Goal: Task Accomplishment & Management: Manage account settings

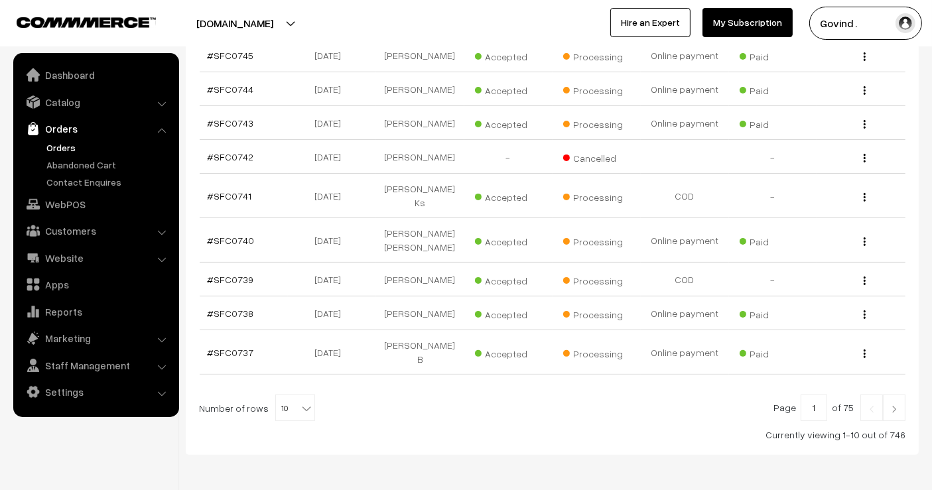
scroll to position [344, 0]
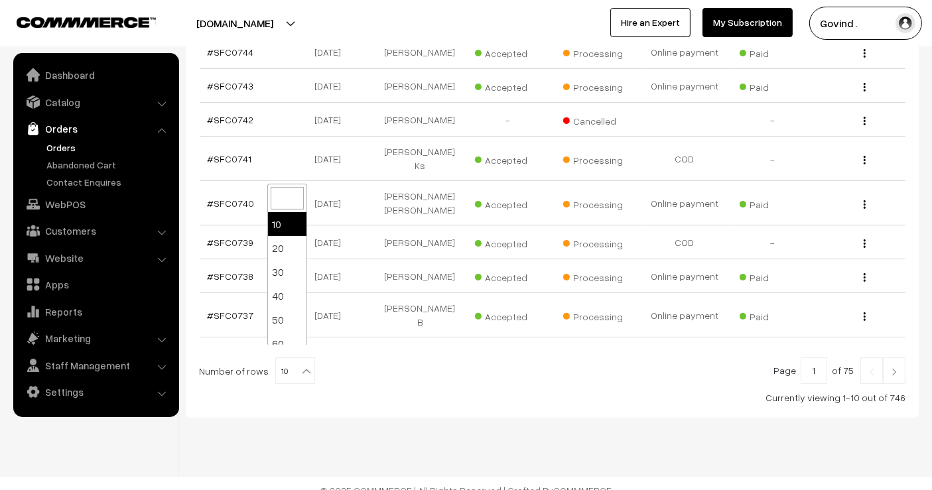
click at [300, 365] on b at bounding box center [306, 371] width 13 height 13
select select "100"
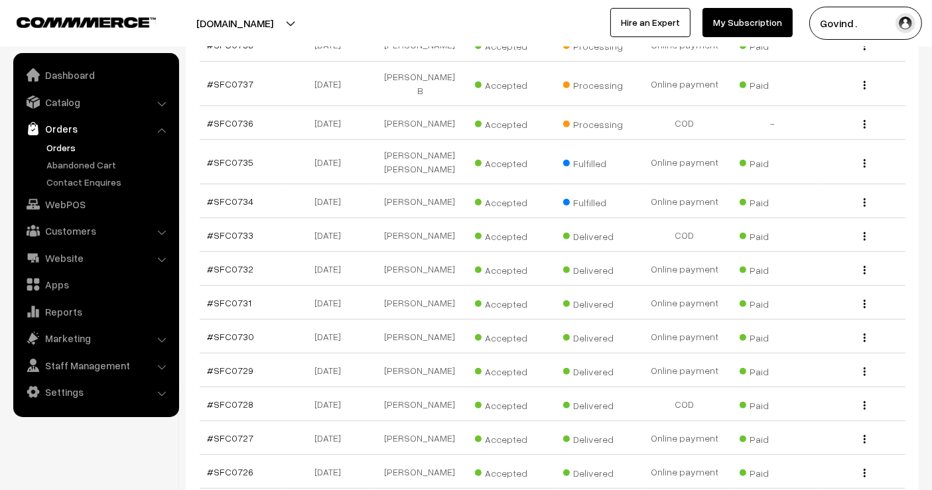
scroll to position [541, 0]
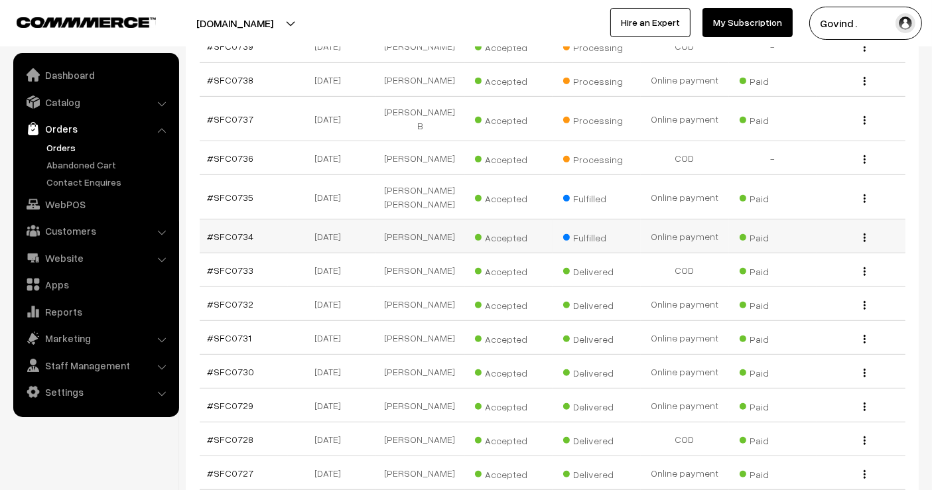
click at [864, 233] on img "button" at bounding box center [865, 237] width 2 height 9
click at [806, 250] on link "View" at bounding box center [805, 256] width 113 height 29
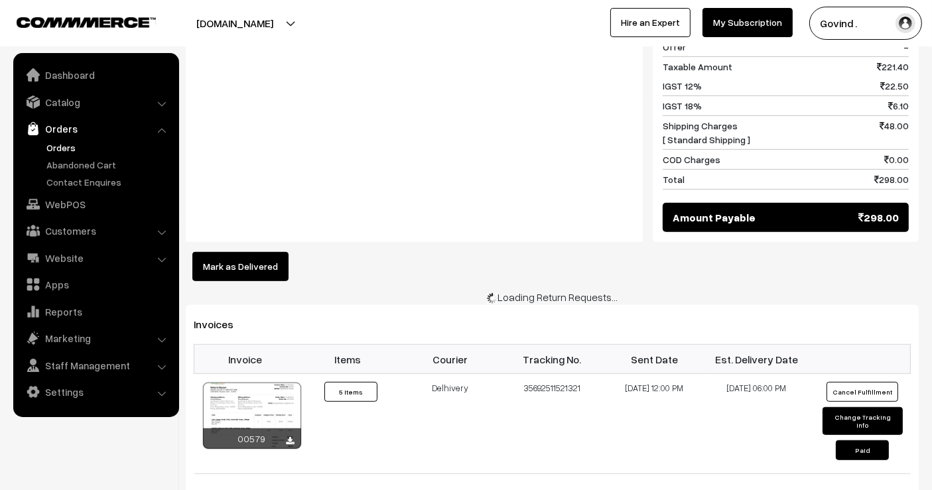
scroll to position [740, 0]
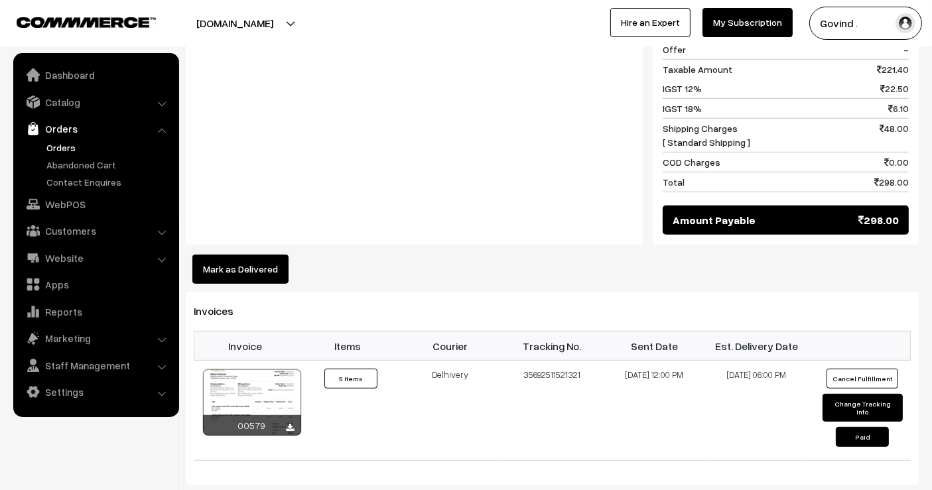
click at [235, 255] on button "Mark as Delivered" at bounding box center [240, 269] width 96 height 29
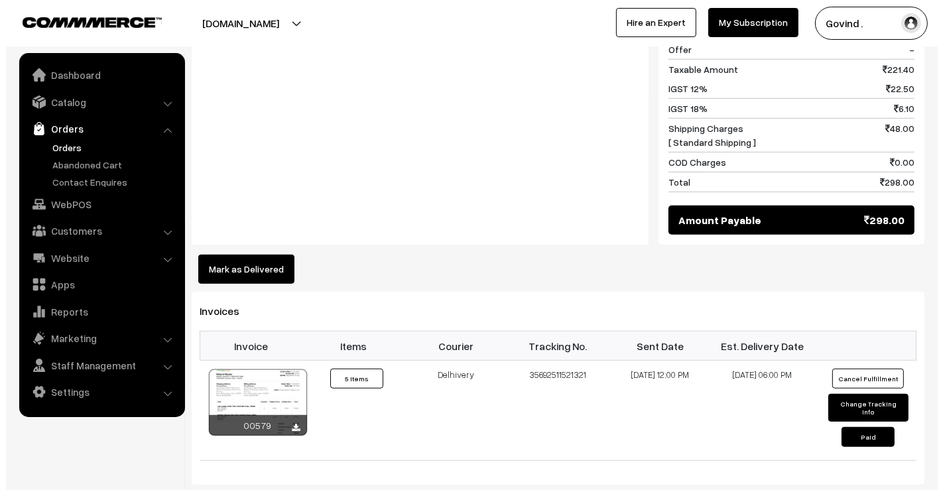
scroll to position [743, 0]
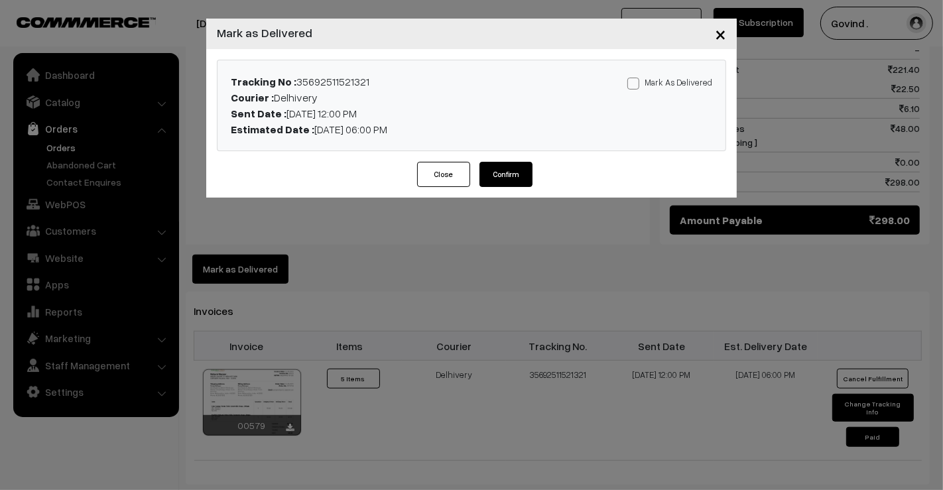
click at [634, 86] on span at bounding box center [633, 84] width 12 height 12
click at [634, 86] on input "Mark As Delivered" at bounding box center [631, 81] width 9 height 9
checkbox input "true"
click at [509, 177] on button "Confirm" at bounding box center [506, 174] width 53 height 25
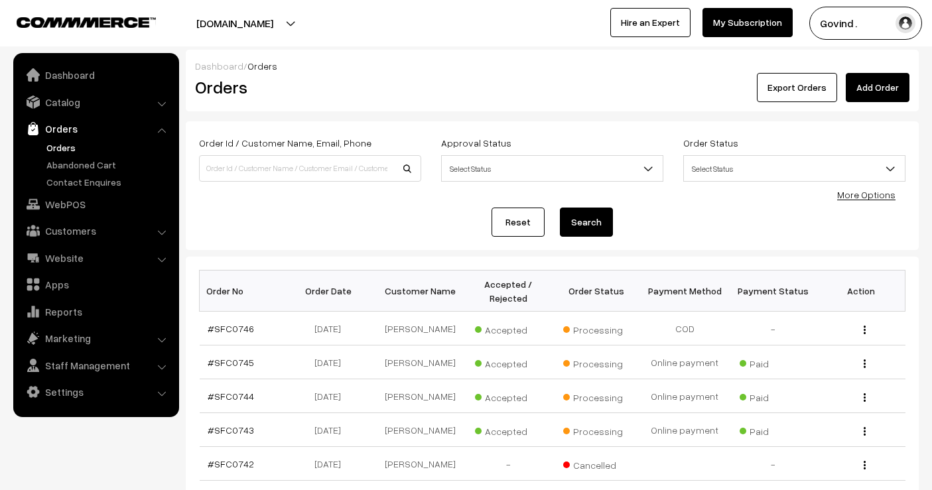
scroll to position [541, 0]
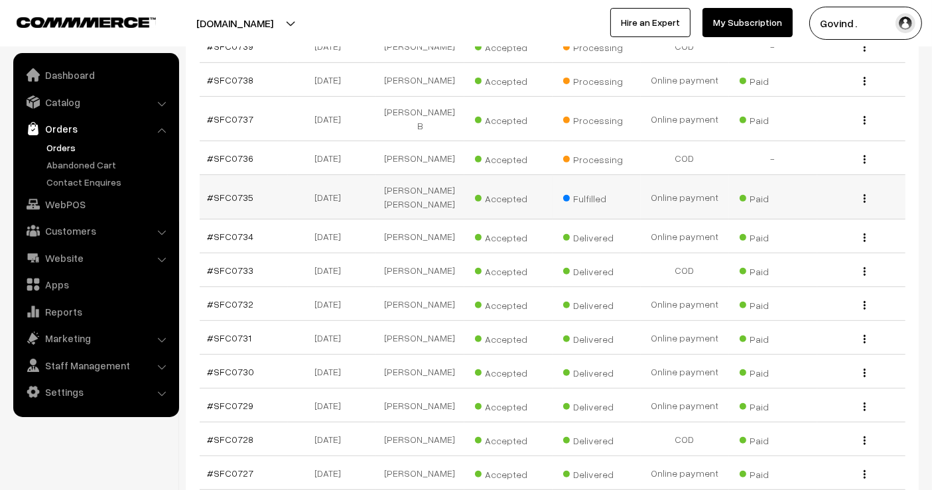
click at [864, 197] on img "button" at bounding box center [865, 198] width 2 height 9
click at [789, 219] on link "View" at bounding box center [805, 217] width 113 height 29
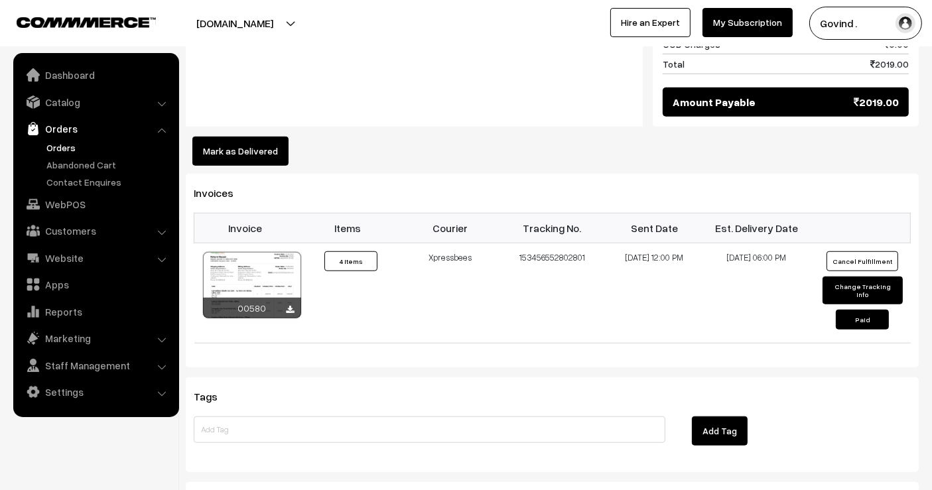
click at [234, 137] on button "Mark as Delivered" at bounding box center [240, 151] width 96 height 29
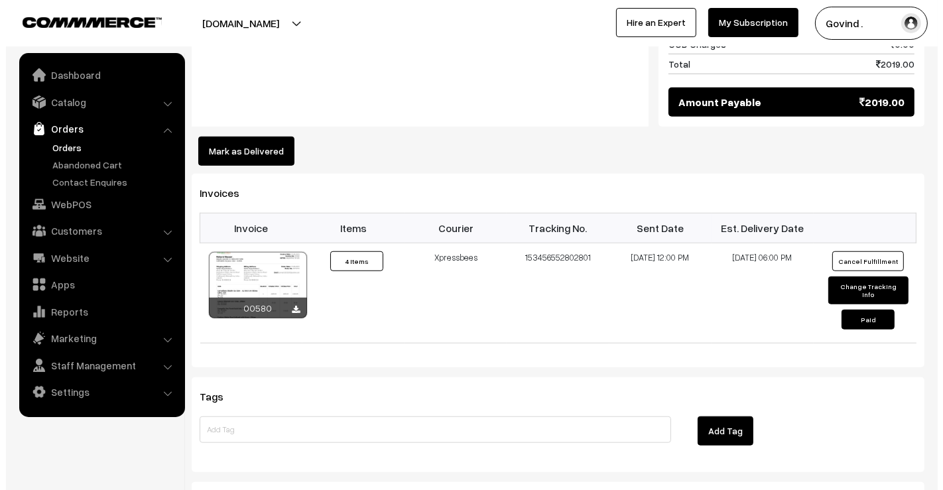
scroll to position [1051, 0]
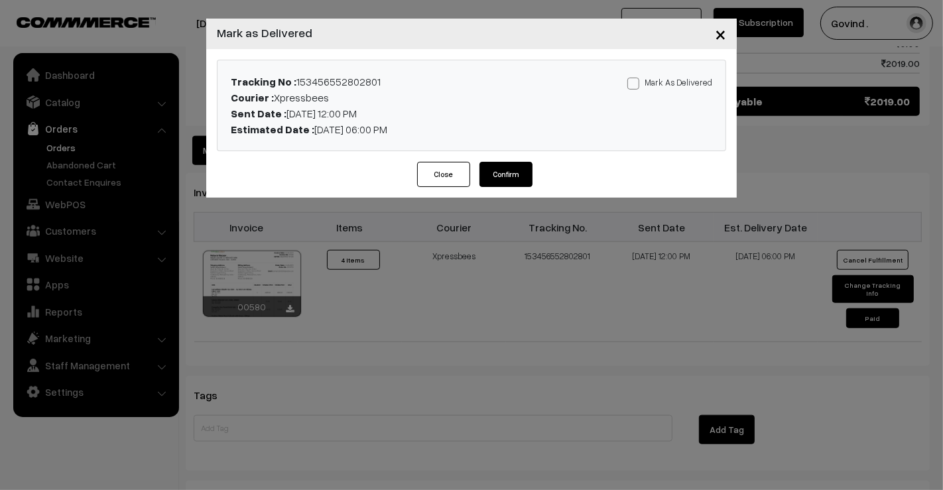
click at [639, 84] on span at bounding box center [633, 84] width 12 height 12
click at [636, 84] on input "Mark As Delivered" at bounding box center [631, 81] width 9 height 9
checkbox input "true"
click at [503, 174] on button "Confirm" at bounding box center [506, 174] width 53 height 25
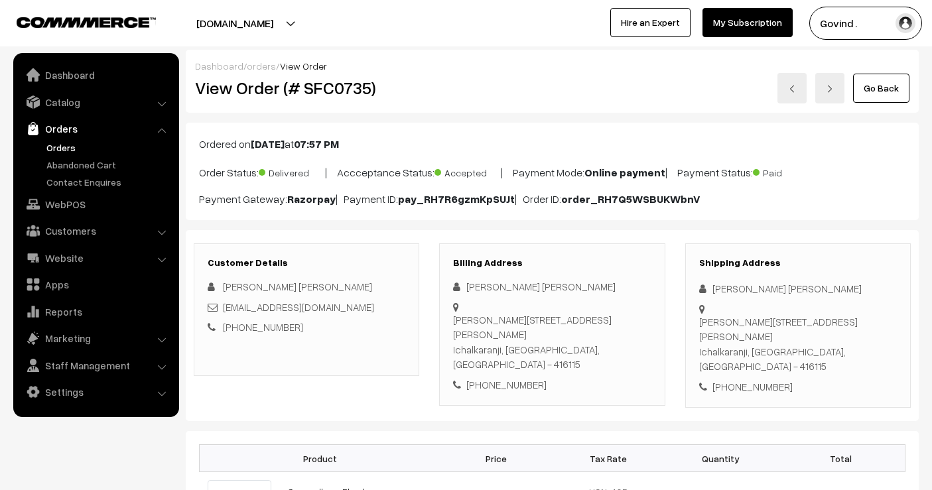
scroll to position [1045, 0]
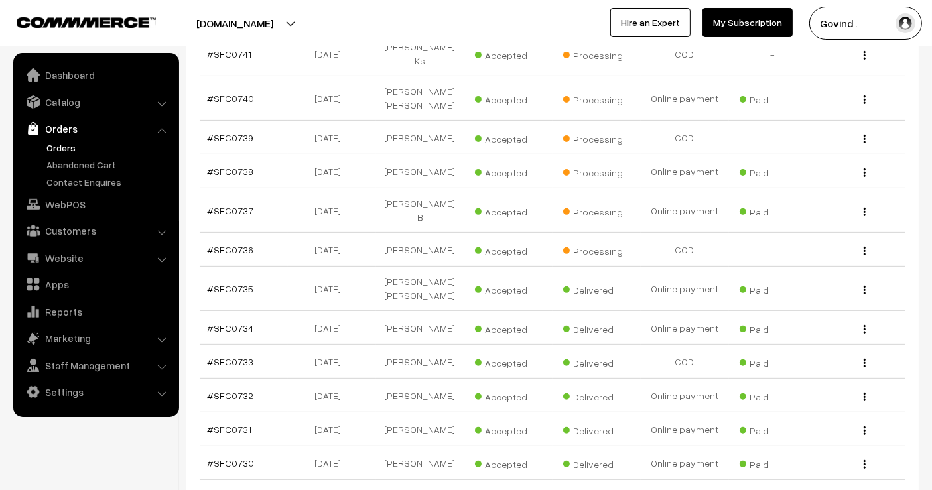
scroll to position [409, 0]
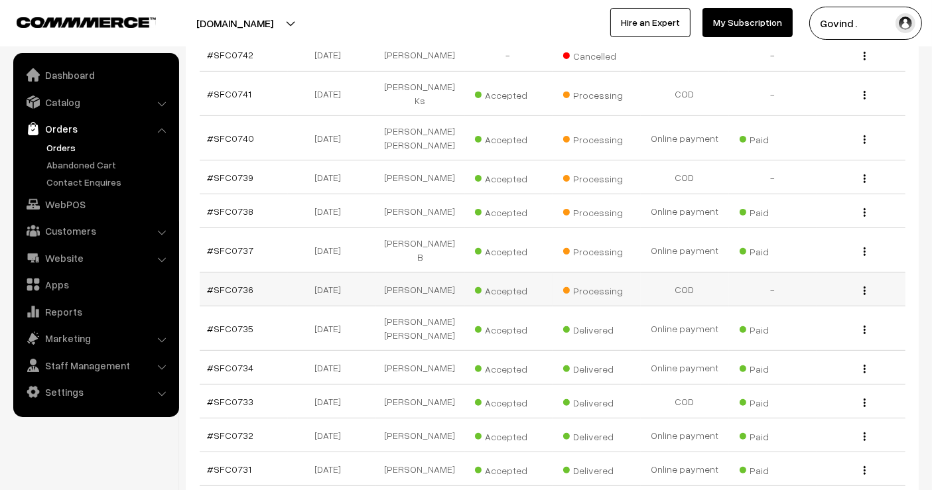
click at [864, 287] on img "button" at bounding box center [865, 291] width 2 height 9
click at [773, 308] on link "View" at bounding box center [805, 309] width 113 height 29
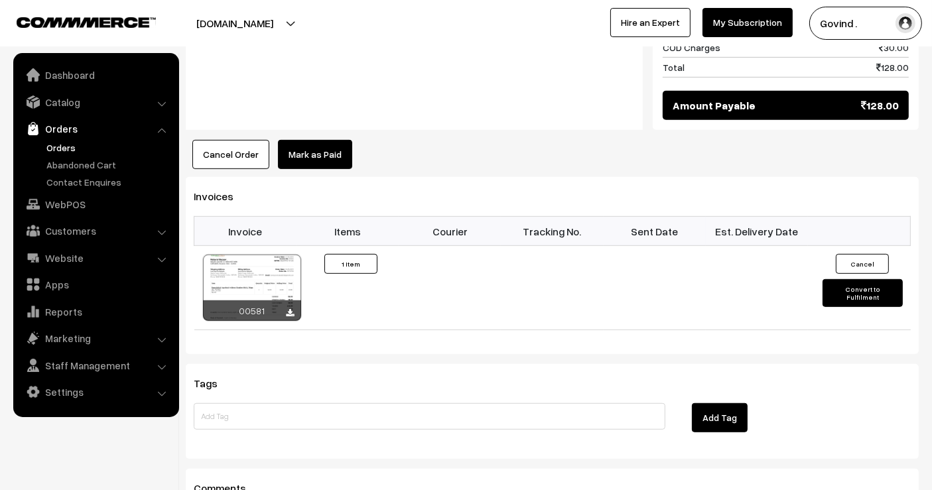
scroll to position [675, 0]
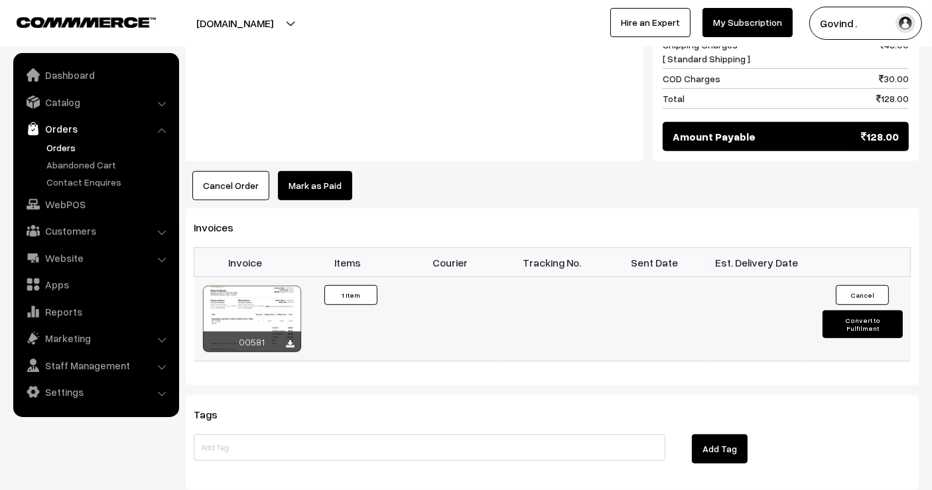
click at [850, 310] on button "Convert to Fulfilment" at bounding box center [862, 324] width 80 height 28
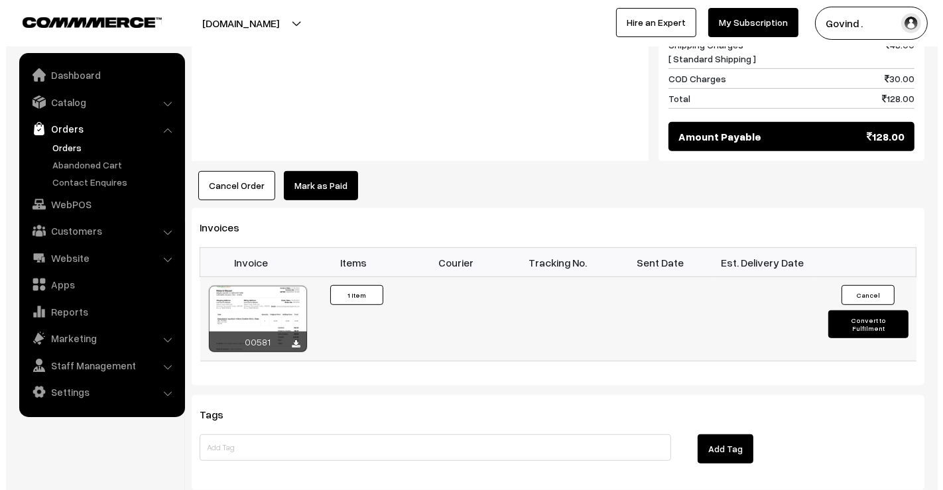
scroll to position [677, 0]
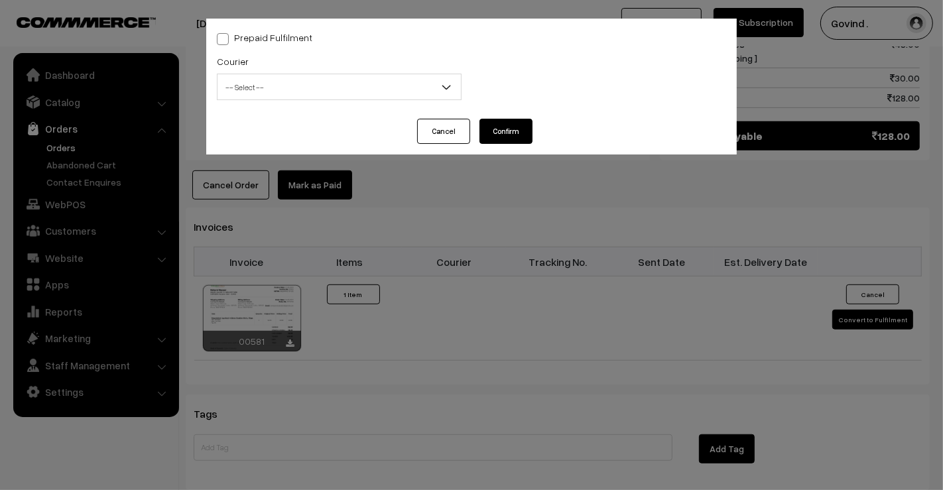
click at [292, 96] on span "-- Select --" at bounding box center [339, 87] width 243 height 23
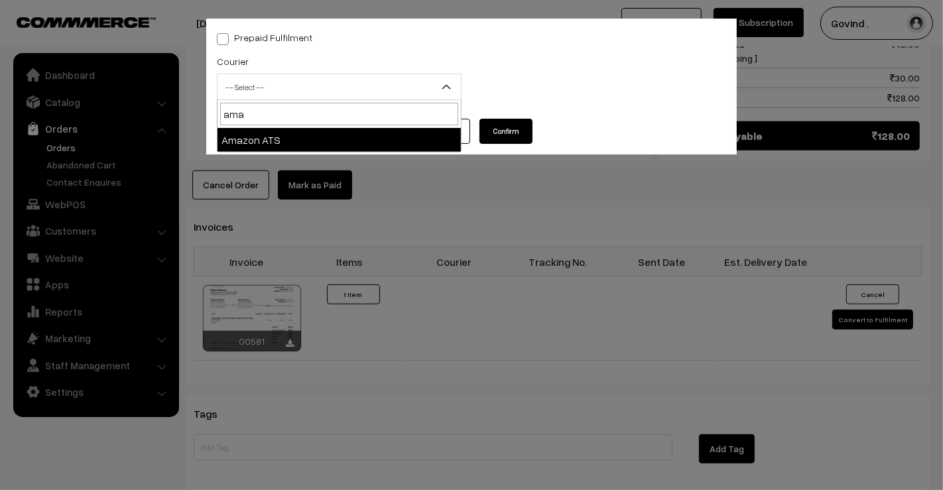
type input "ama"
select select "8"
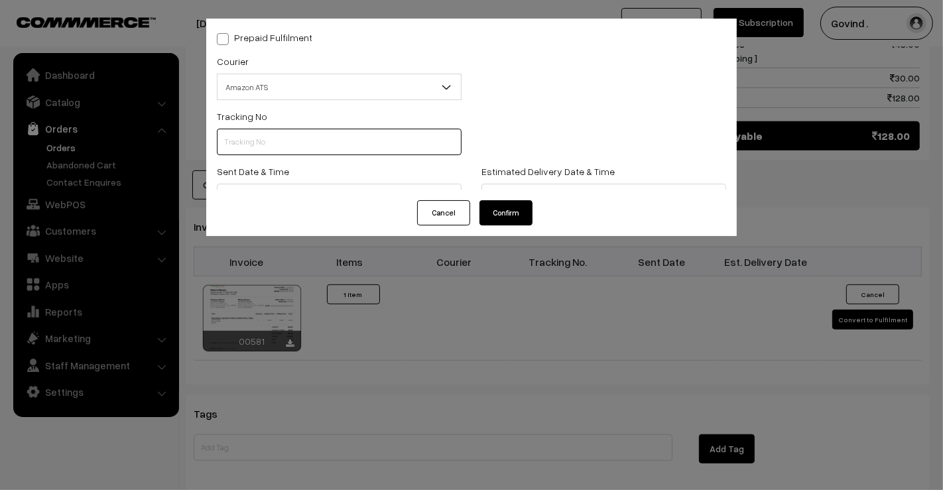
click at [283, 131] on input "text" at bounding box center [339, 142] width 245 height 27
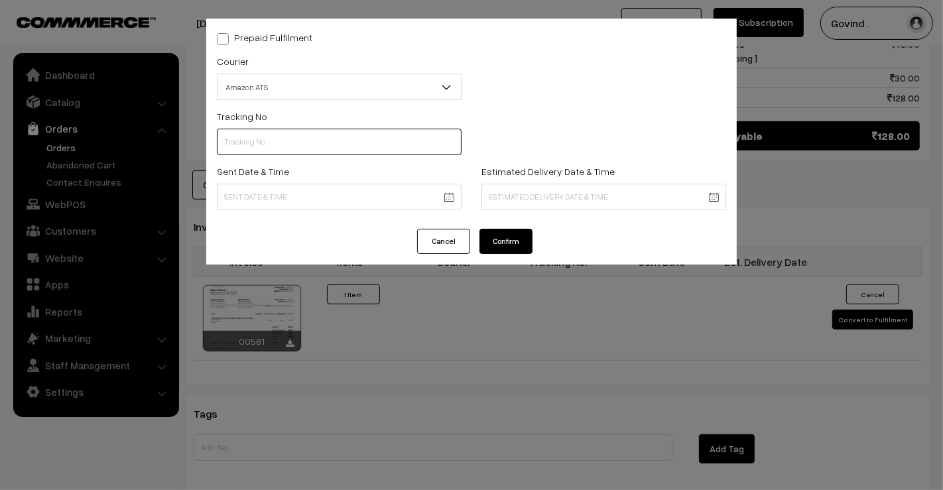
paste input "363499188377"
type input "363499188377"
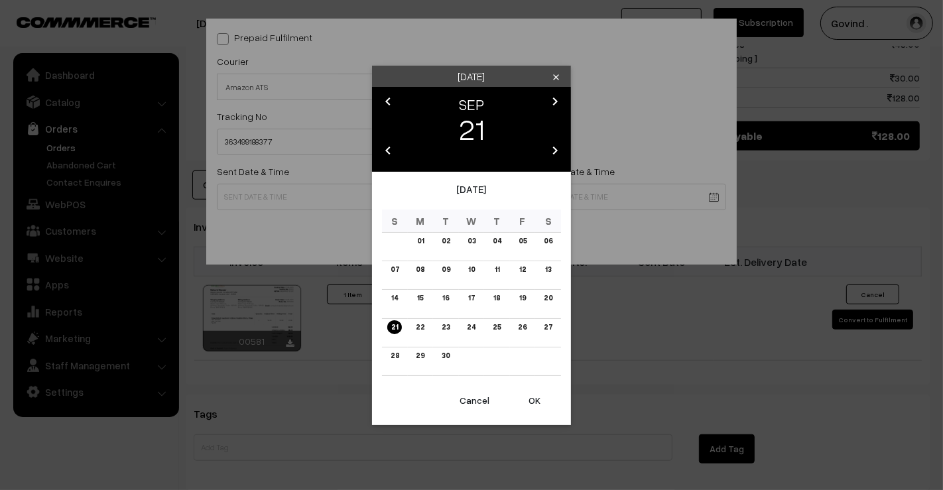
click at [320, 195] on body "Thank you for showing interest. Our team will call you shortly. Close [DOMAIN_N…" at bounding box center [471, 22] width 943 height 1398
click at [335, 200] on div "Sunday clear chevron_left SEP chevron_right 21 chevron_left 2025 chevron_right …" at bounding box center [471, 245] width 943 height 490
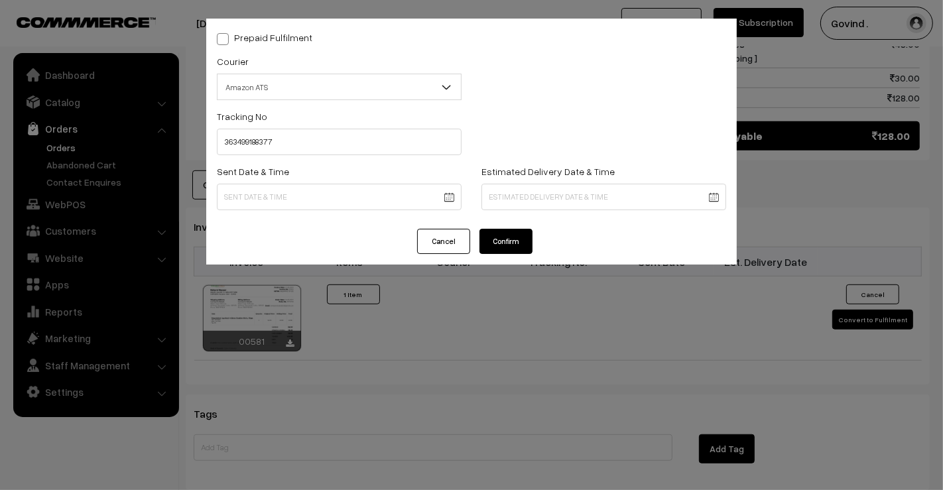
click at [333, 201] on body "Thank you for showing interest. Our team will call you shortly. Close [DOMAIN_N…" at bounding box center [471, 22] width 943 height 1398
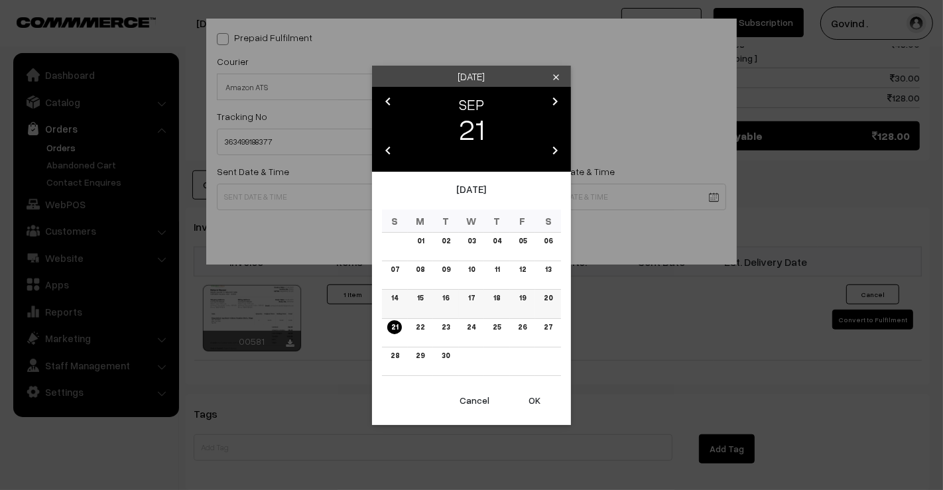
click at [445, 297] on link "16" at bounding box center [445, 298] width 15 height 14
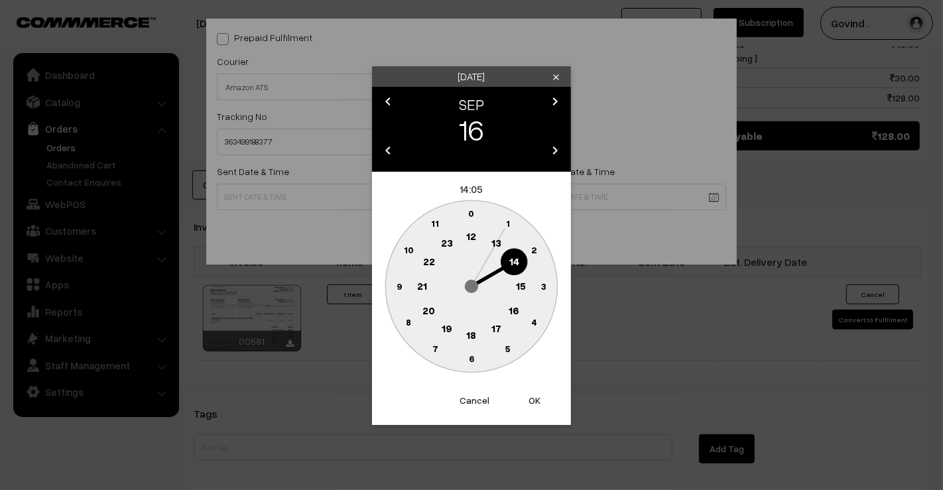
click at [472, 232] on text "12" at bounding box center [472, 236] width 10 height 12
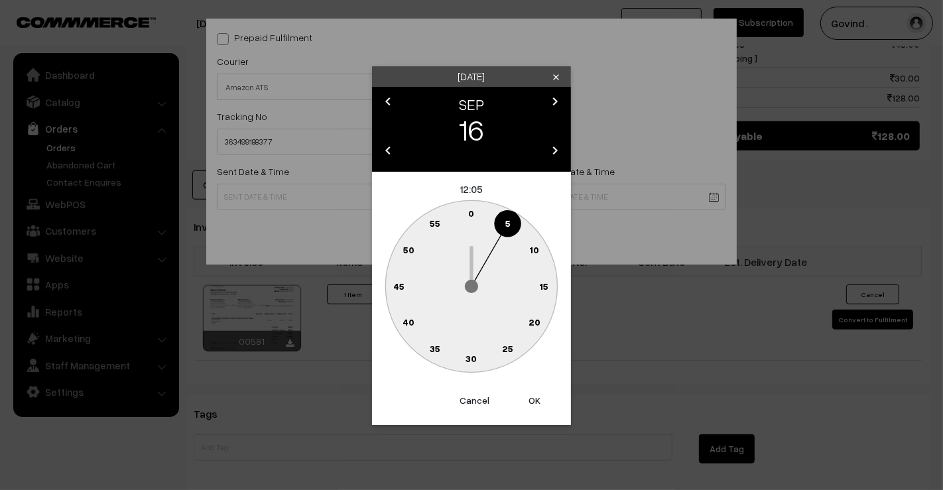
click at [474, 219] on circle at bounding box center [479, 216] width 18 height 18
type input "16-09-2025 12:01"
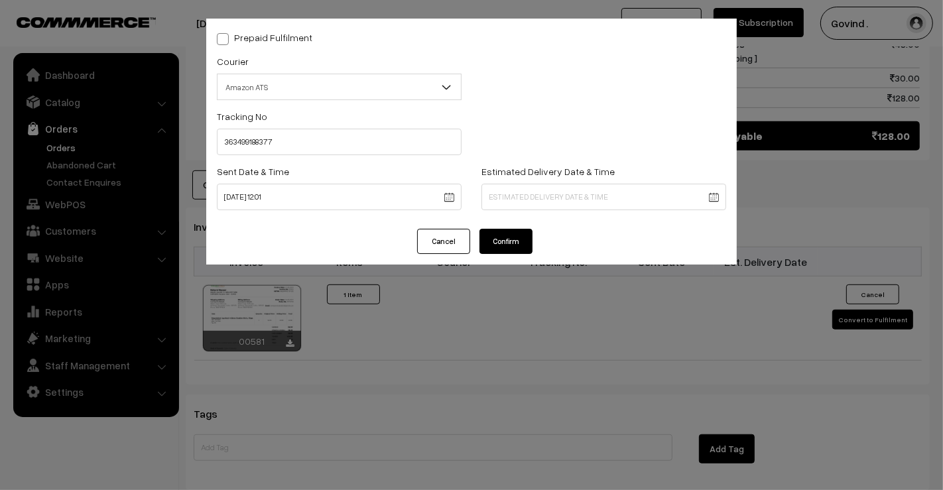
click at [529, 212] on div "Estimated Delivery Date & Time" at bounding box center [604, 190] width 265 height 55
click at [544, 192] on body "Thank you for showing interest. Our team will call you shortly. Close [DOMAIN_N…" at bounding box center [471, 22] width 943 height 1398
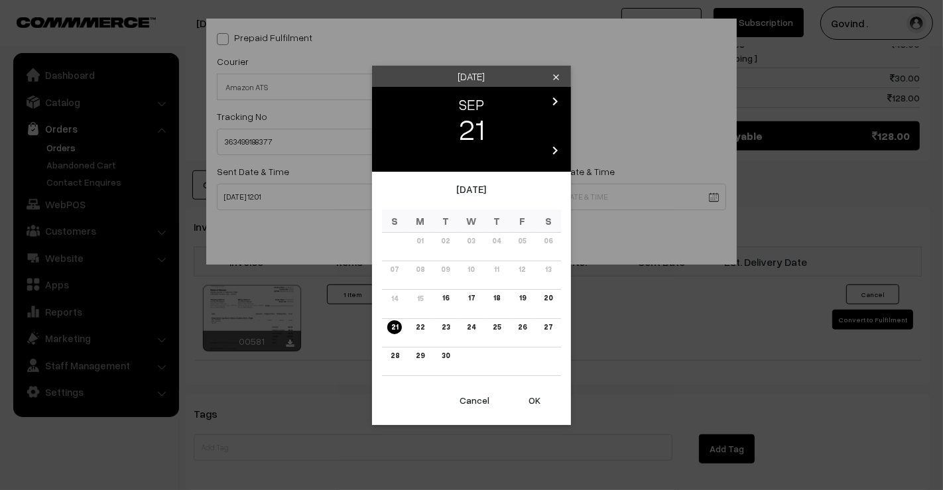
click at [544, 192] on body "Thank you for showing interest. Our team will call you shortly. Close [DOMAIN_N…" at bounding box center [471, 22] width 943 height 1398
click at [449, 326] on link "23" at bounding box center [446, 327] width 16 height 14
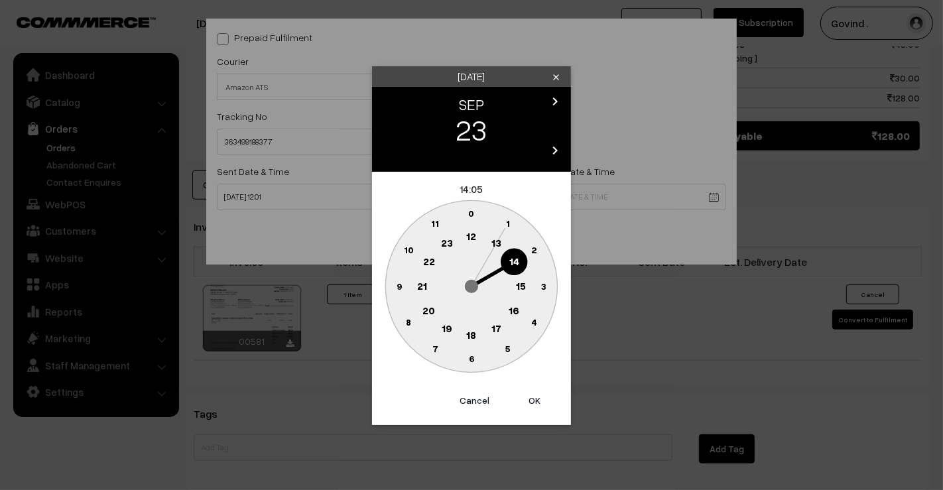
click at [472, 332] on text "18" at bounding box center [472, 334] width 10 height 12
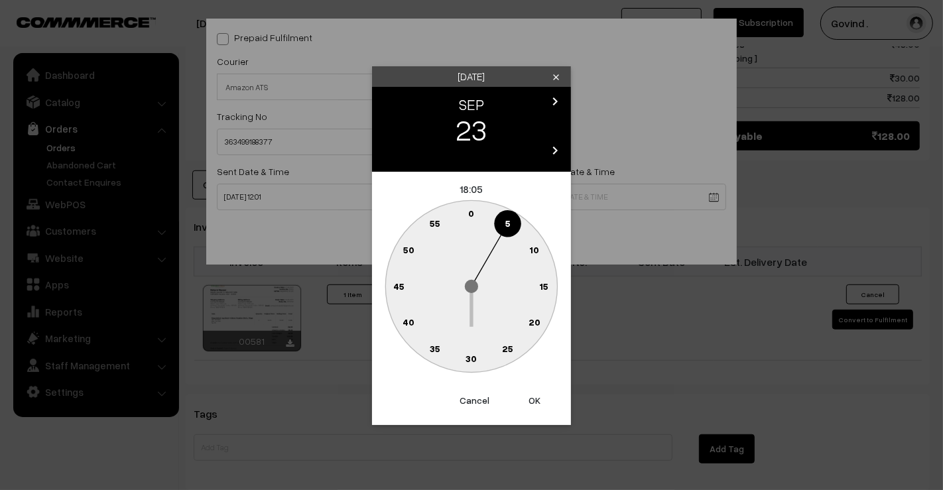
click at [473, 214] on text "0" at bounding box center [472, 213] width 6 height 11
type input "23-09-2025 18:00"
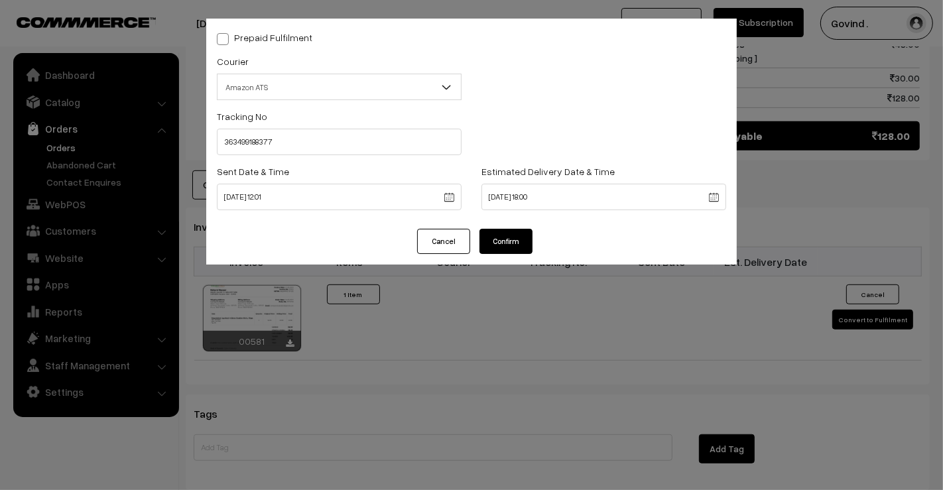
click at [516, 243] on button "Confirm" at bounding box center [506, 241] width 53 height 25
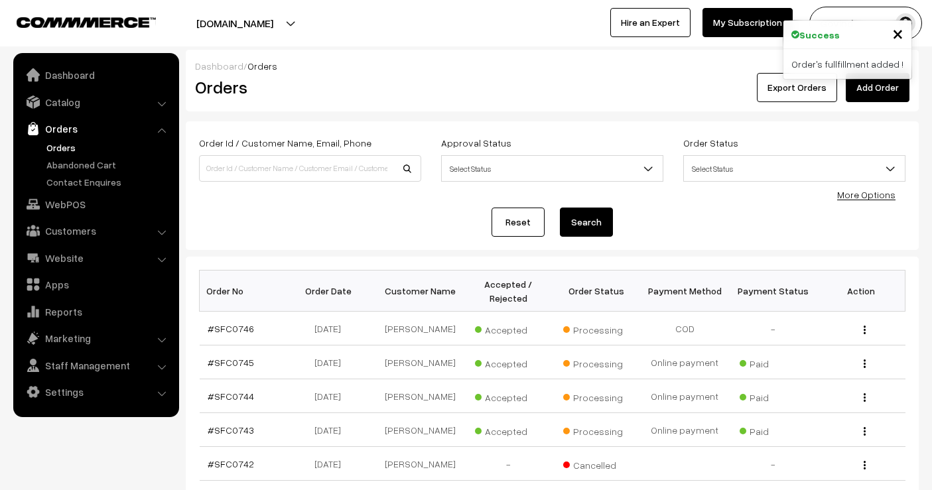
scroll to position [409, 0]
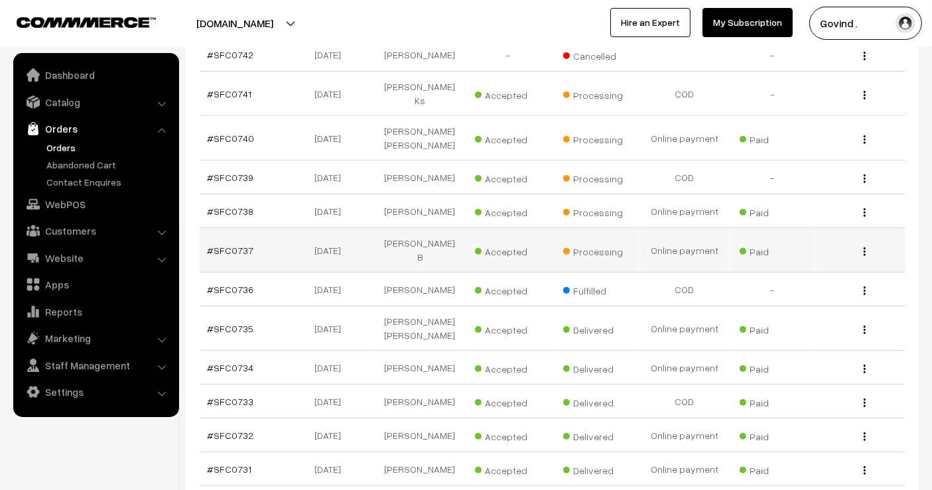
click at [865, 247] on img "button" at bounding box center [865, 251] width 2 height 9
click at [794, 256] on link "View" at bounding box center [805, 270] width 113 height 29
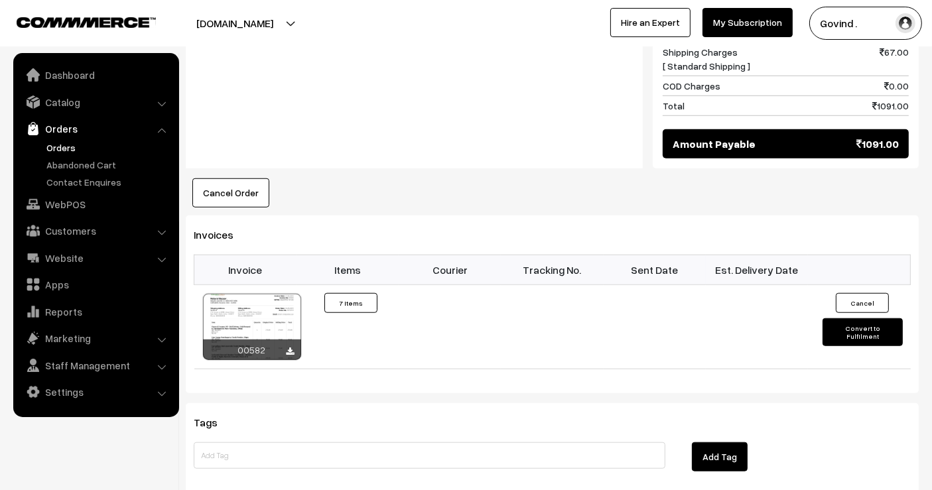
scroll to position [1073, 0]
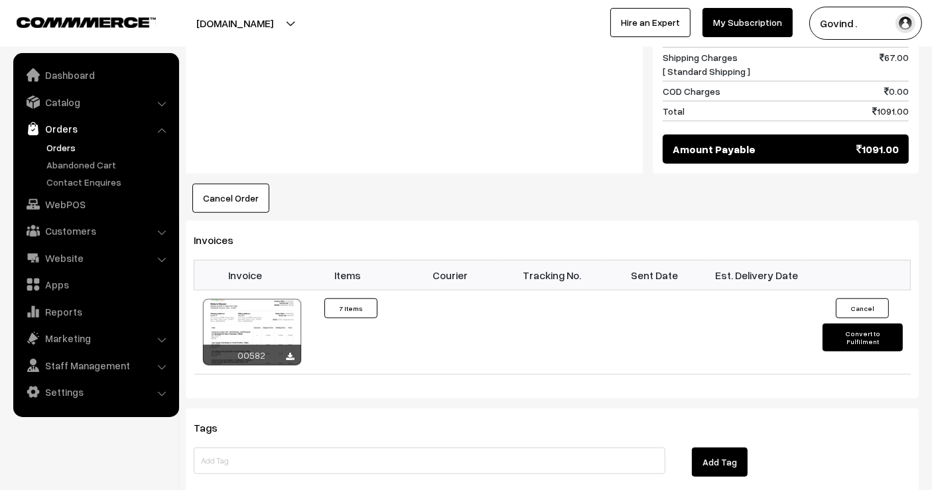
click at [832, 324] on button "Convert to Fulfilment" at bounding box center [862, 338] width 80 height 28
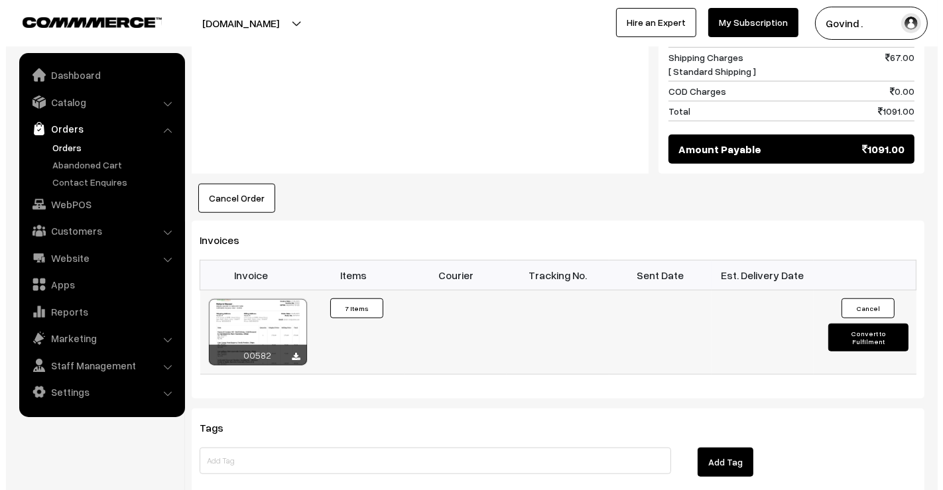
scroll to position [1080, 0]
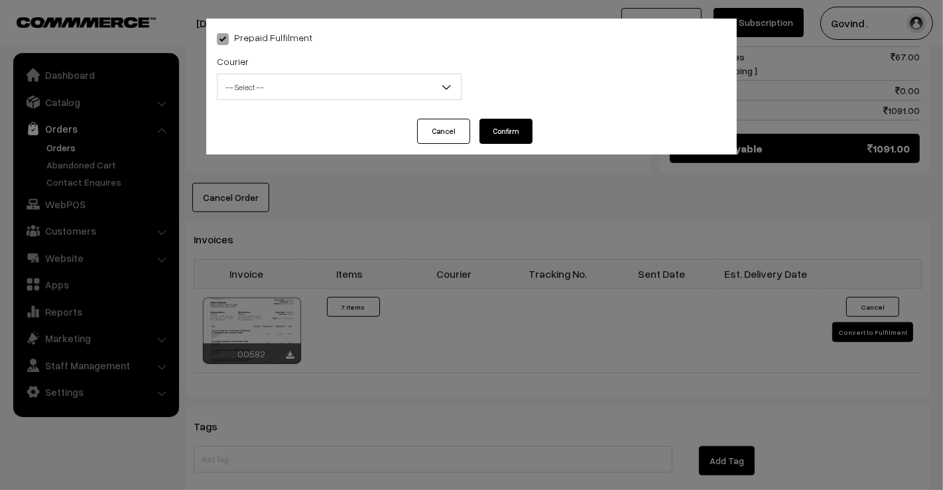
click at [328, 78] on span "-- Select --" at bounding box center [339, 87] width 243 height 23
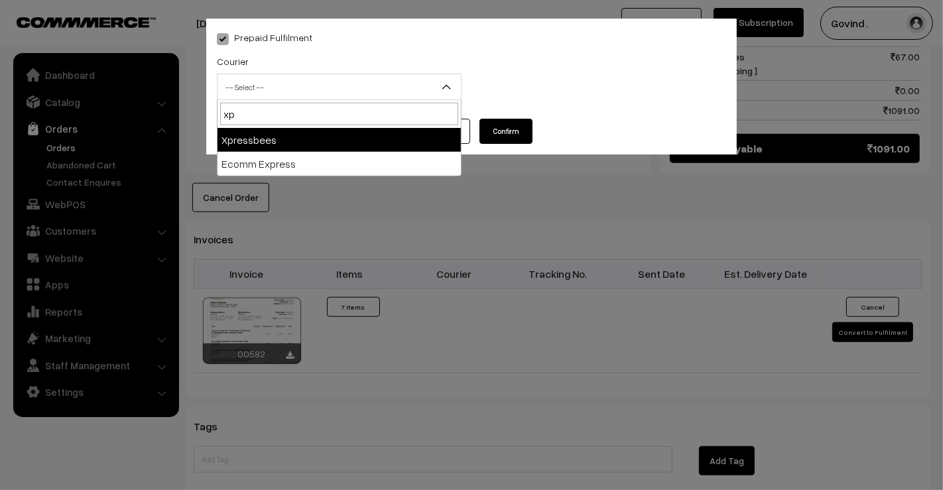
type input "xp"
select select "3"
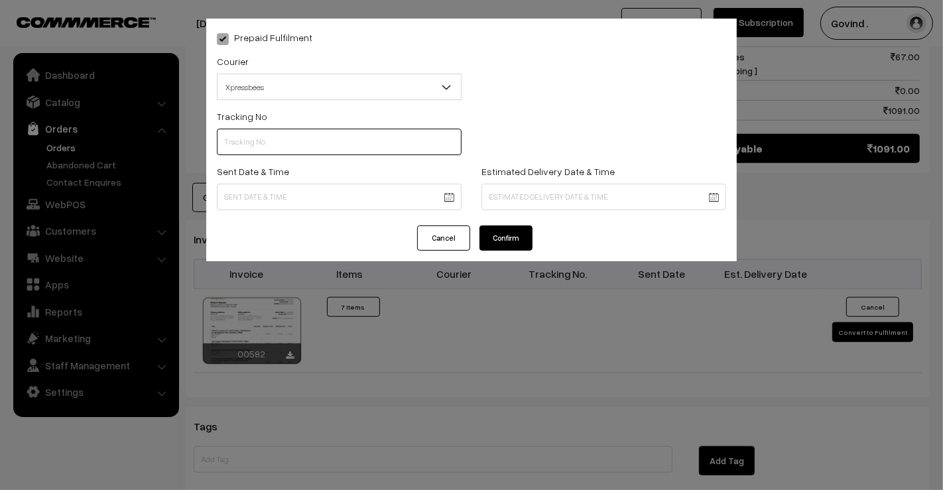
click at [271, 134] on input "text" at bounding box center [339, 142] width 245 height 27
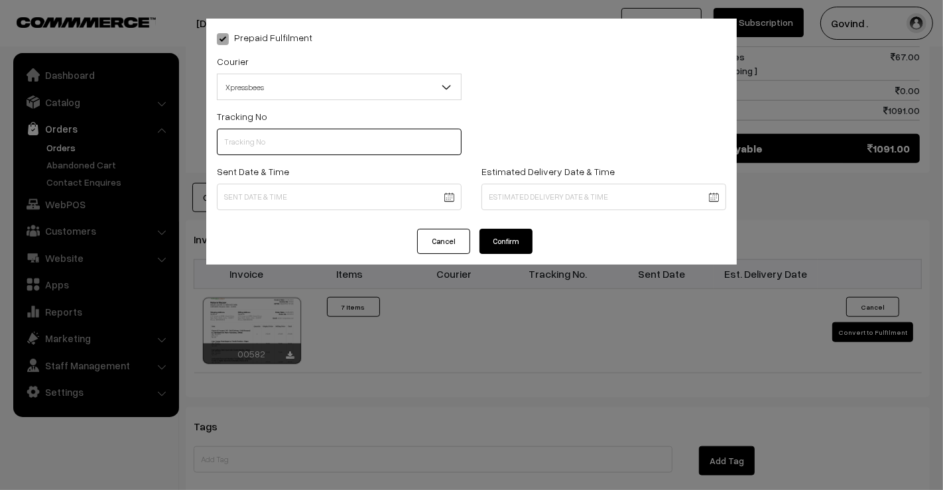
paste input "153456552803698"
type input "153456552803698"
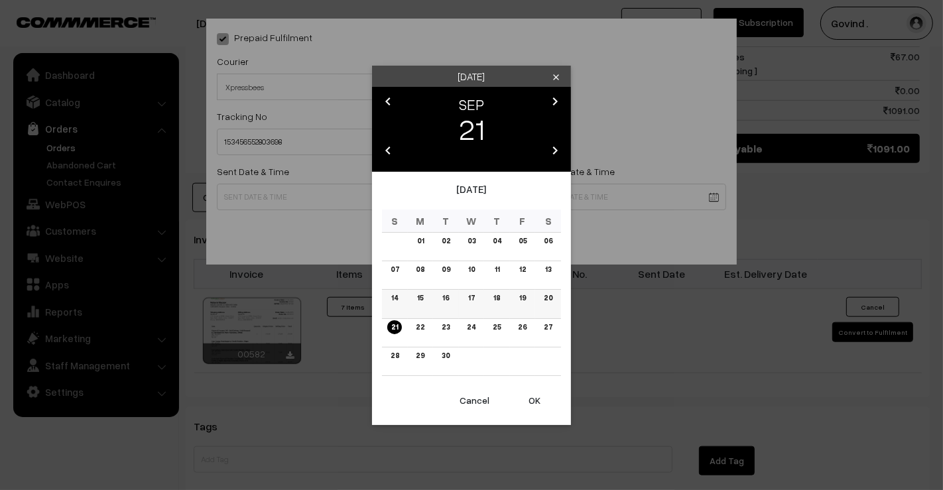
click at [472, 296] on link "17" at bounding box center [471, 298] width 15 height 14
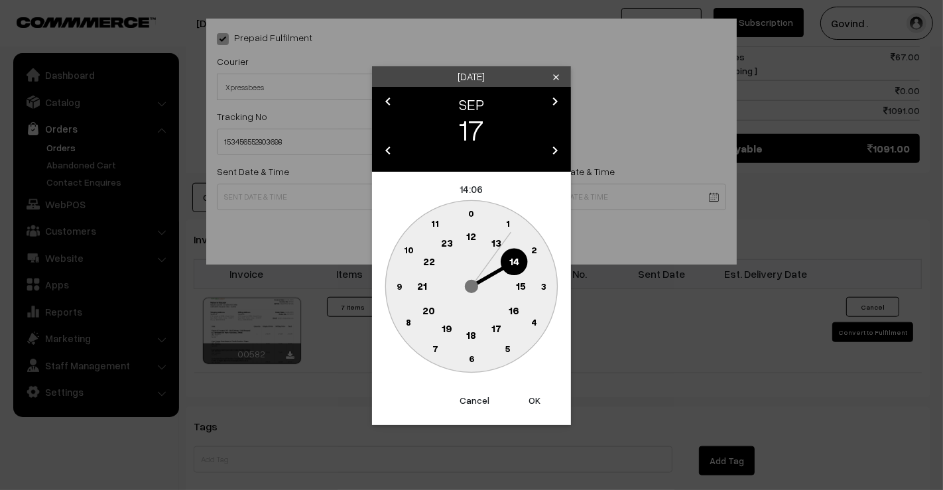
click at [476, 233] on text "12" at bounding box center [472, 236] width 10 height 12
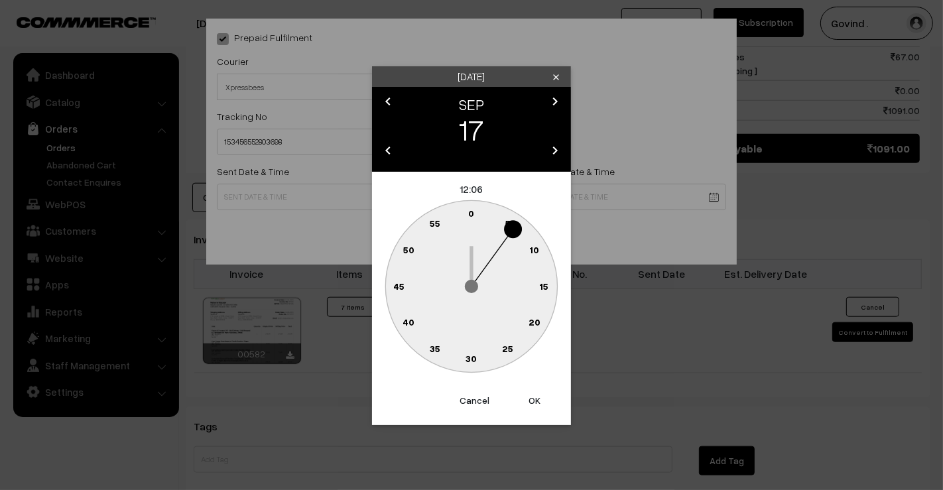
click at [474, 214] on text "0" at bounding box center [472, 213] width 6 height 11
type input "[DATE] 12:00"
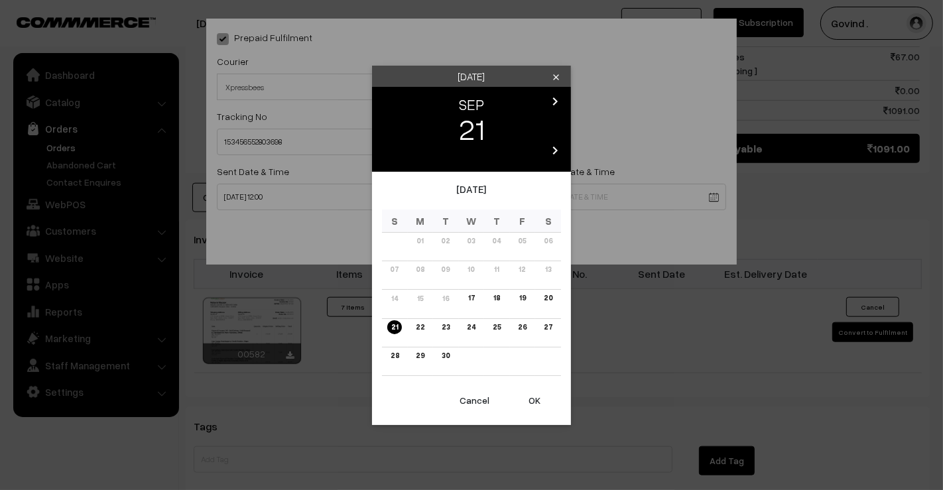
click at [501, 296] on link "18" at bounding box center [496, 298] width 15 height 14
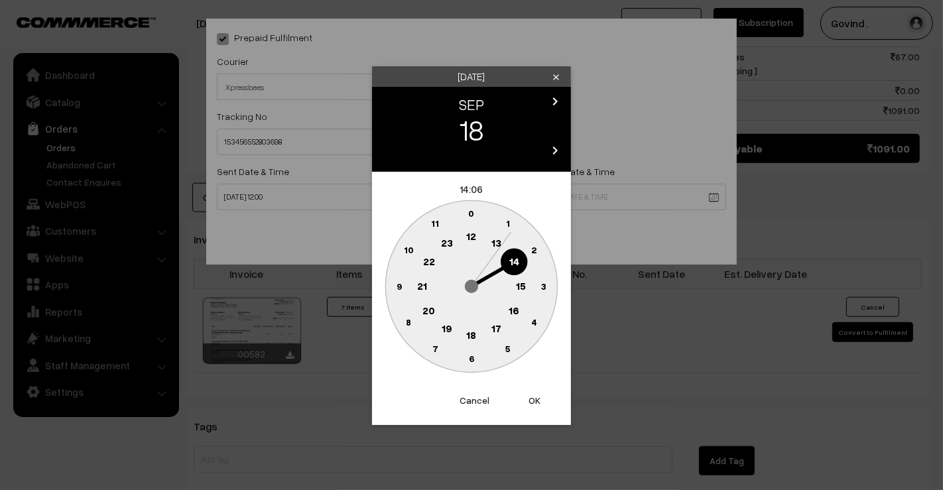
click at [473, 330] on text "18" at bounding box center [472, 334] width 10 height 12
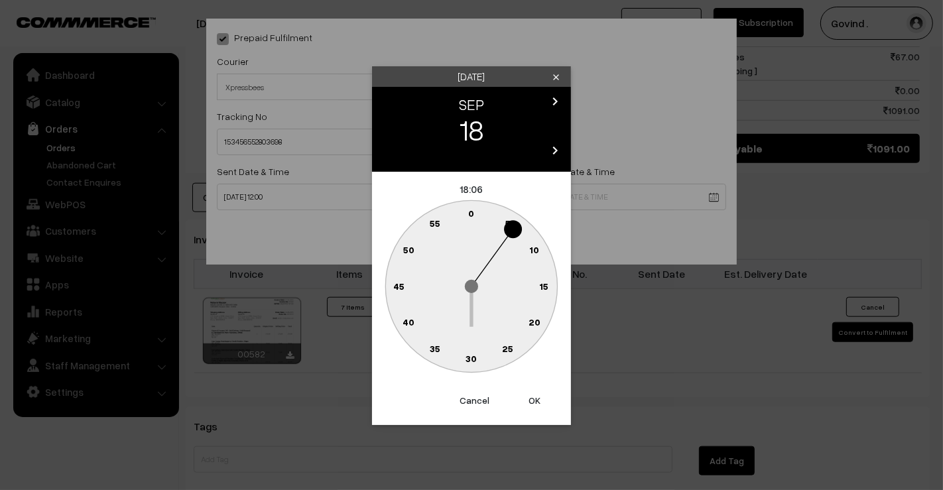
click at [473, 218] on text "0" at bounding box center [472, 213] width 6 height 11
type input "[DATE] 18:00"
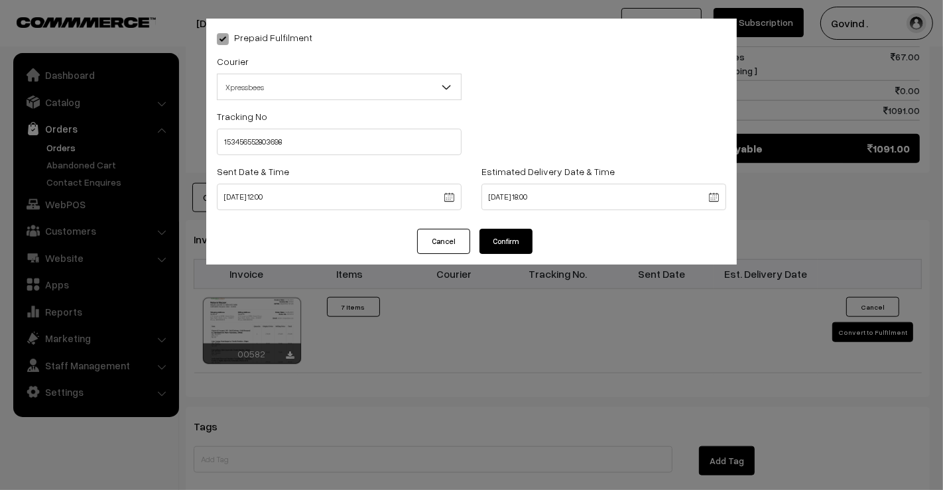
click at [489, 243] on button "Confirm" at bounding box center [506, 241] width 53 height 25
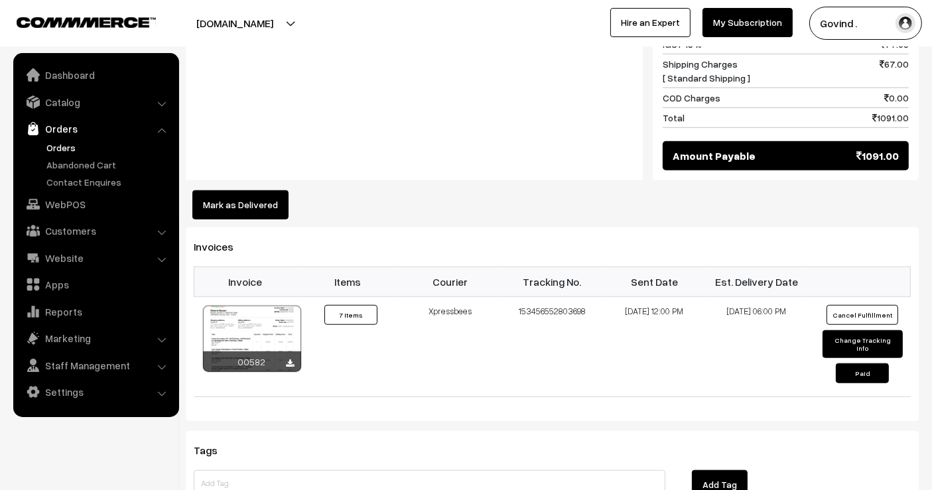
click at [275, 190] on button "Mark as Delivered" at bounding box center [240, 204] width 96 height 29
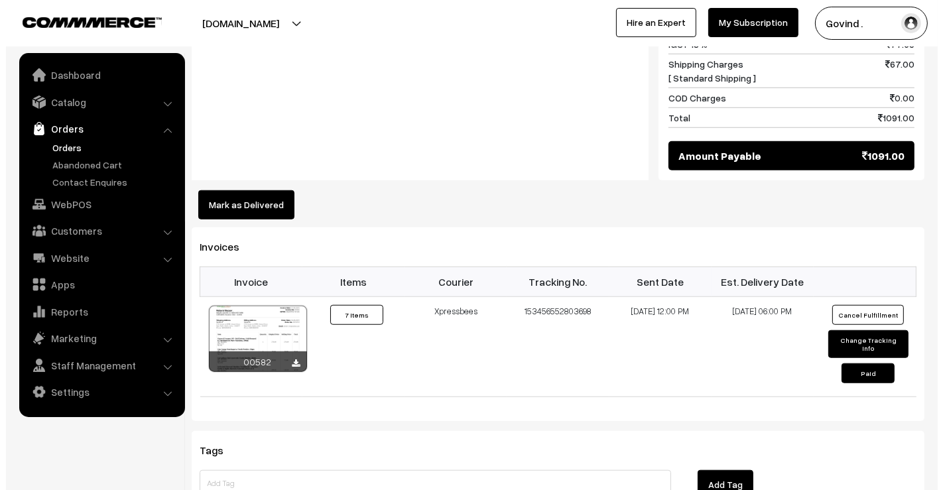
scroll to position [1073, 0]
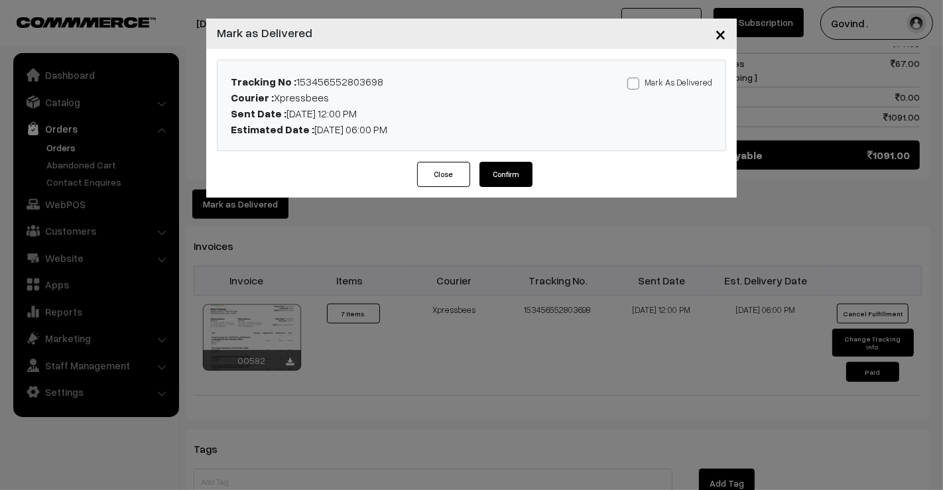
click at [633, 86] on span at bounding box center [633, 84] width 12 height 12
click at [633, 86] on input "Mark As Delivered" at bounding box center [631, 81] width 9 height 9
checkbox input "true"
click at [512, 168] on button "Confirm" at bounding box center [506, 174] width 53 height 25
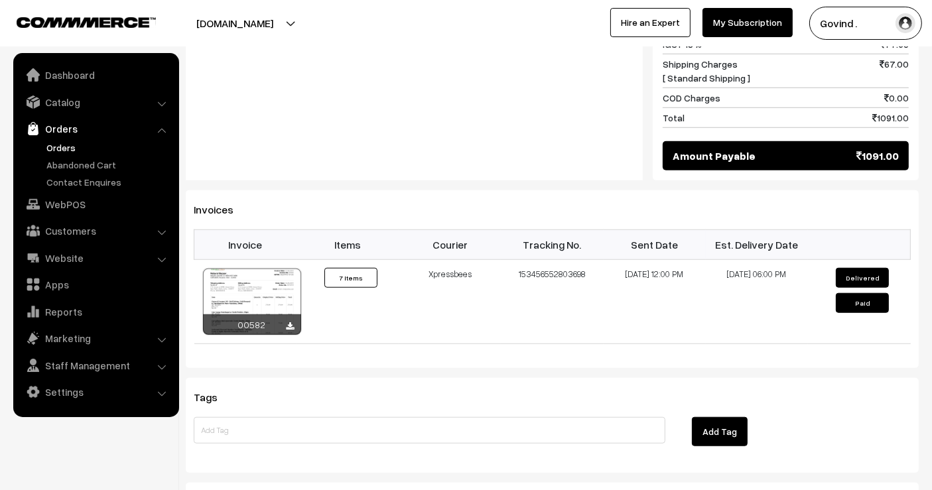
scroll to position [1066, 0]
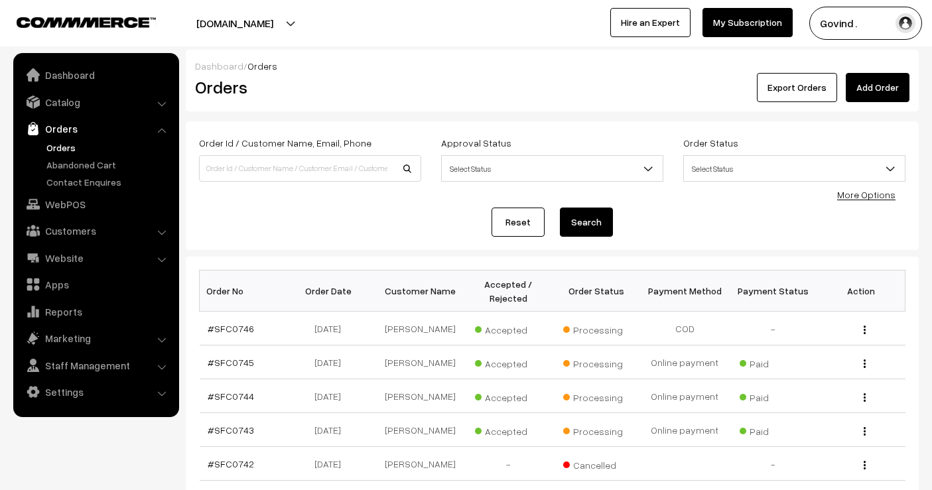
scroll to position [409, 0]
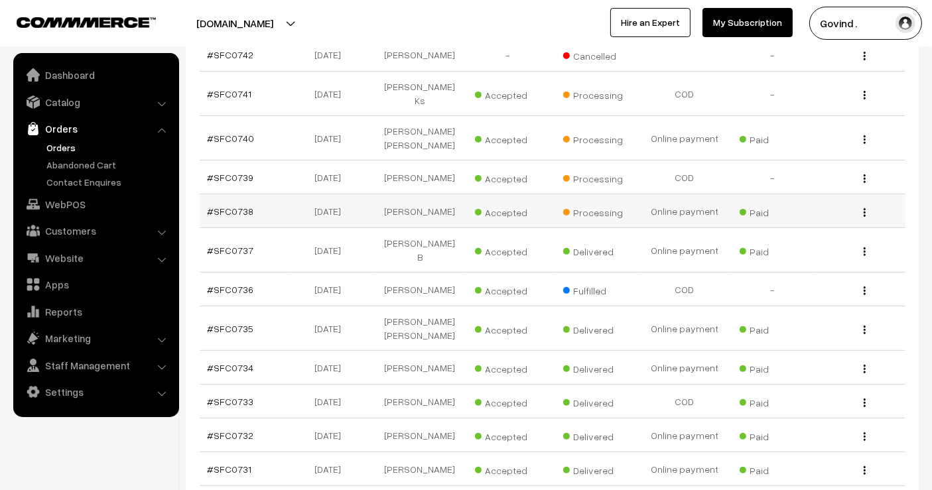
click at [866, 213] on div "View" at bounding box center [861, 211] width 72 height 14
click at [864, 208] on img "button" at bounding box center [865, 212] width 2 height 9
click at [797, 213] on span "Paid" at bounding box center [773, 210] width 66 height 17
click at [864, 208] on img "button" at bounding box center [865, 212] width 2 height 9
click at [824, 220] on link "View" at bounding box center [805, 231] width 113 height 29
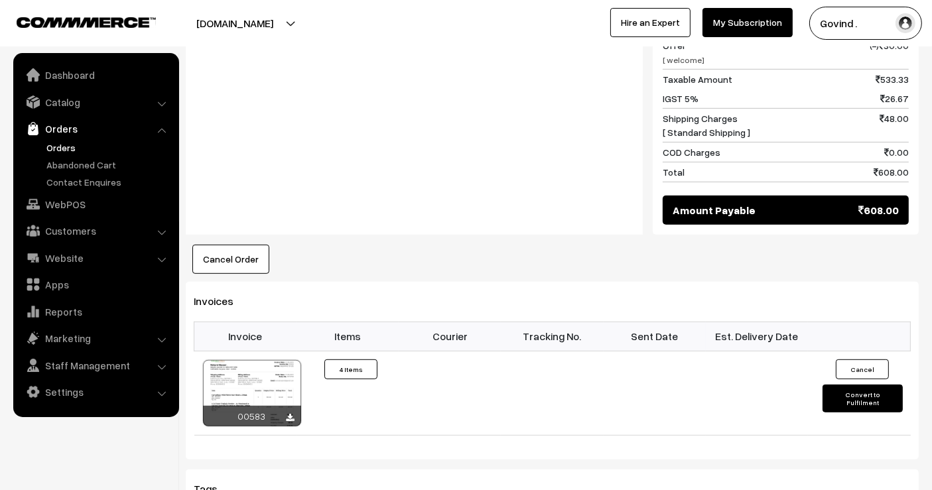
scroll to position [726, 0]
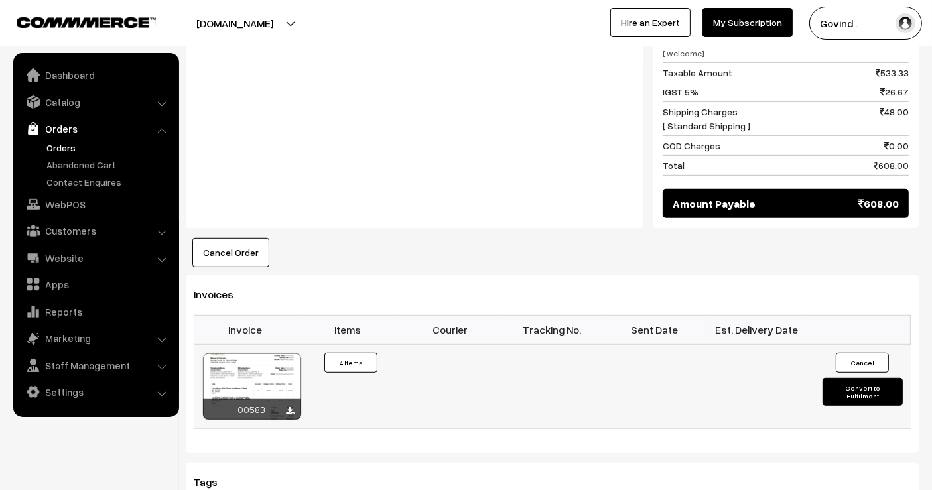
click at [853, 388] on button "Convert to Fulfilment" at bounding box center [862, 392] width 80 height 28
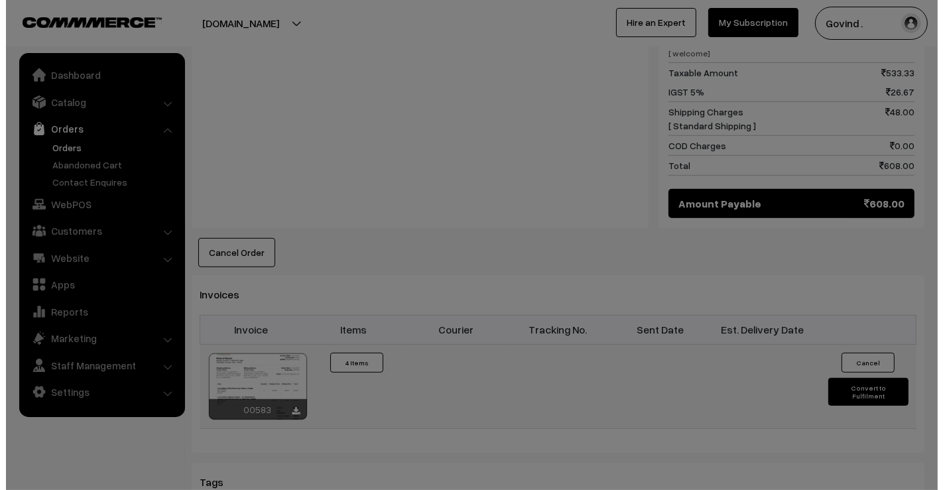
scroll to position [728, 0]
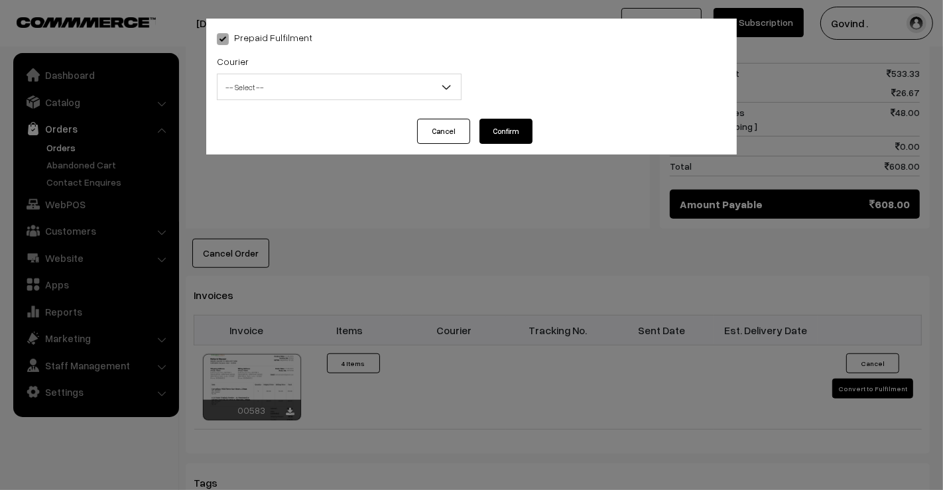
click at [334, 86] on span "-- Select --" at bounding box center [339, 87] width 243 height 23
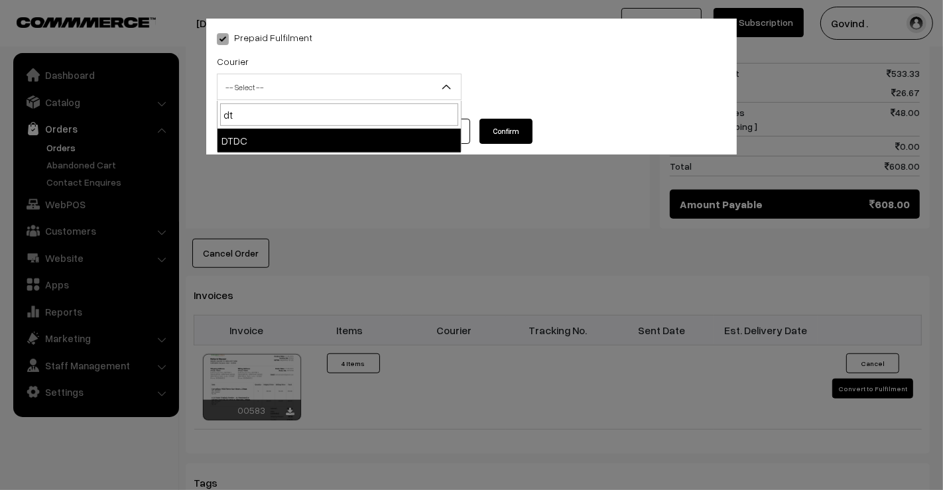
type input "dt"
select select "13"
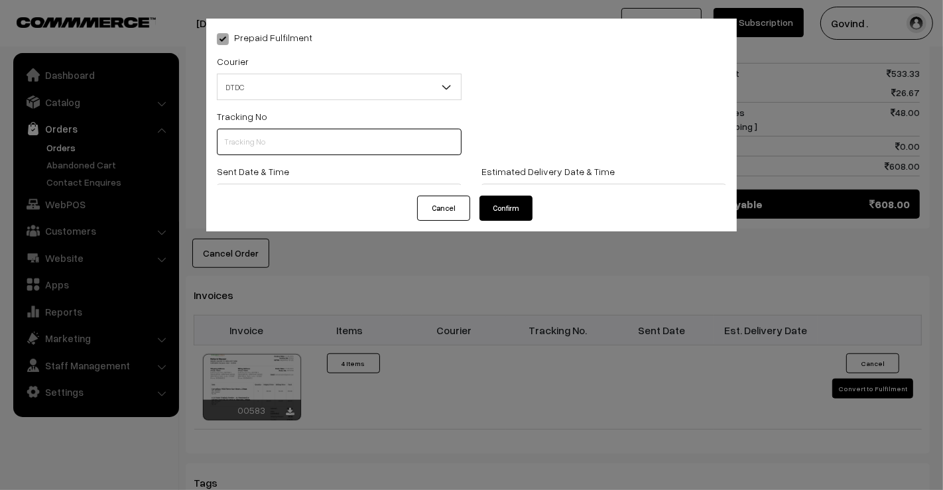
click at [288, 132] on input "text" at bounding box center [339, 142] width 245 height 27
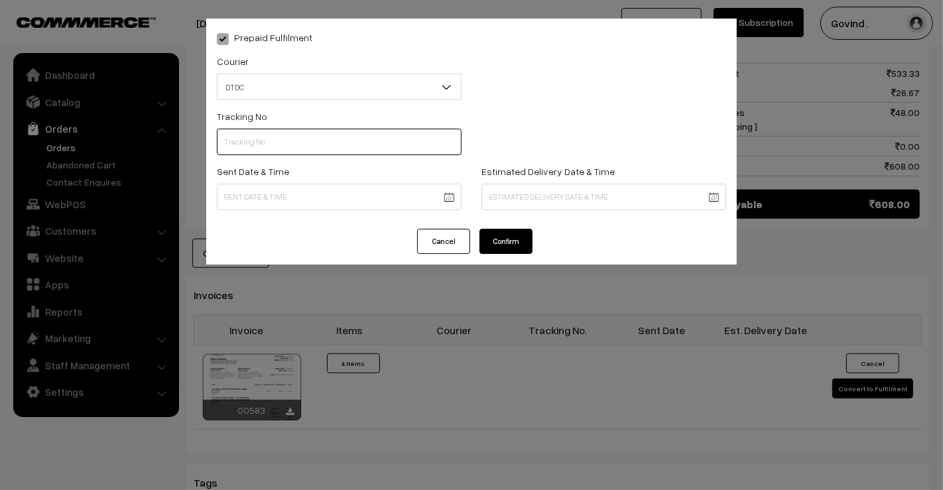
paste input "7D119109479"
type input "7D119109479"
click at [281, 202] on body "Thank you for showing interest. Our team will call you shortly. Close [DOMAIN_N…" at bounding box center [471, 30] width 943 height 1517
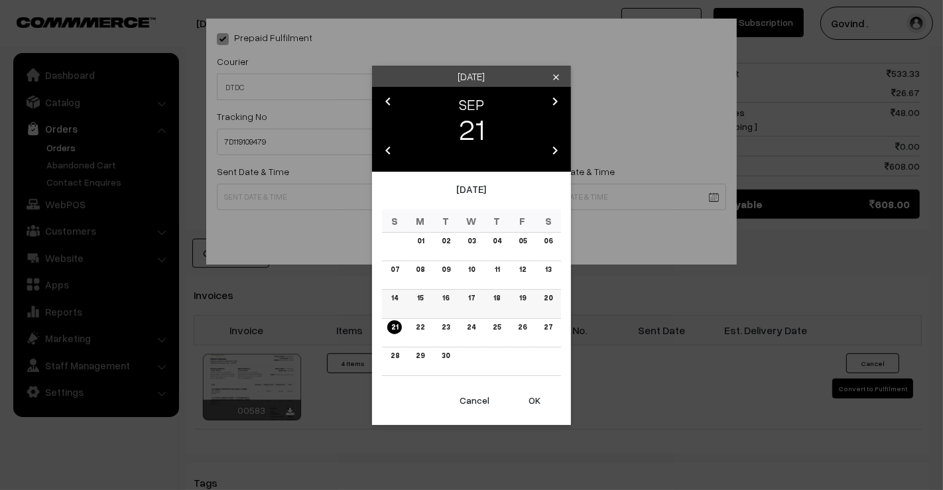
click at [495, 297] on link "18" at bounding box center [496, 298] width 15 height 14
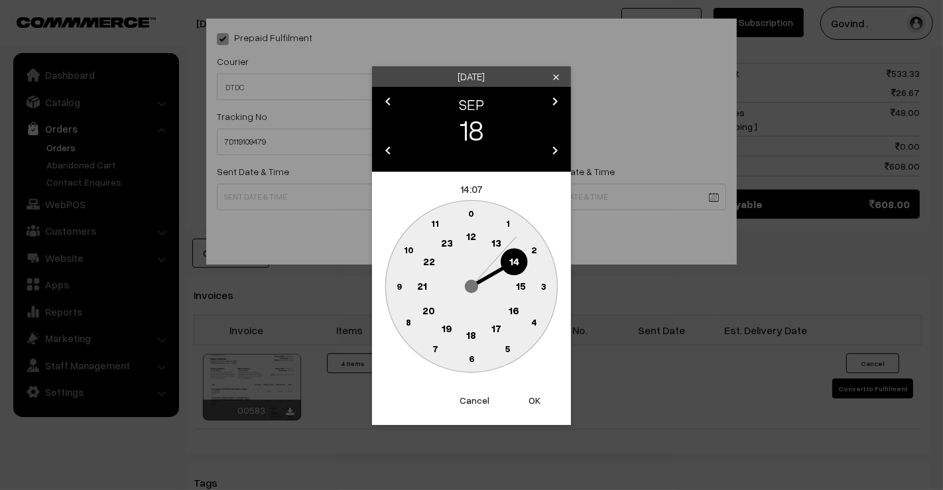
click at [466, 237] on circle at bounding box center [471, 237] width 27 height 27
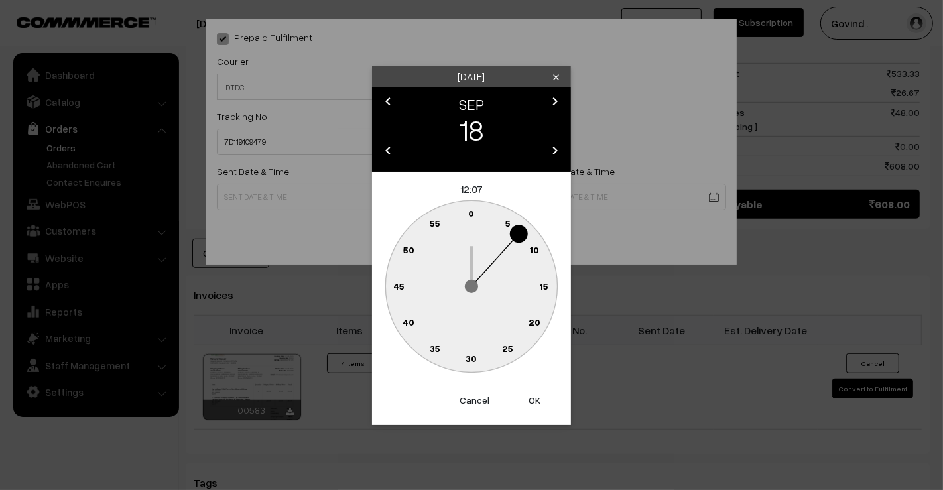
click at [474, 218] on circle at bounding box center [479, 216] width 18 height 18
type input "[DATE] 12:01"
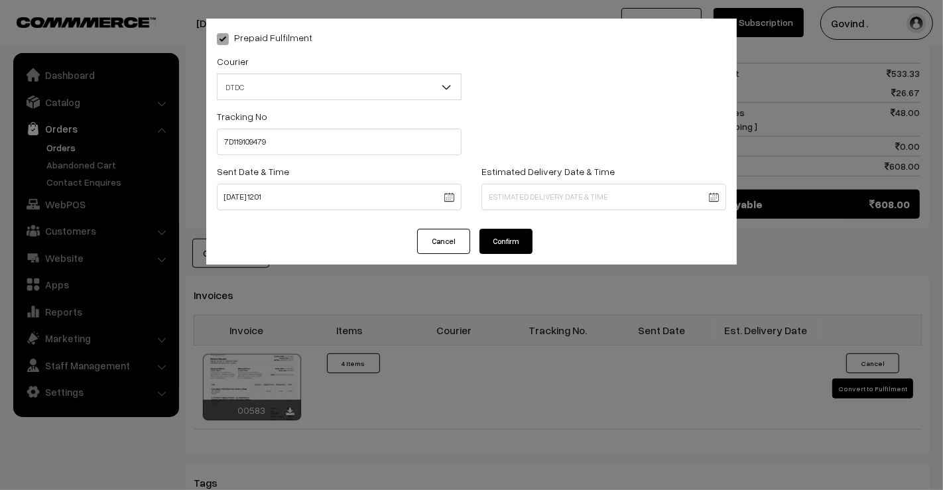
click at [562, 207] on body "Thank you for showing interest. Our team will call you shortly. Close [DOMAIN_N…" at bounding box center [471, 30] width 943 height 1517
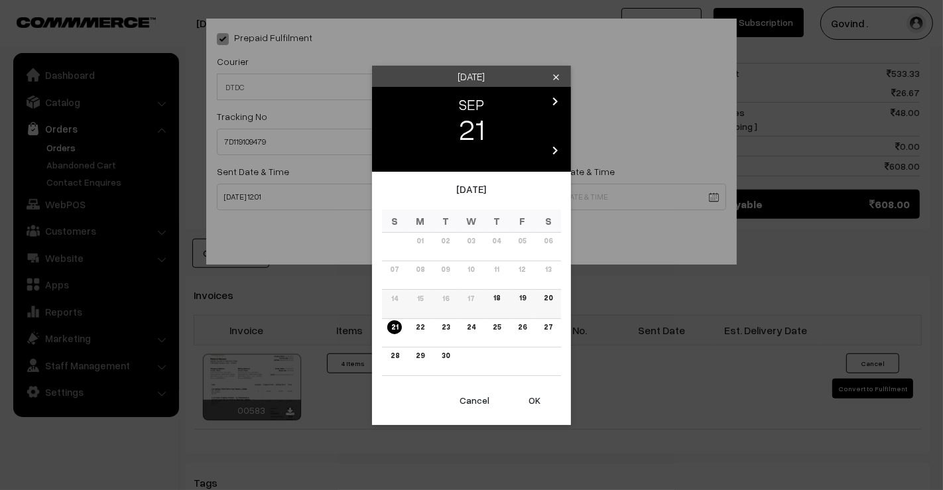
click at [521, 302] on link "19" at bounding box center [522, 298] width 15 height 14
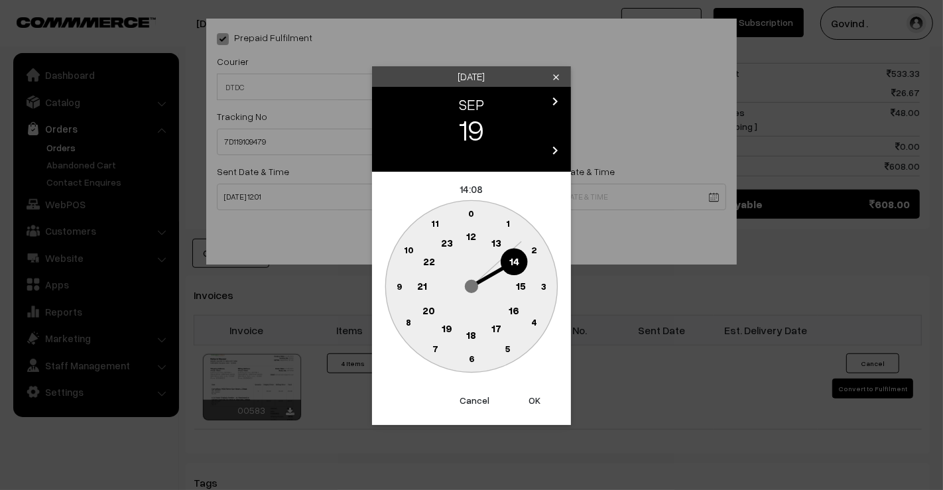
click at [475, 334] on text "18" at bounding box center [472, 334] width 10 height 12
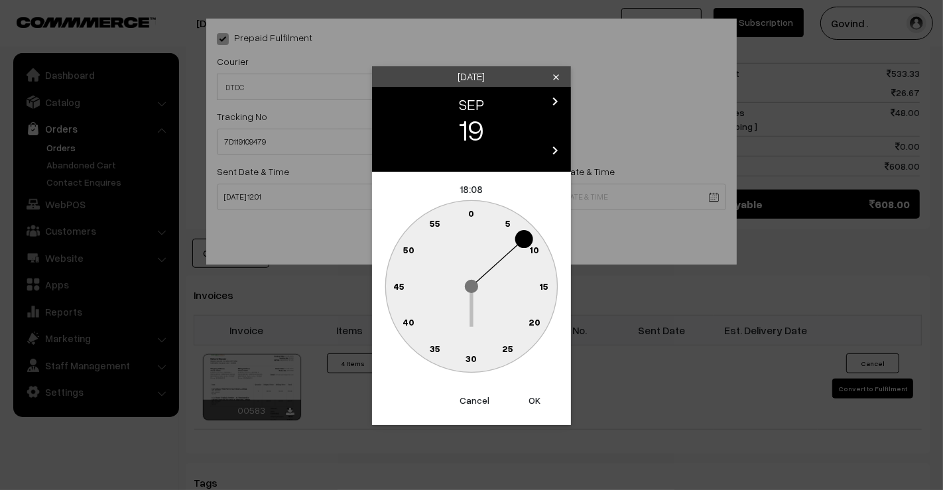
click at [472, 215] on text "0" at bounding box center [472, 213] width 6 height 11
type input "[DATE] 18:00"
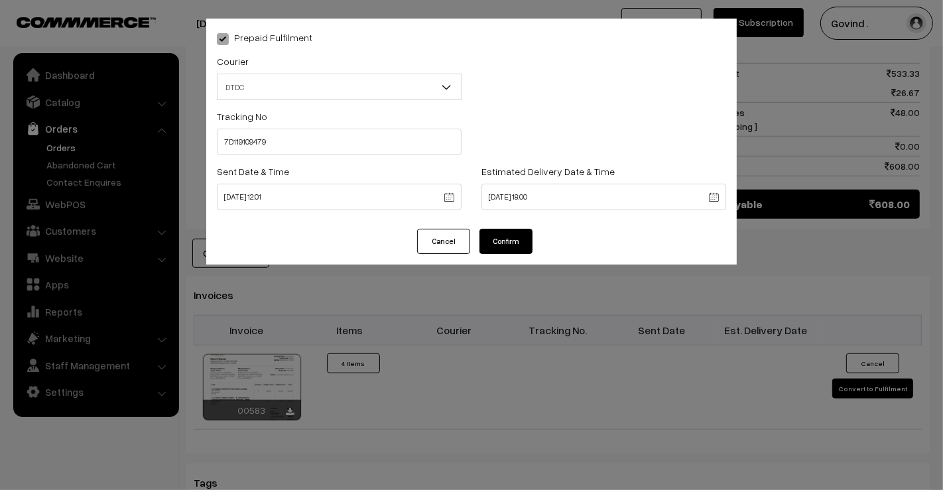
click at [508, 245] on button "Confirm" at bounding box center [506, 241] width 53 height 25
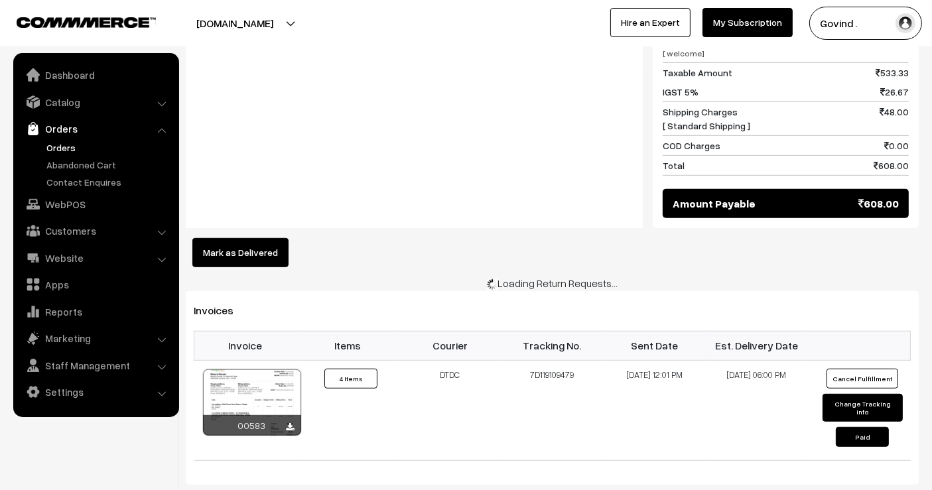
scroll to position [723, 0]
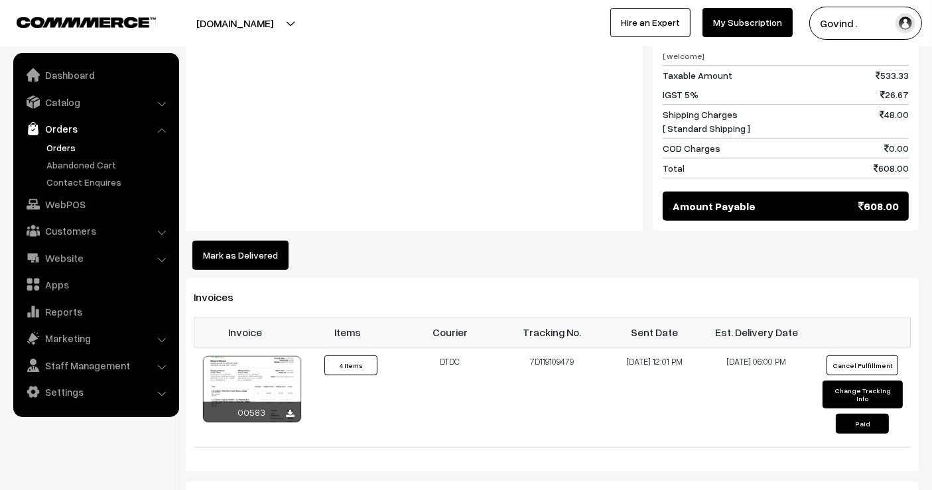
click at [247, 247] on button "Mark as Delivered" at bounding box center [240, 255] width 96 height 29
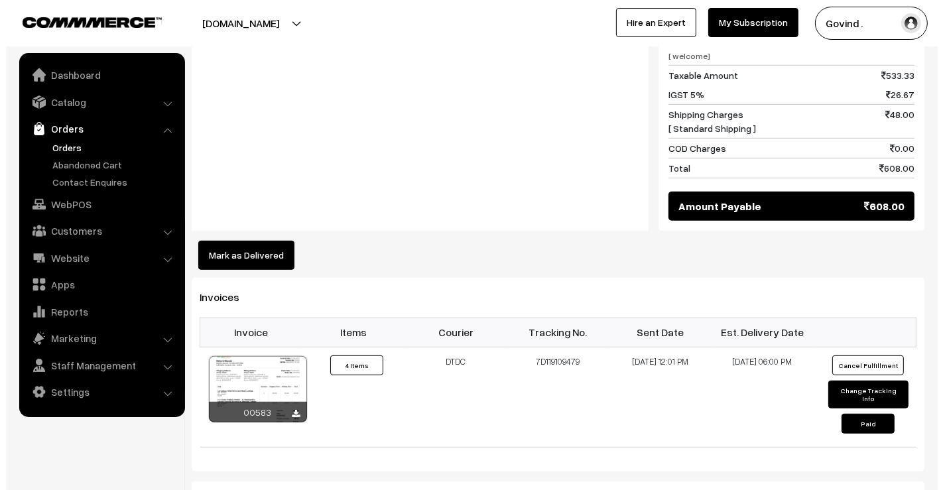
scroll to position [726, 0]
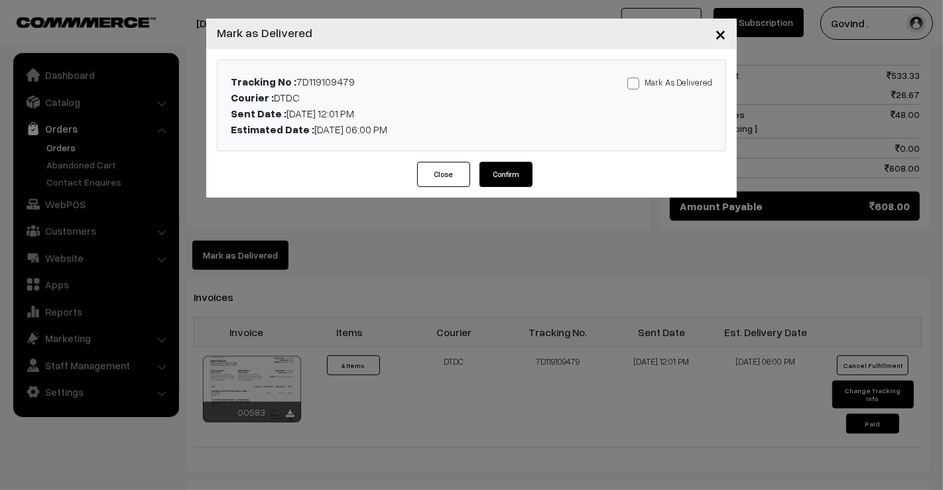
click at [633, 84] on span at bounding box center [633, 84] width 12 height 12
click at [633, 84] on input "Mark As Delivered" at bounding box center [631, 81] width 9 height 9
checkbox input "true"
click at [502, 184] on button "Confirm" at bounding box center [506, 174] width 53 height 25
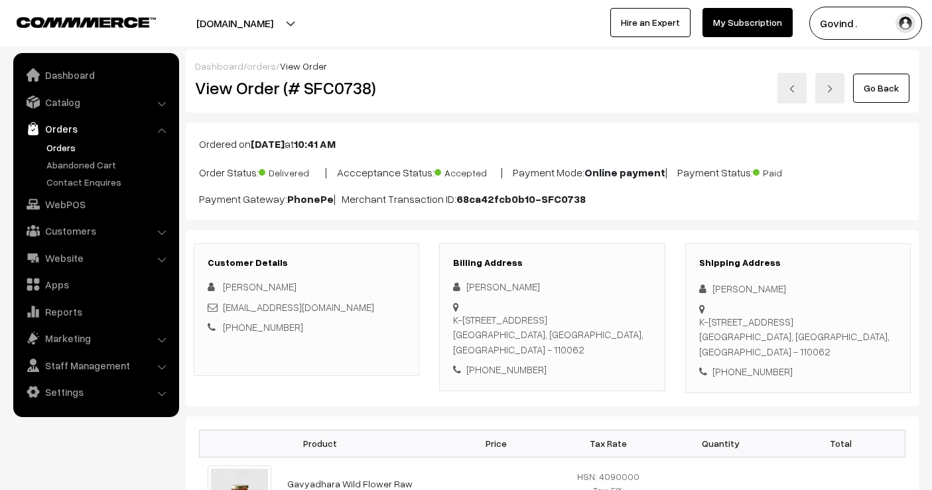
scroll to position [723, 0]
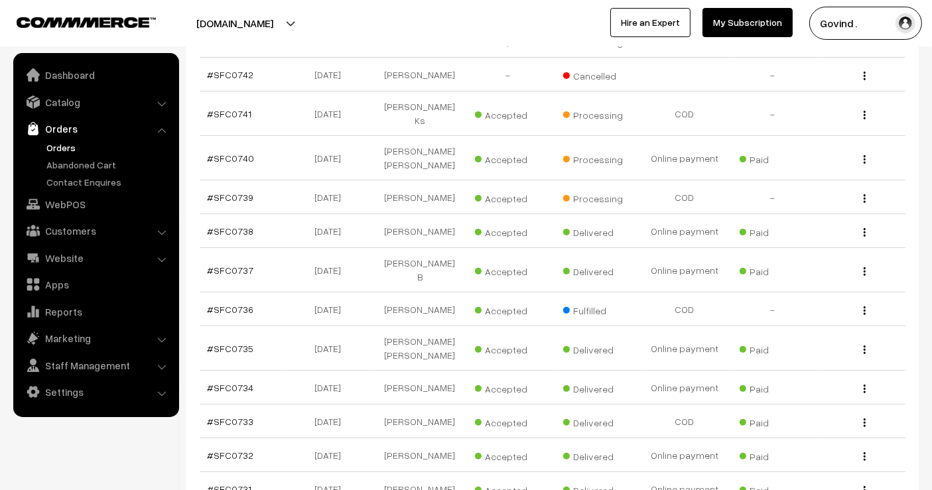
scroll to position [385, 0]
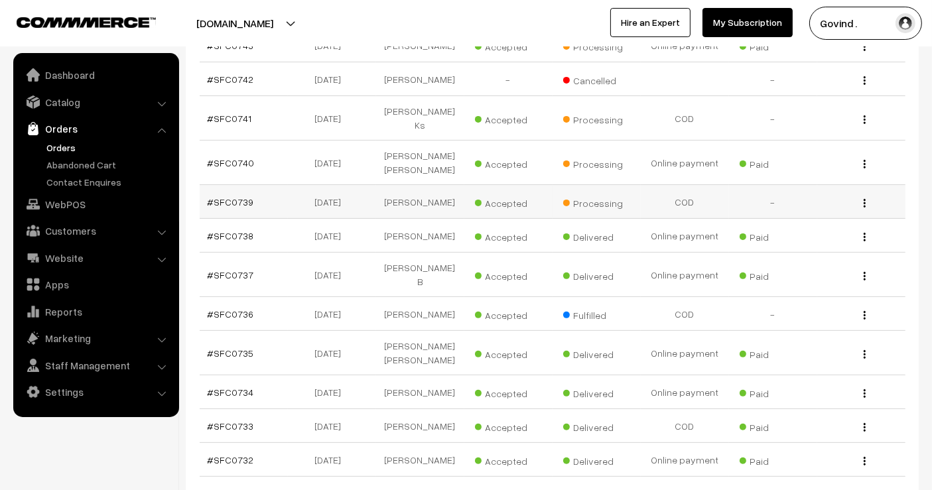
click at [863, 200] on button "button" at bounding box center [864, 203] width 3 height 11
click at [805, 214] on link "View" at bounding box center [805, 222] width 113 height 29
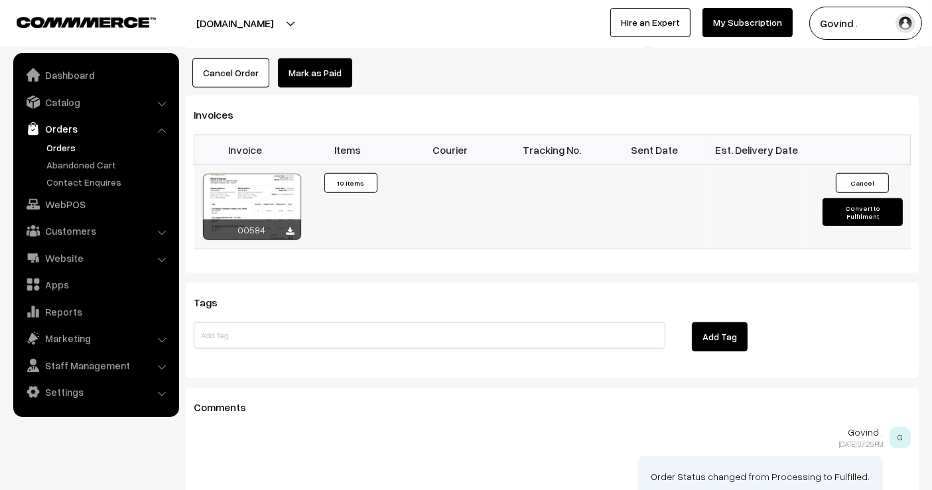
click at [849, 209] on button "Convert to Fulfilment" at bounding box center [862, 212] width 80 height 28
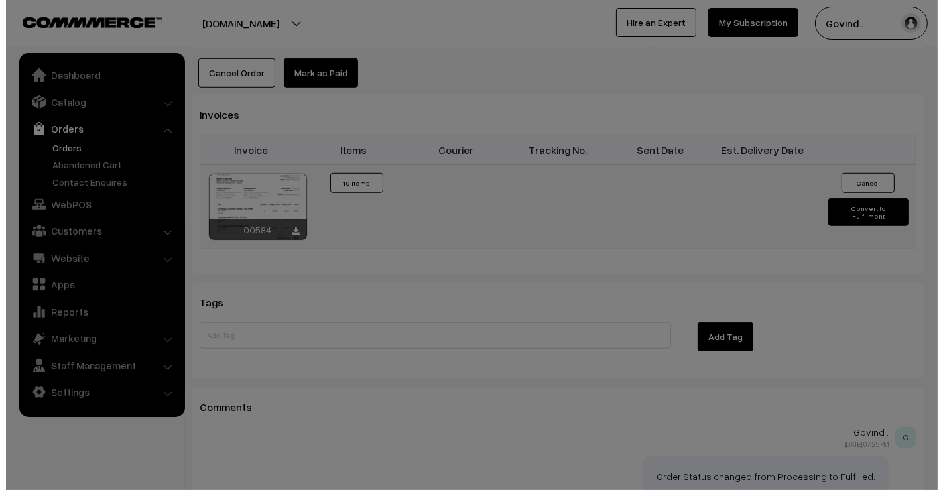
scroll to position [1000, 0]
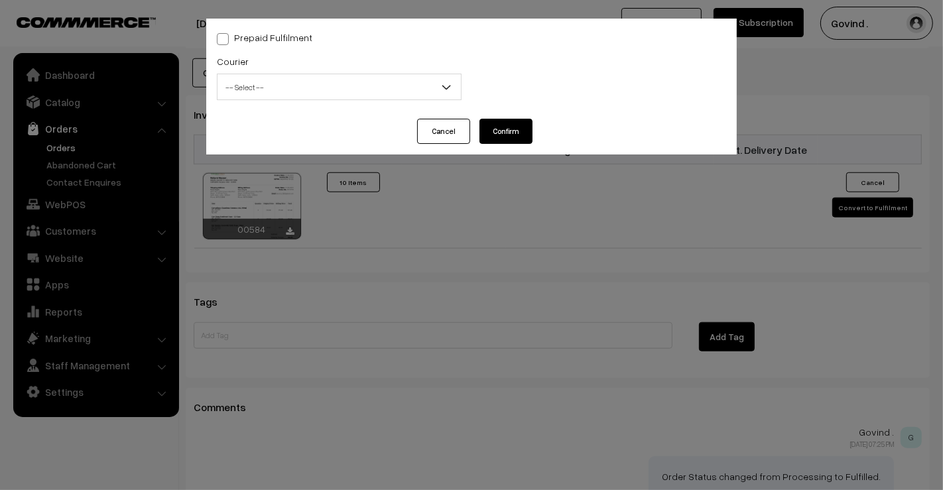
click at [269, 76] on span "-- Select --" at bounding box center [339, 87] width 243 height 23
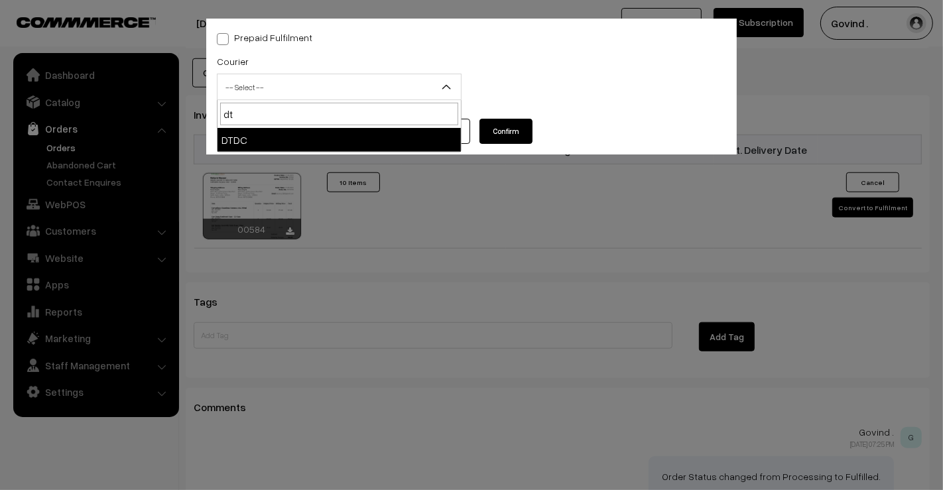
type input "dt"
select select "13"
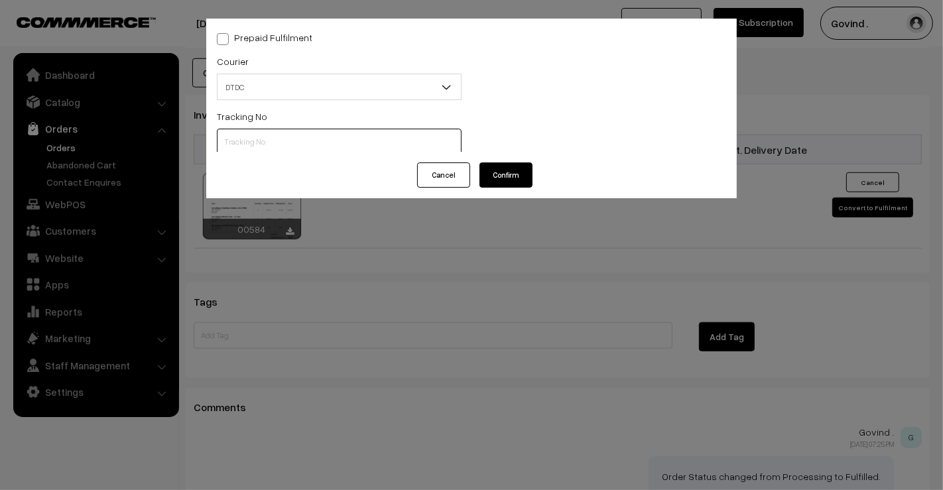
click at [257, 141] on input "text" at bounding box center [339, 142] width 245 height 27
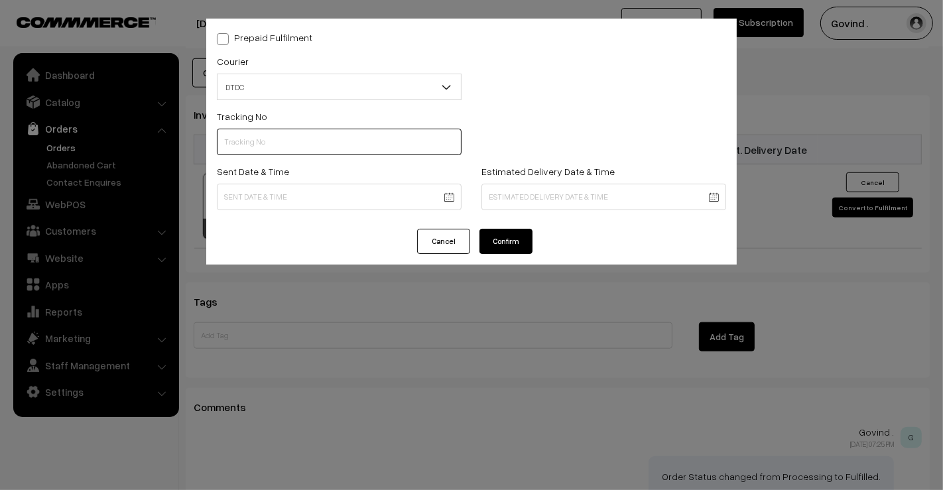
paste input "I78597178"
type input "I78597178"
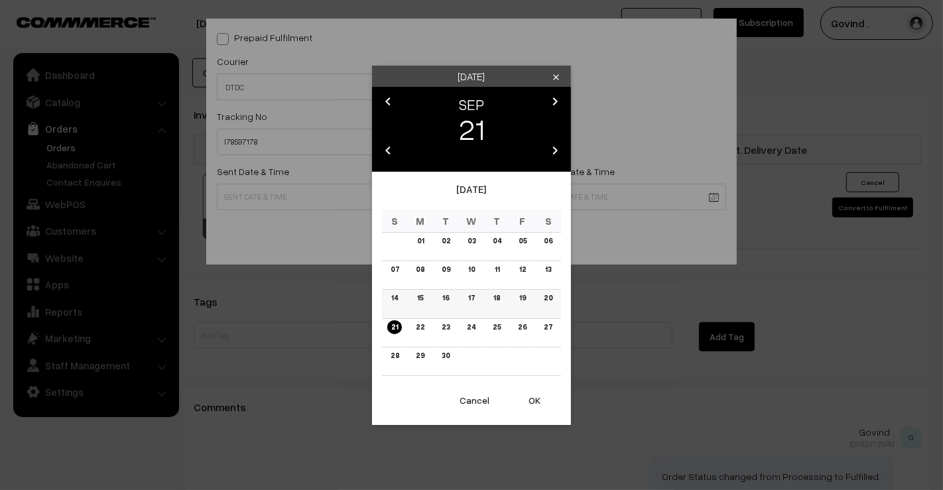
click at [494, 300] on link "18" at bounding box center [496, 298] width 15 height 14
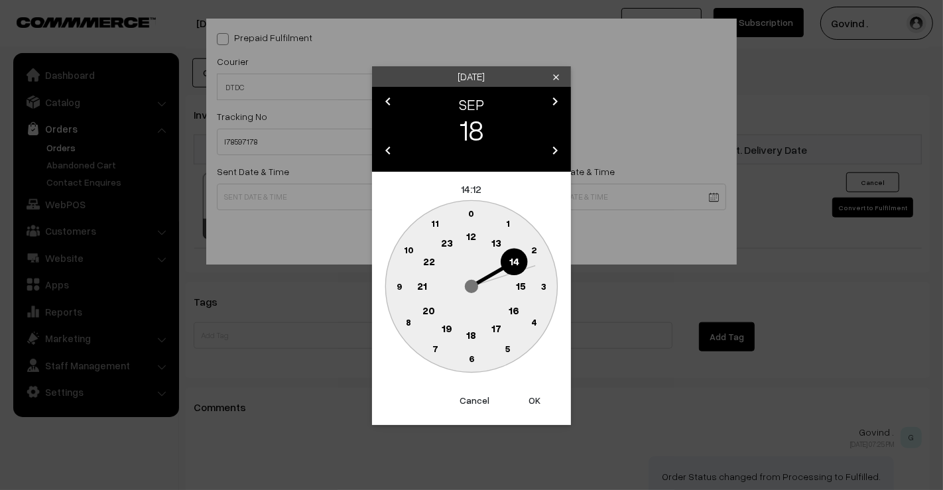
click at [472, 234] on text "12" at bounding box center [472, 236] width 10 height 12
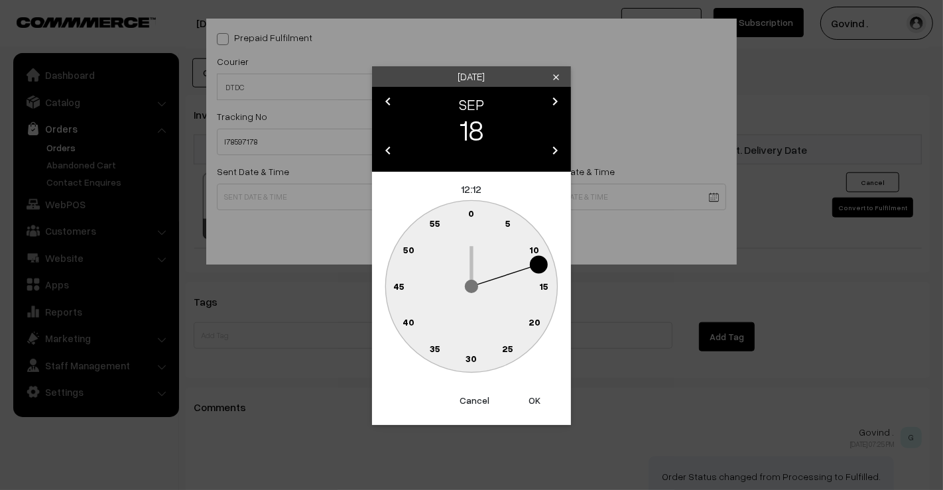
click at [472, 215] on text "0" at bounding box center [472, 213] width 6 height 11
type input "18-09-2025 12:00"
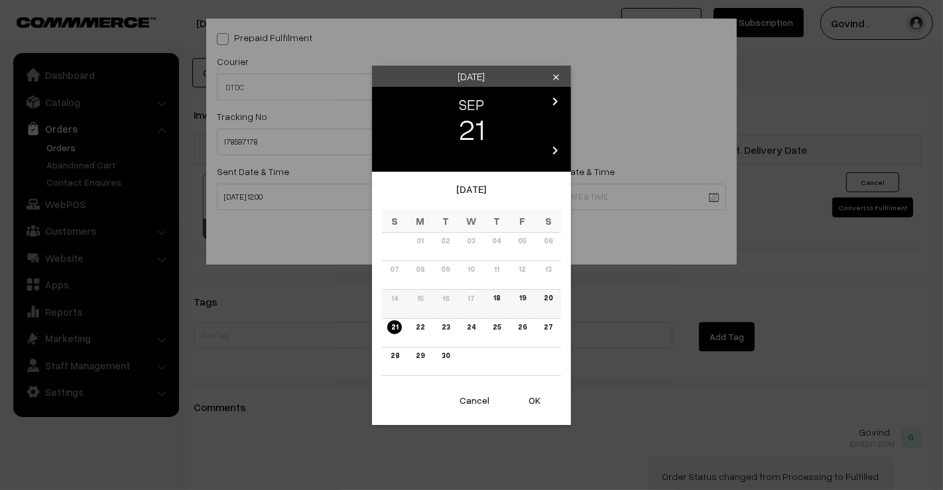
click at [526, 296] on link "19" at bounding box center [522, 298] width 15 height 14
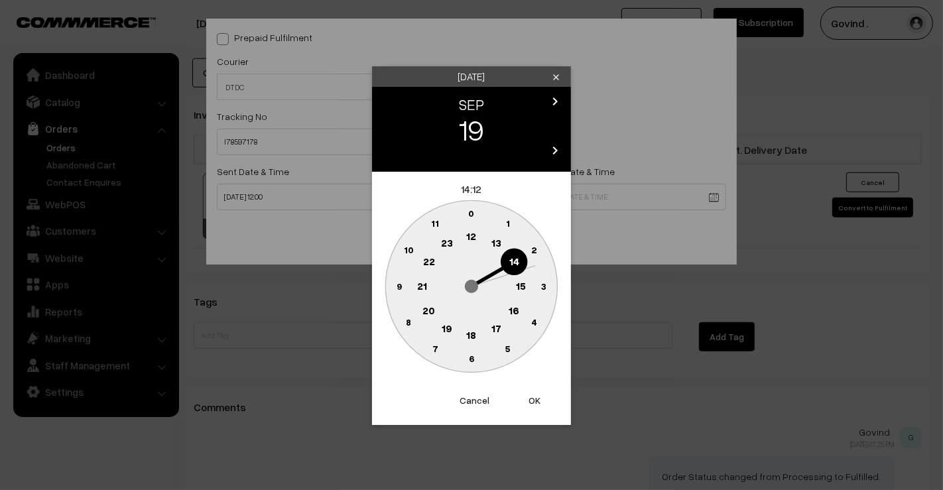
click at [478, 330] on circle at bounding box center [471, 335] width 27 height 27
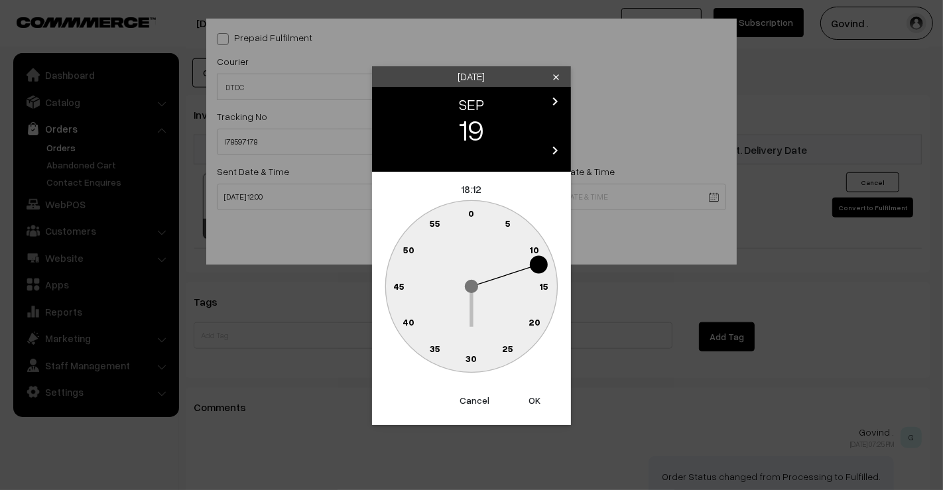
click at [471, 220] on circle at bounding box center [464, 216] width 18 height 18
type input "19-09-2025 18:59"
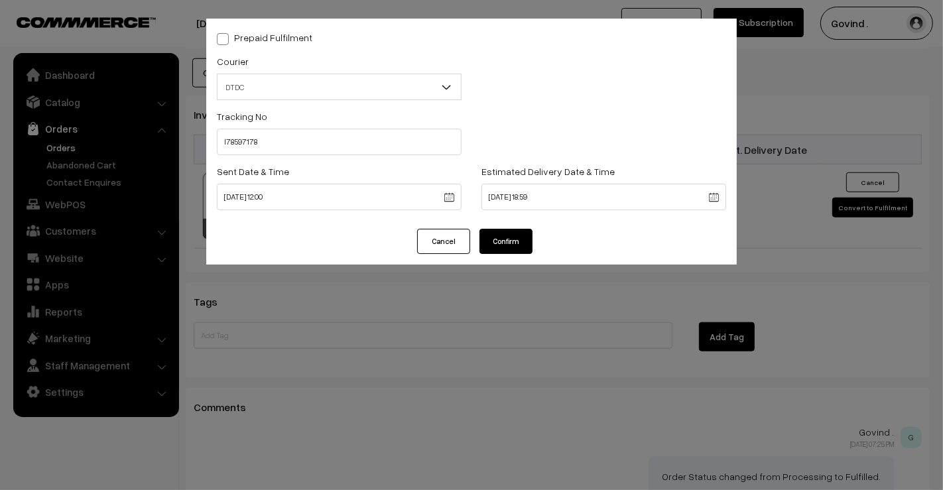
click at [512, 245] on button "Confirm" at bounding box center [506, 241] width 53 height 25
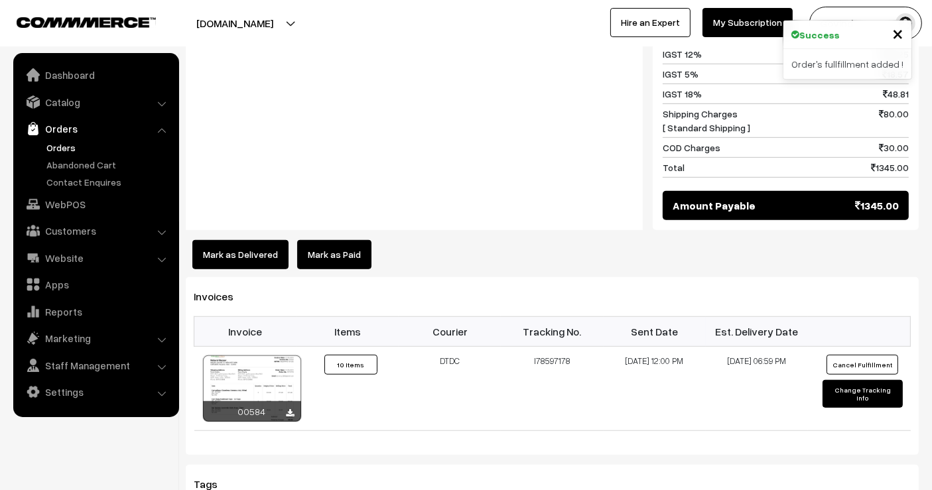
click at [237, 253] on button "Mark as Delivered" at bounding box center [240, 254] width 96 height 29
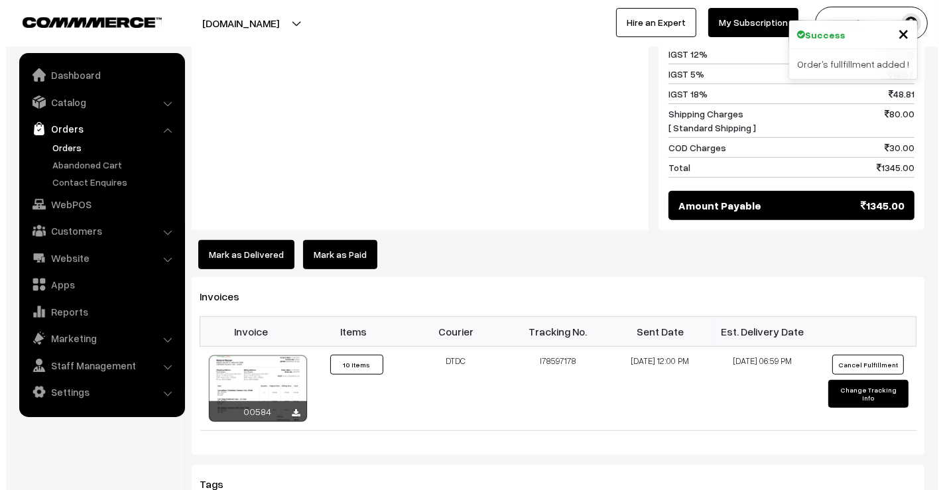
scroll to position [818, 0]
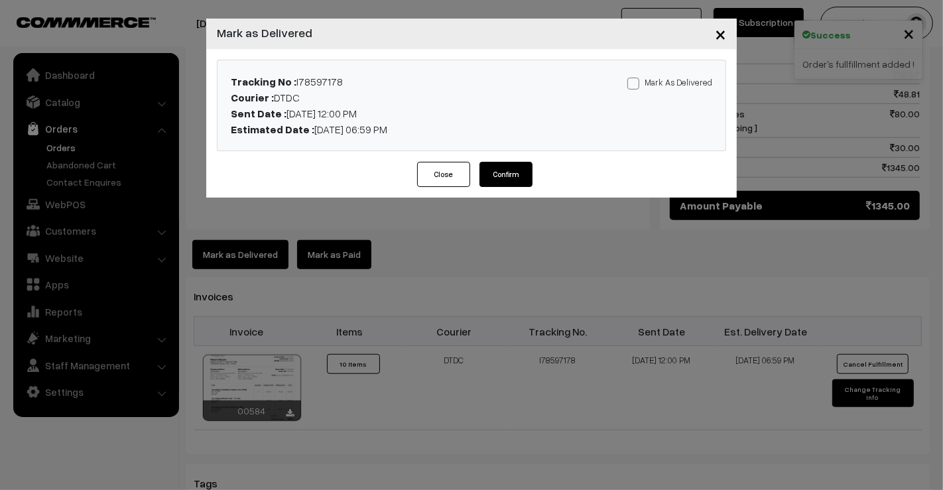
click at [633, 86] on span at bounding box center [633, 84] width 12 height 12
click at [633, 86] on input "Mark As Delivered" at bounding box center [631, 81] width 9 height 9
checkbox input "true"
click at [493, 161] on div "Tracking No : I78597178 Courier : DTDC Sent Date : 18-09-2025 12:00 PM Estimate…" at bounding box center [471, 105] width 531 height 113
click at [493, 163] on button "Confirm" at bounding box center [506, 174] width 53 height 25
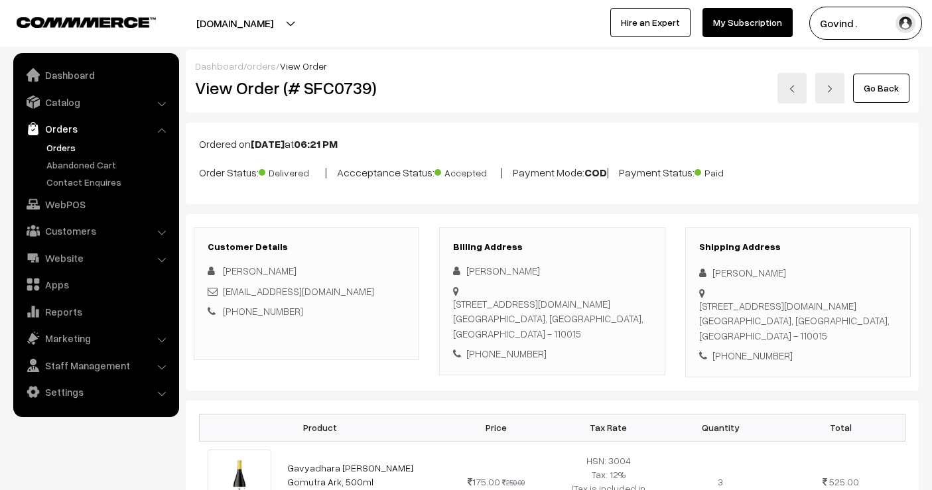
scroll to position [814, 0]
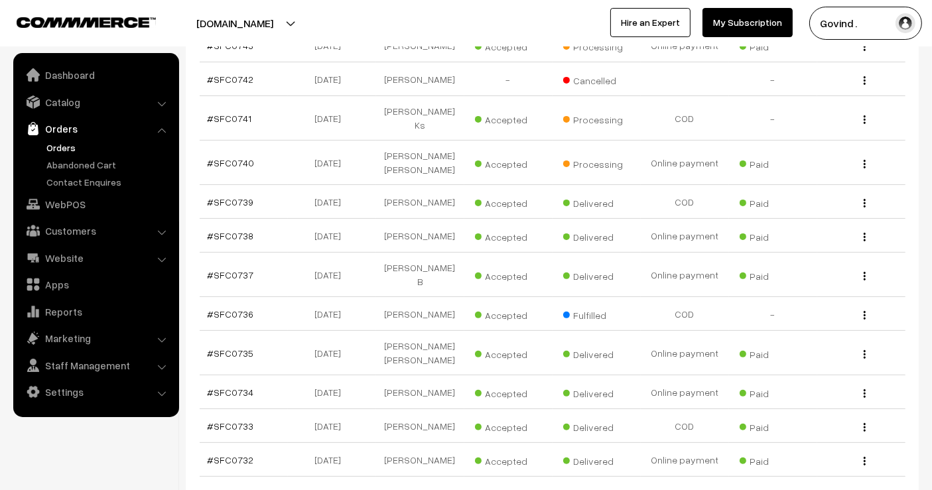
scroll to position [316, 0]
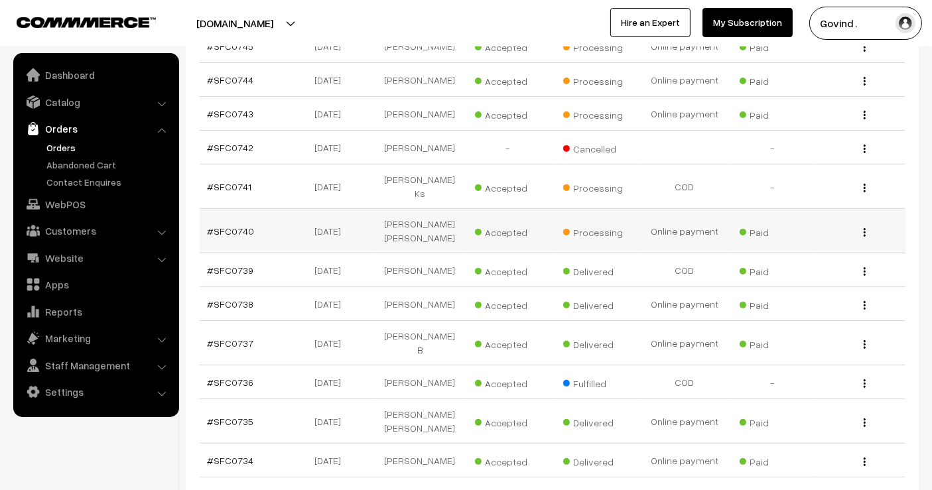
click at [864, 235] on img "button" at bounding box center [865, 232] width 2 height 9
click at [801, 263] on link "View" at bounding box center [805, 251] width 113 height 29
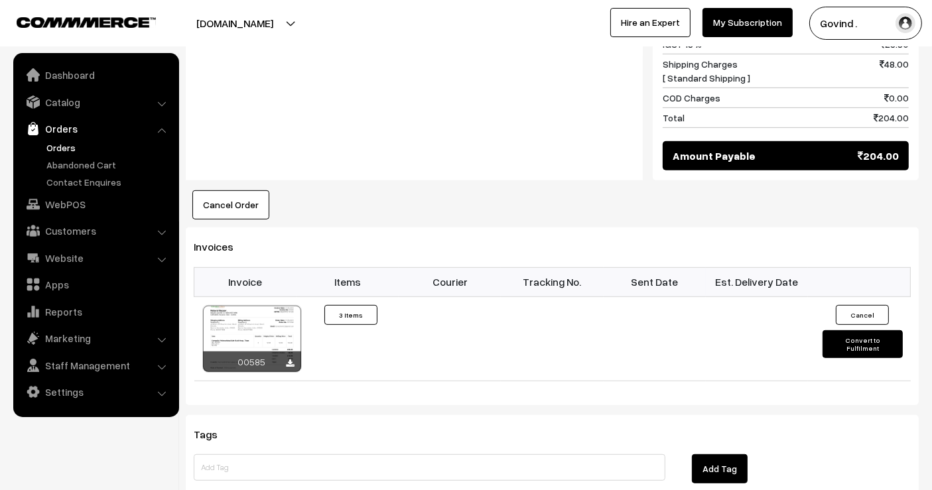
scroll to position [660, 0]
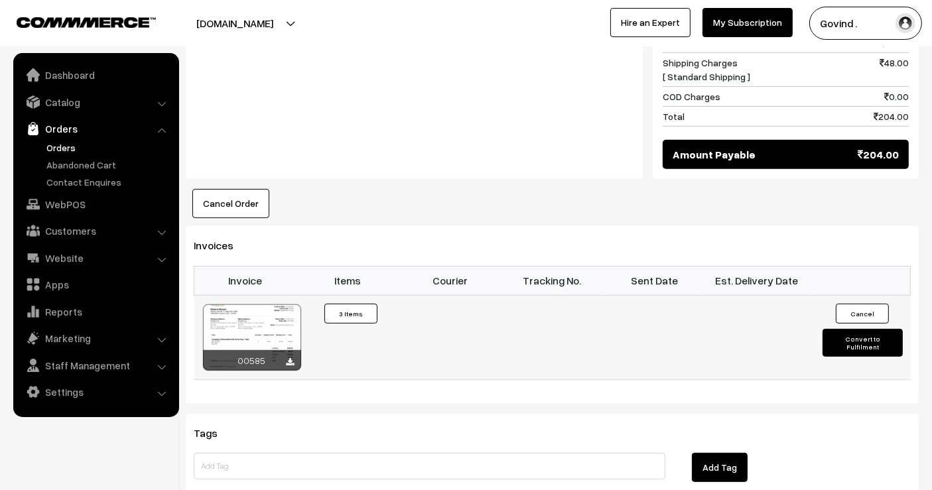
click at [845, 329] on button "Convert to Fulfilment" at bounding box center [862, 343] width 80 height 28
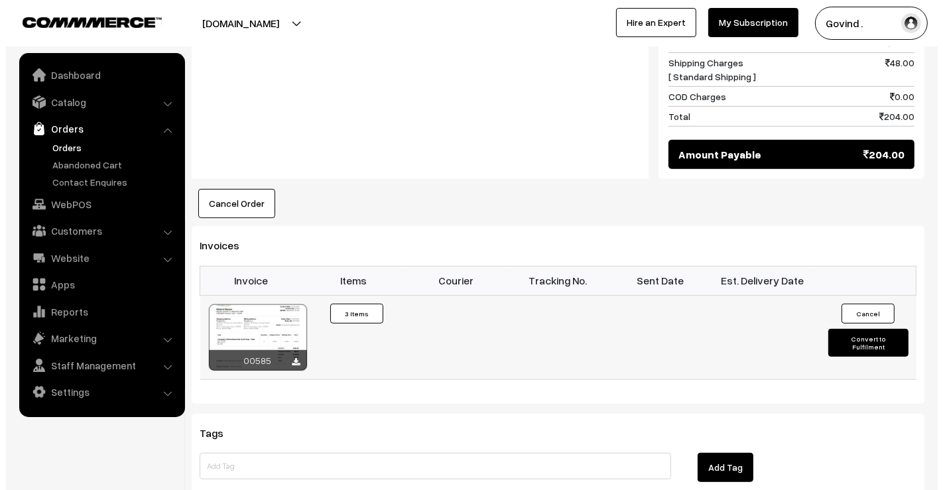
scroll to position [661, 0]
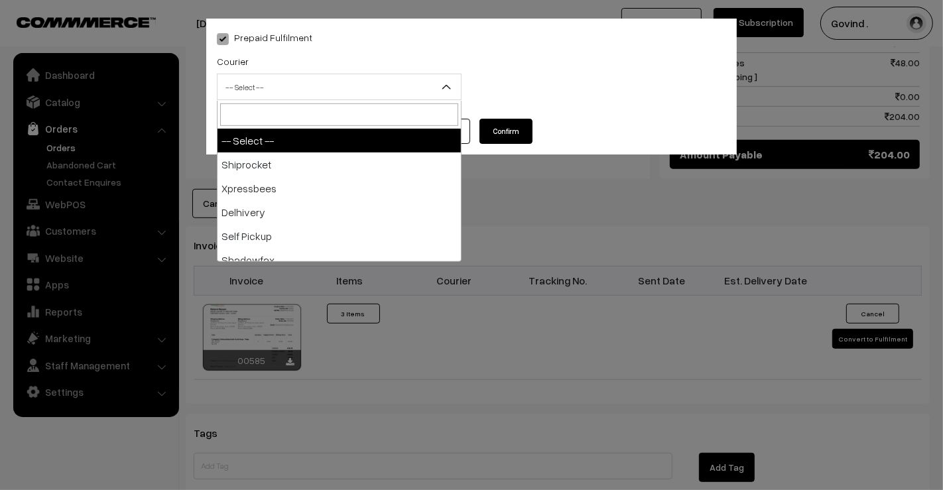
click at [307, 94] on span "-- Select --" at bounding box center [339, 87] width 243 height 23
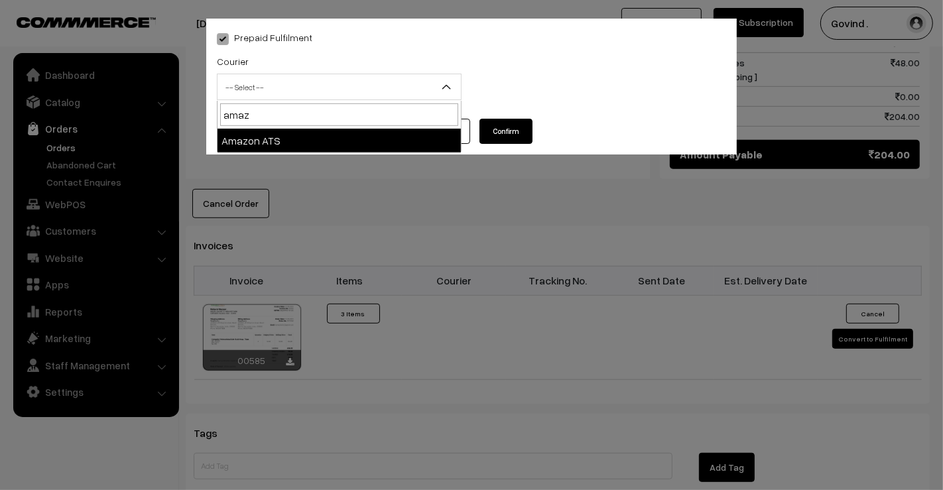
type input "amaz"
select select "8"
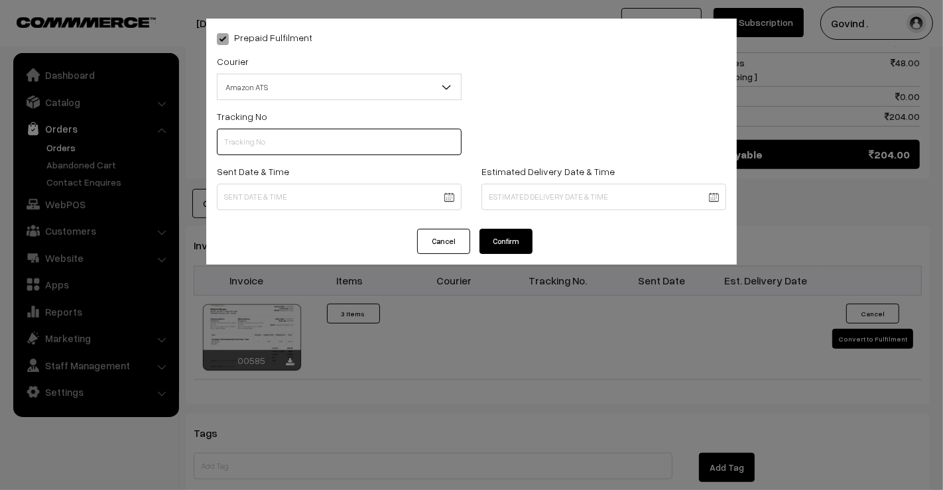
click at [320, 149] on input "text" at bounding box center [339, 142] width 245 height 27
paste input "363519710830"
type input "363519710830"
click at [294, 212] on div "Sent Date & Time" at bounding box center [339, 190] width 265 height 55
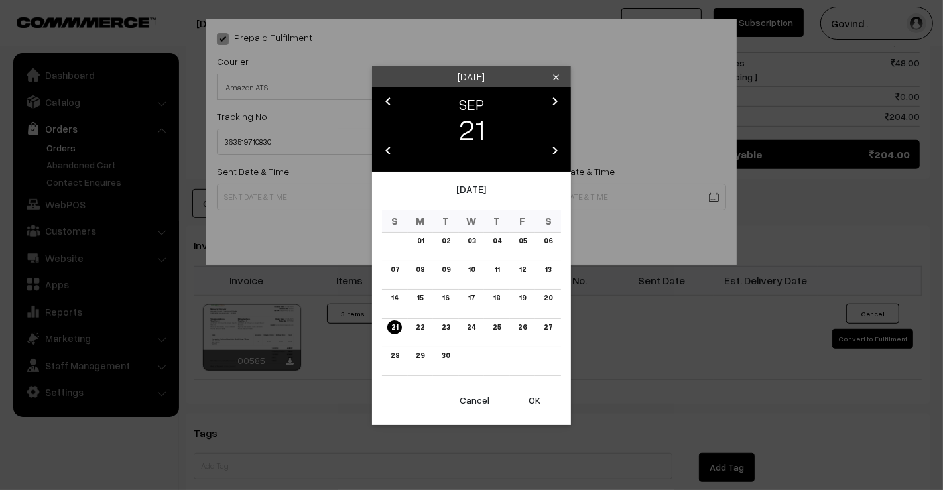
click at [308, 207] on body "Thank you for showing interest. Our team will call you shortly. Close shopforco…" at bounding box center [471, 39] width 943 height 1401
click at [521, 300] on link "19" at bounding box center [522, 298] width 15 height 14
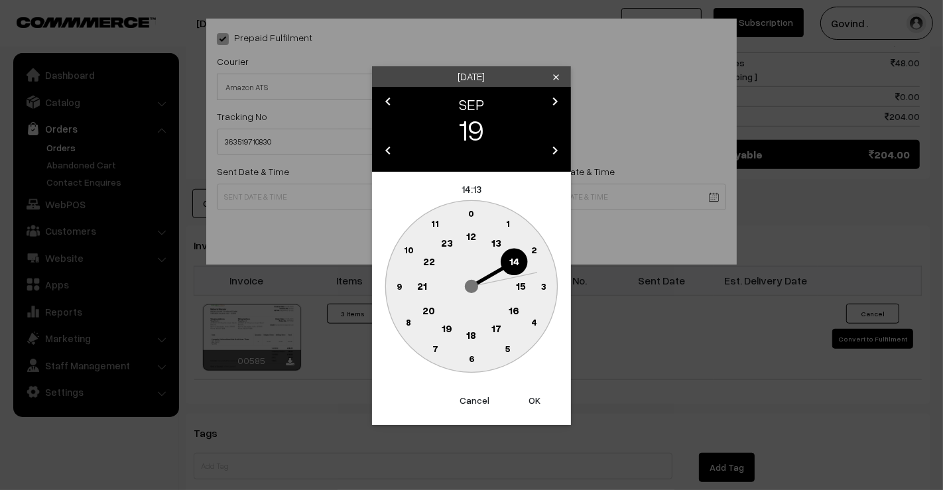
click at [470, 235] on text "12" at bounding box center [472, 236] width 10 height 12
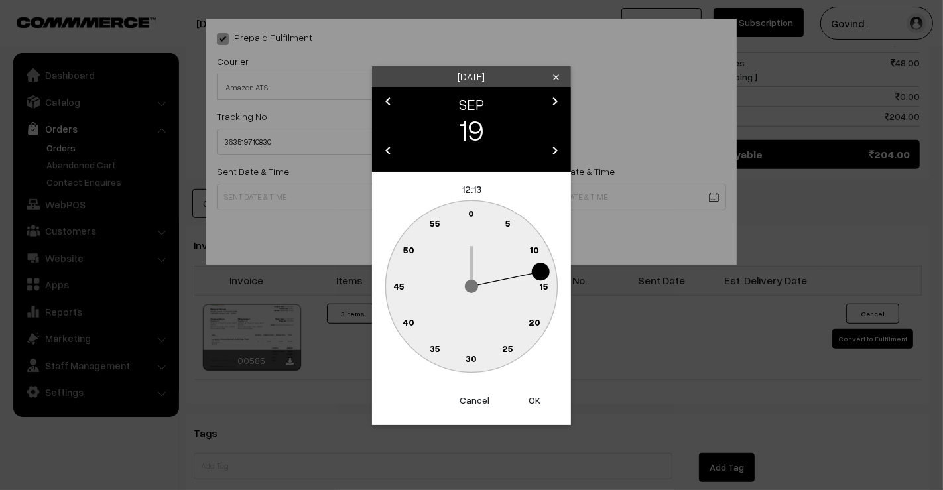
click at [472, 215] on text "0" at bounding box center [472, 213] width 6 height 11
type input "19-09-2025 12:00"
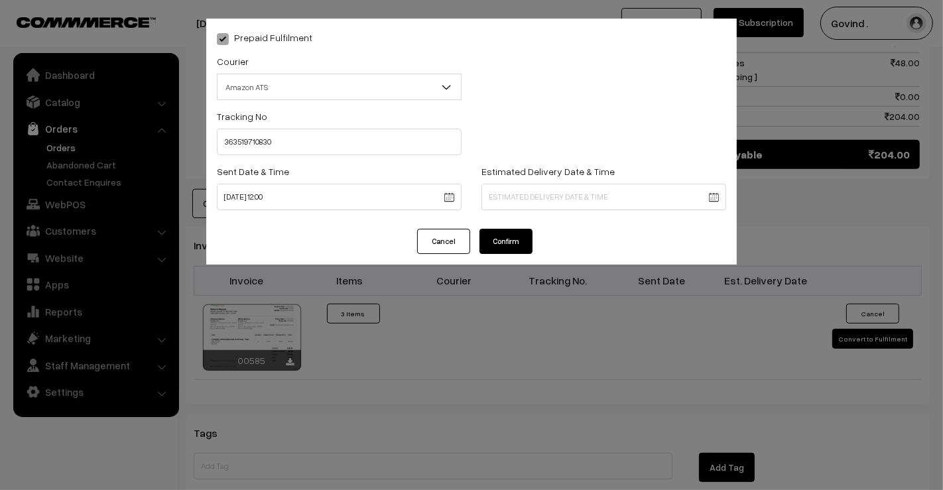
click at [557, 206] on body "Thank you for showing interest. Our team will call you shortly. Close shopforco…" at bounding box center [471, 39] width 943 height 1401
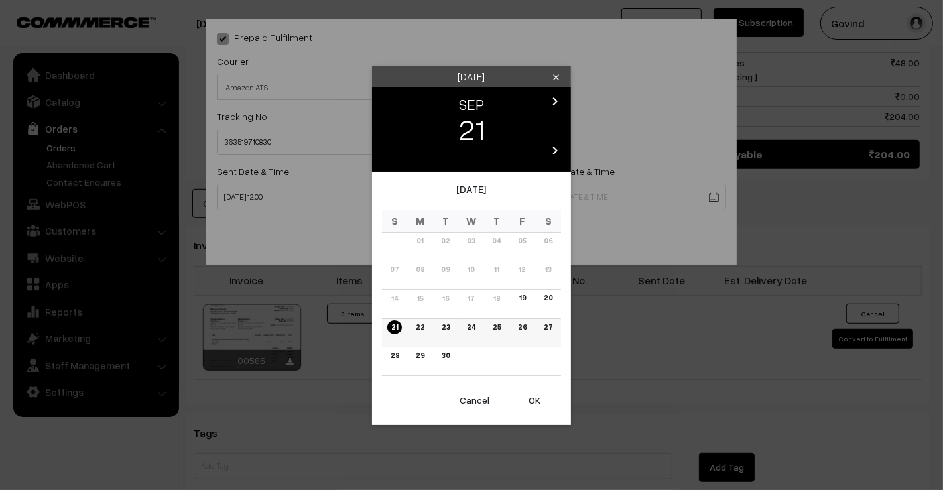
click at [546, 330] on link "27" at bounding box center [548, 327] width 17 height 14
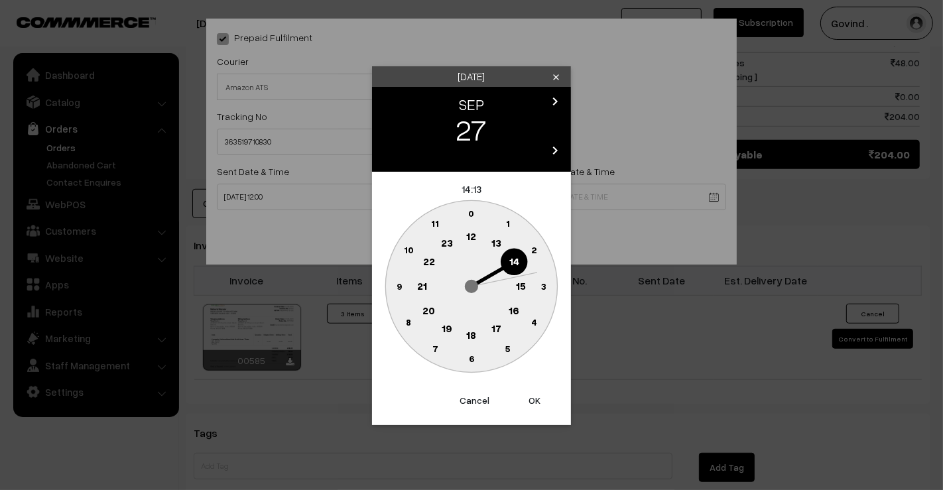
click at [470, 330] on text "18" at bounding box center [472, 334] width 10 height 12
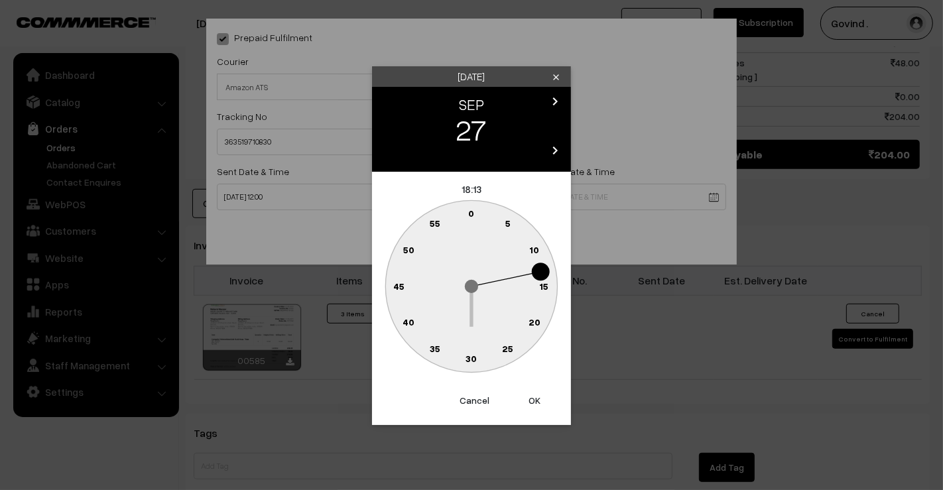
click at [472, 214] on text "0" at bounding box center [472, 213] width 6 height 11
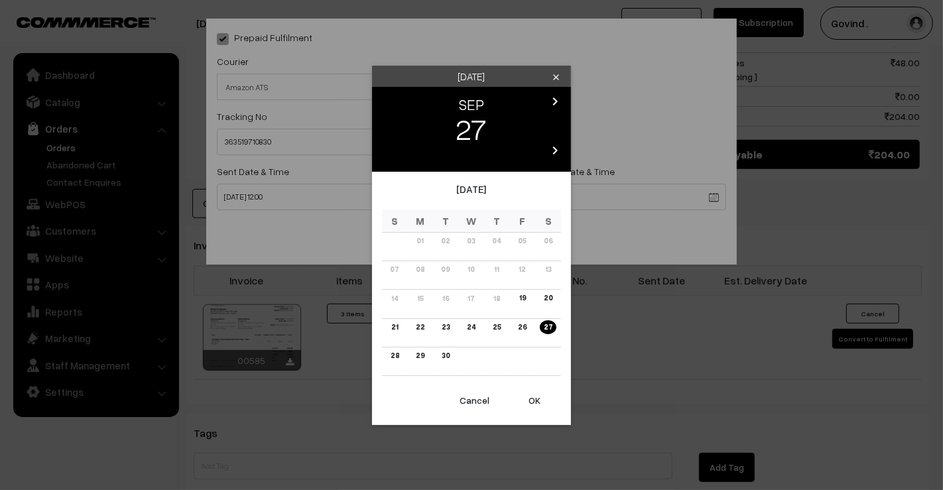
click at [516, 203] on body "Thank you for showing interest. Our team will call you shortly. Close shopforco…" at bounding box center [471, 39] width 943 height 1401
click at [522, 330] on link "26" at bounding box center [522, 327] width 17 height 14
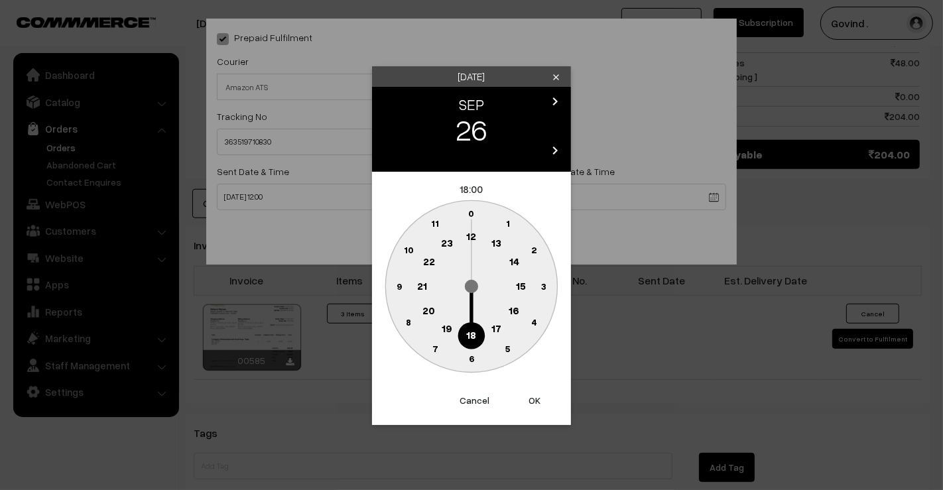
click at [478, 336] on circle at bounding box center [471, 335] width 27 height 27
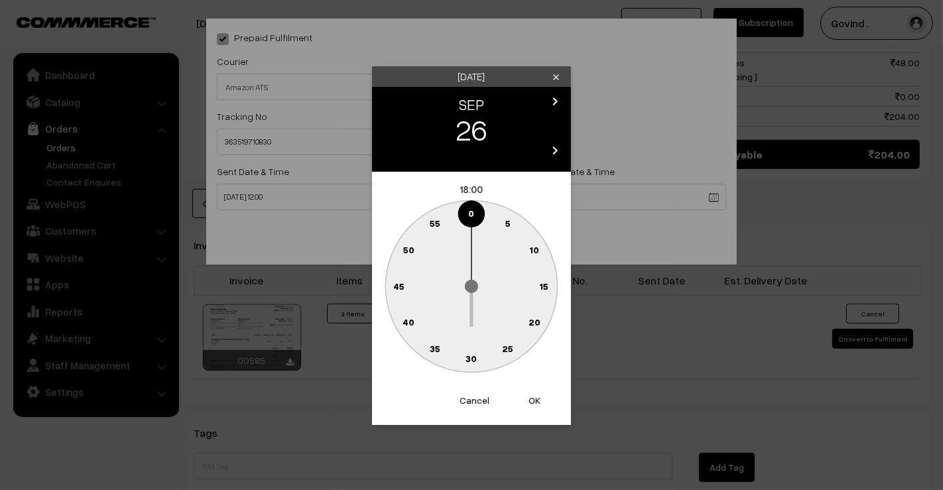
click at [472, 217] on text "0" at bounding box center [472, 213] width 6 height 11
type input "26-09-2025 18:00"
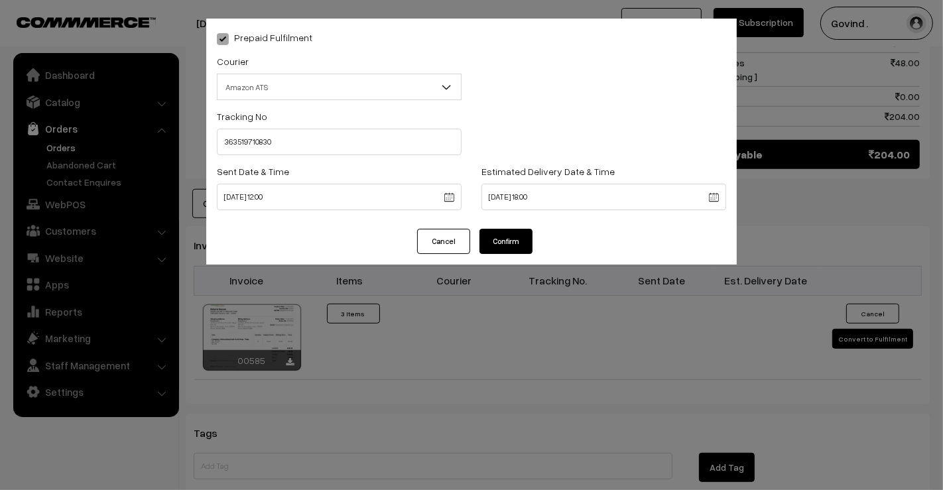
click at [511, 247] on button "Confirm" at bounding box center [506, 241] width 53 height 25
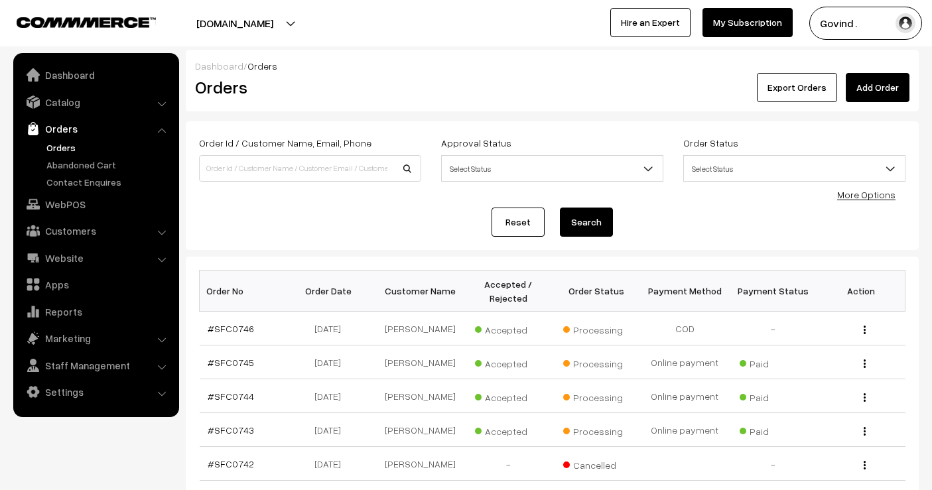
scroll to position [316, 0]
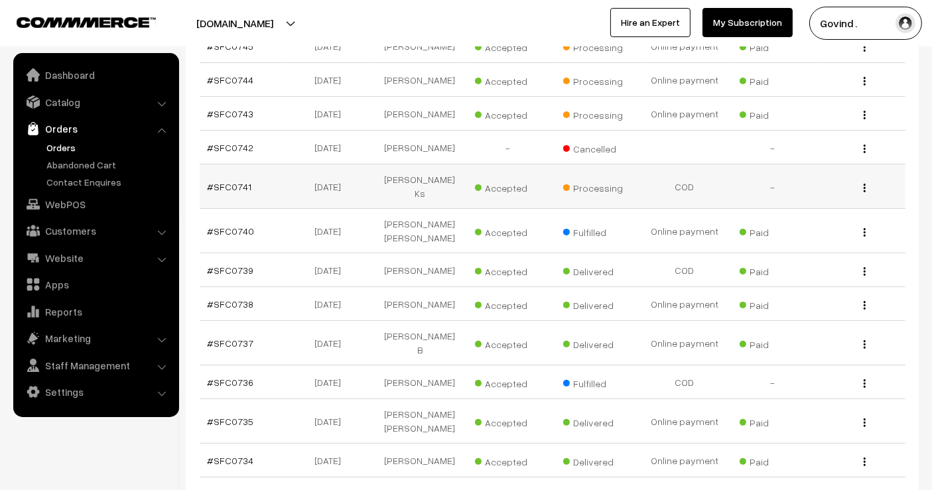
click at [864, 192] on img "button" at bounding box center [865, 188] width 2 height 9
click at [779, 213] on link "View" at bounding box center [805, 206] width 113 height 29
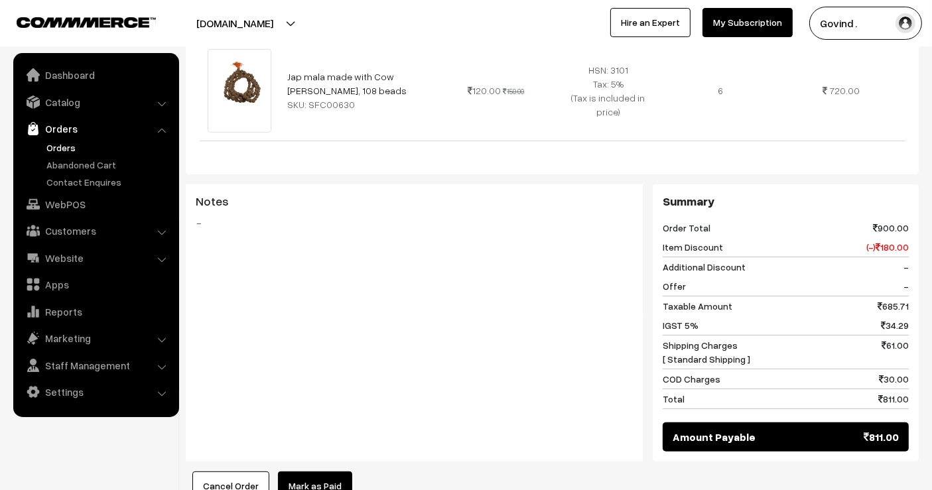
scroll to position [593, 0]
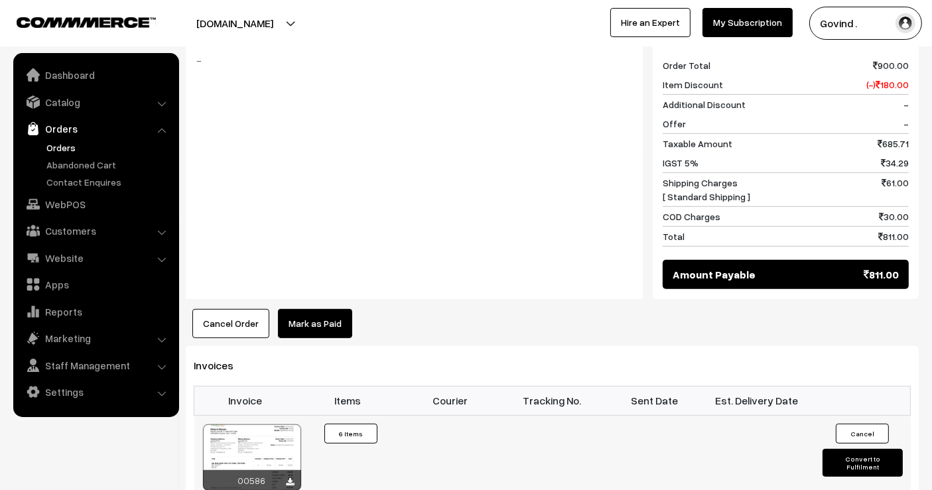
click at [841, 449] on button "Convert to Fulfilment" at bounding box center [862, 463] width 80 height 28
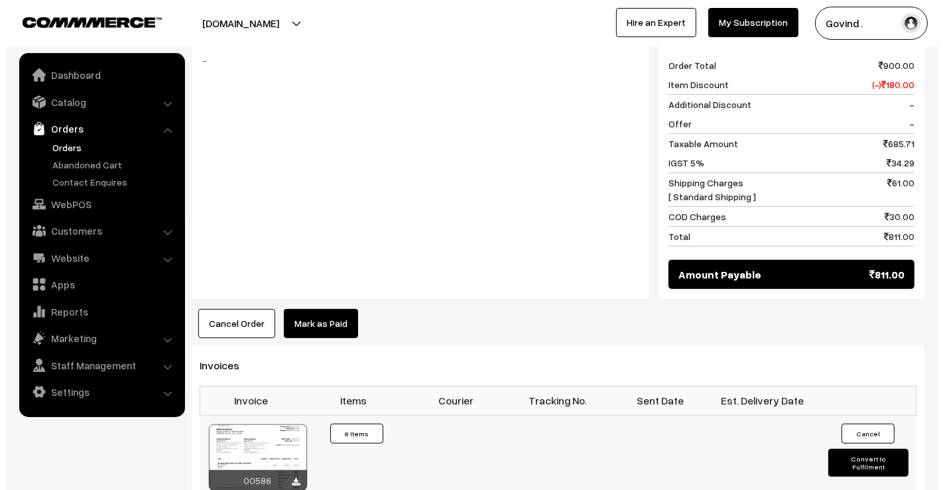
scroll to position [595, 0]
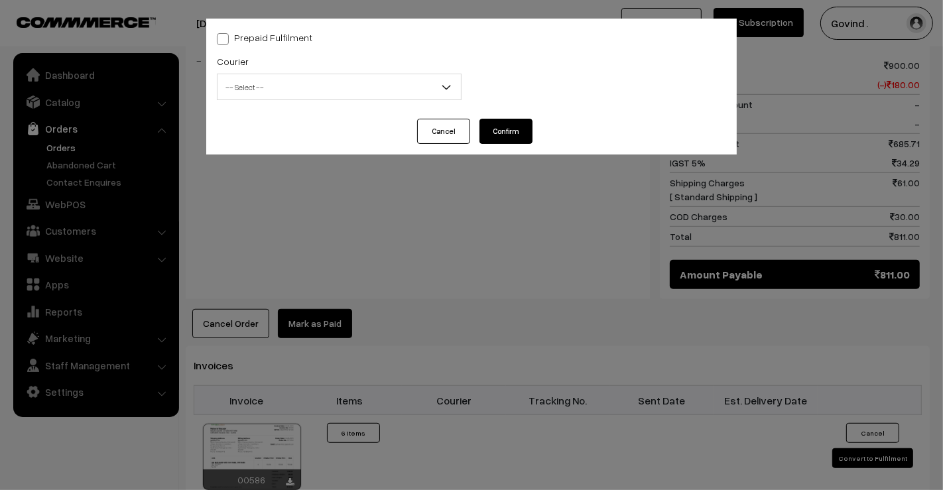
click at [336, 86] on span "-- Select --" at bounding box center [339, 87] width 243 height 23
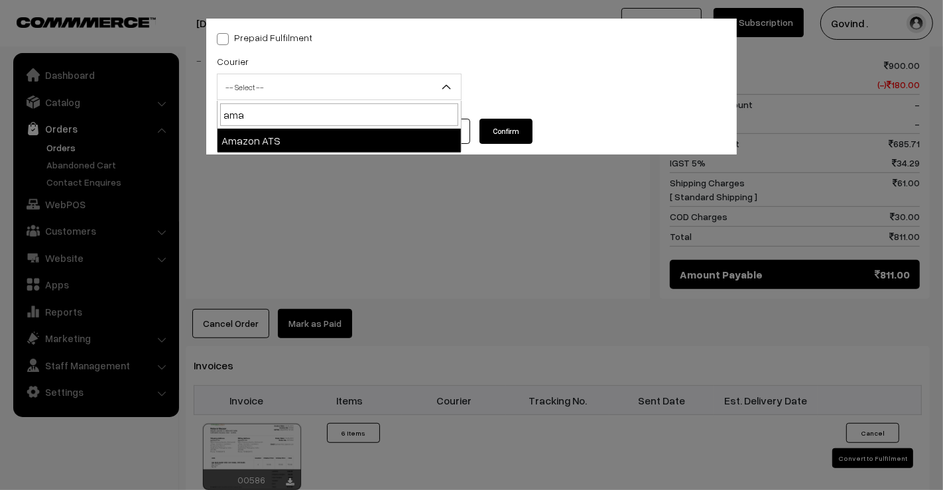
type input "ama"
select select "8"
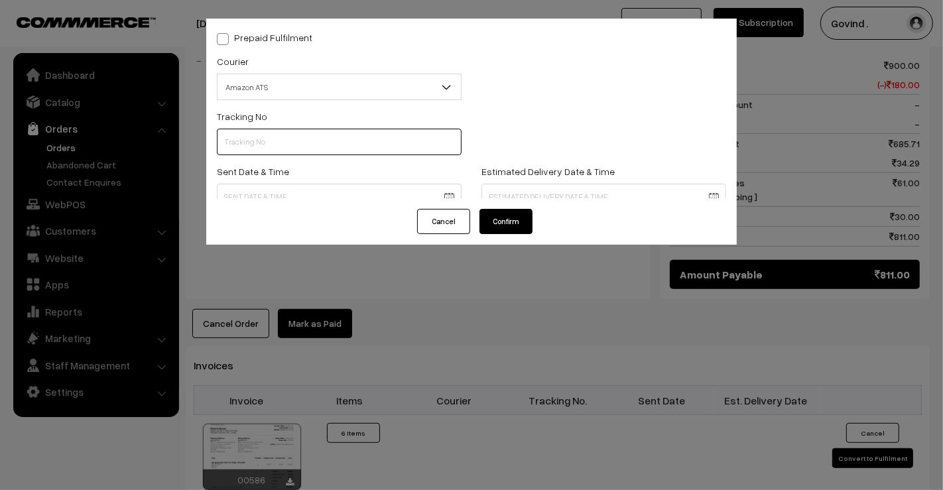
click at [295, 129] on input "text" at bounding box center [339, 142] width 245 height 27
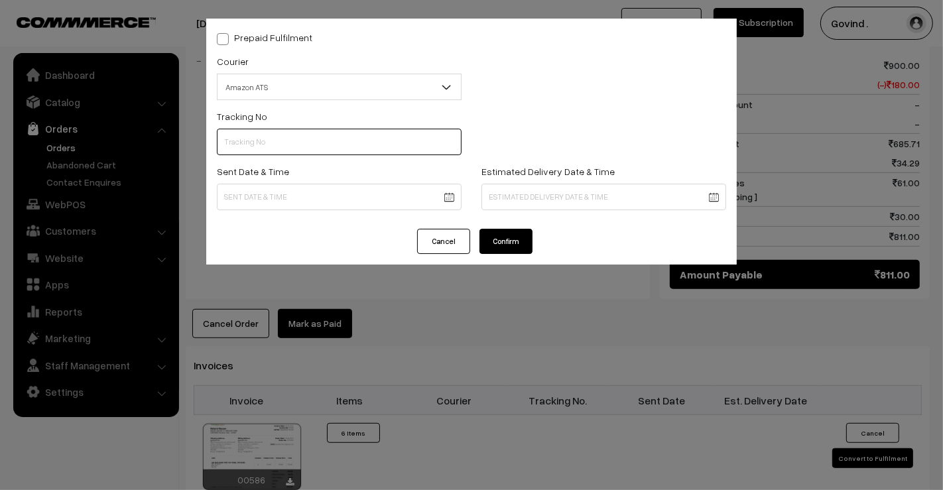
paste input "363559071427"
type input "363559071427"
click at [291, 193] on body "Thank you for showing interest. Our team will call you shortly. Close shopforco…" at bounding box center [471, 132] width 943 height 1455
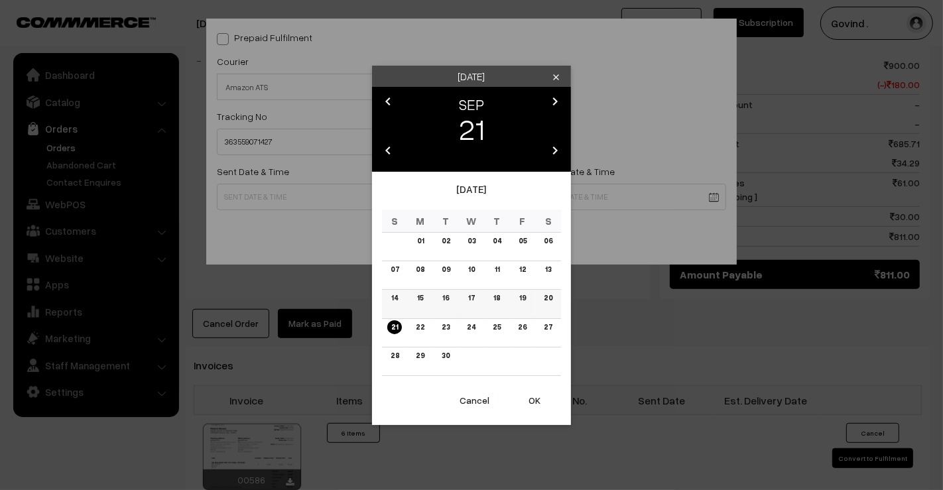
click at [526, 302] on link "19" at bounding box center [522, 298] width 15 height 14
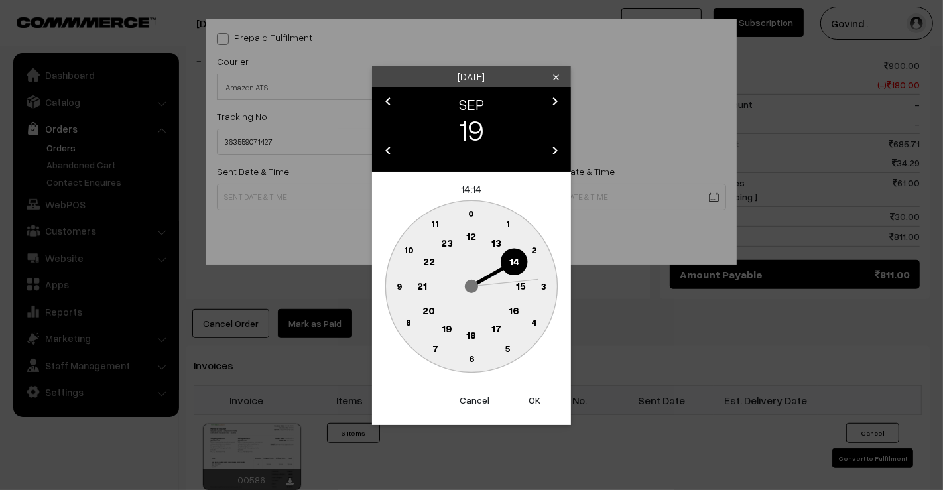
click at [316, 188] on div "Friday clear chevron_left SEP chevron_right 19 chevron_left 2025 chevron_right …" at bounding box center [471, 245] width 943 height 490
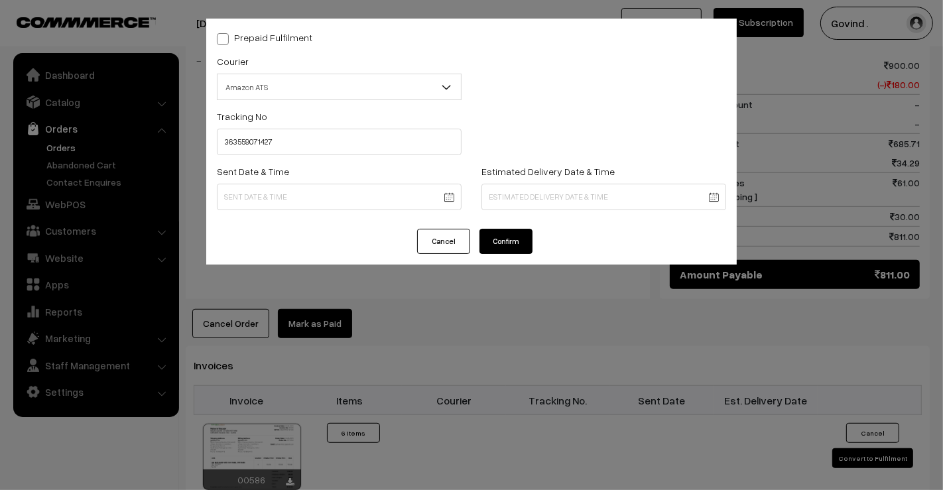
click at [356, 204] on body "Thank you for showing interest. Our team will call you shortly. Close shopforco…" at bounding box center [471, 132] width 943 height 1455
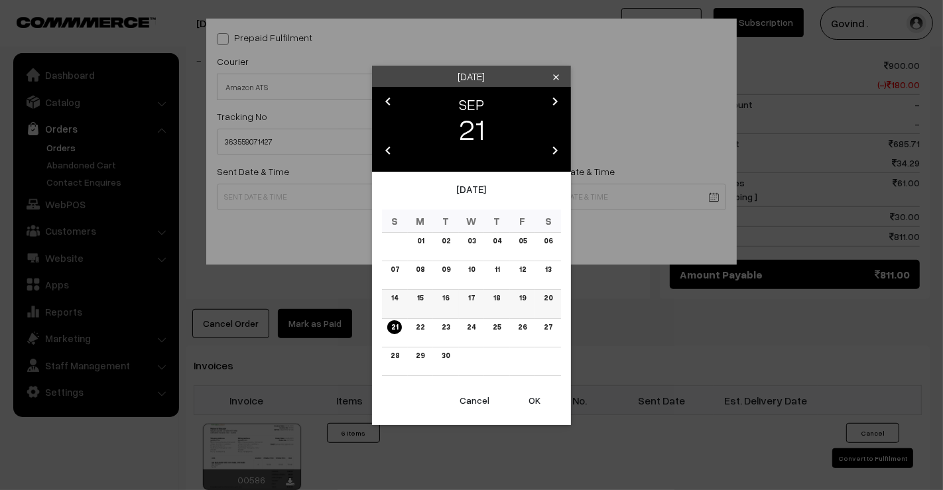
click at [544, 300] on link "20" at bounding box center [548, 298] width 17 height 14
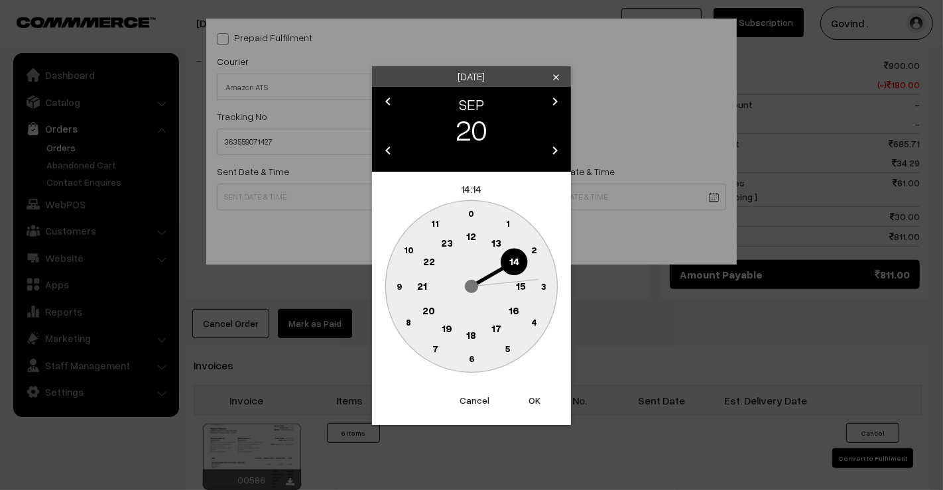
click at [468, 237] on text "12" at bounding box center [472, 236] width 10 height 12
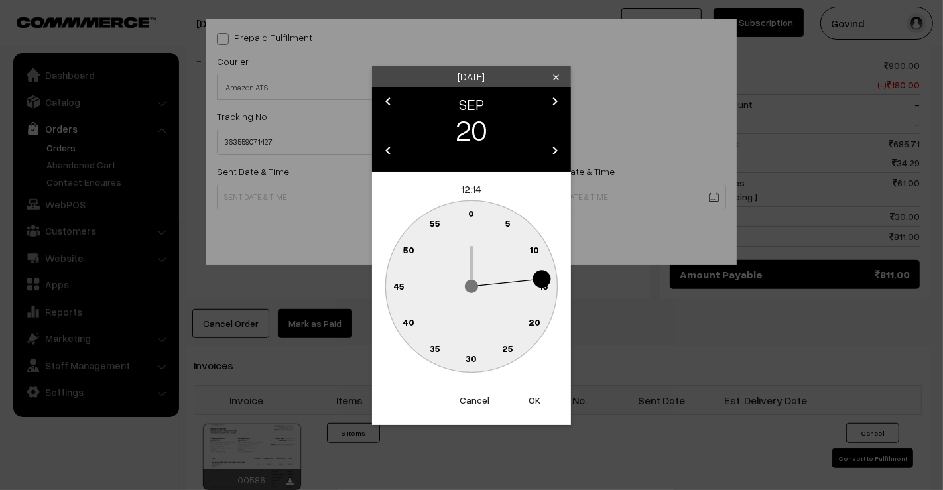
click at [472, 215] on text "0" at bounding box center [472, 213] width 6 height 11
type input "20-09-2025 12:00"
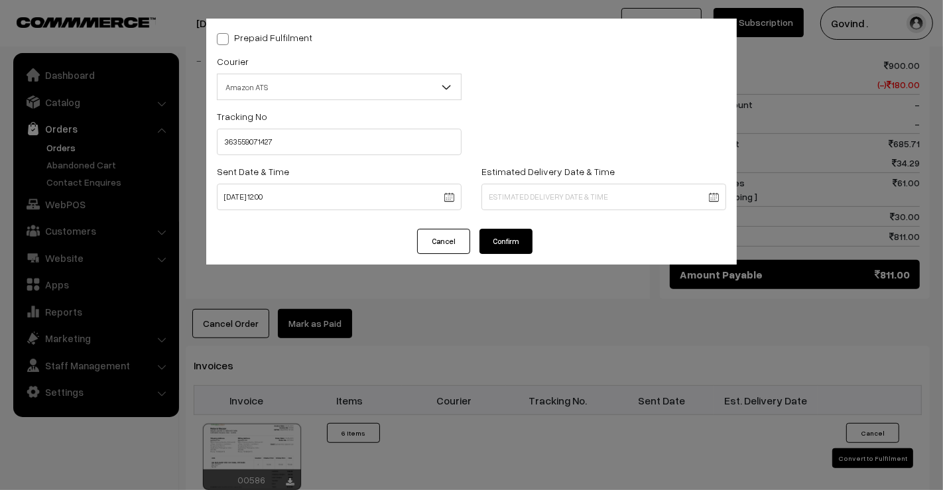
click at [541, 195] on body "Thank you for showing interest. Our team will call you shortly. Close shopforco…" at bounding box center [471, 132] width 943 height 1455
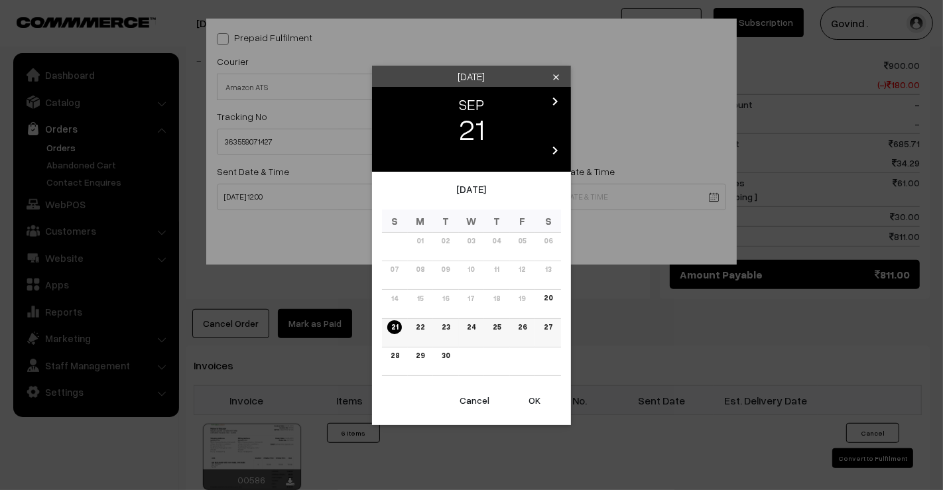
click at [547, 334] on link "27" at bounding box center [548, 327] width 17 height 14
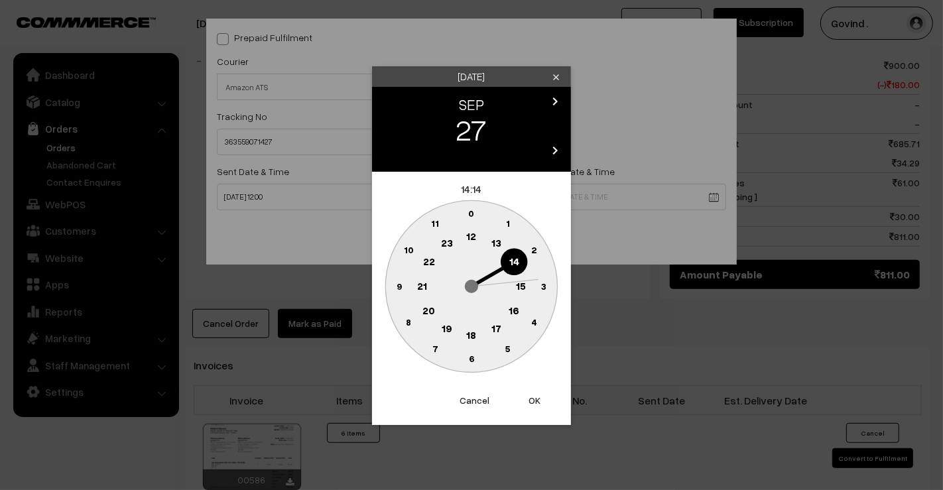
click at [473, 335] on text "18" at bounding box center [472, 334] width 10 height 12
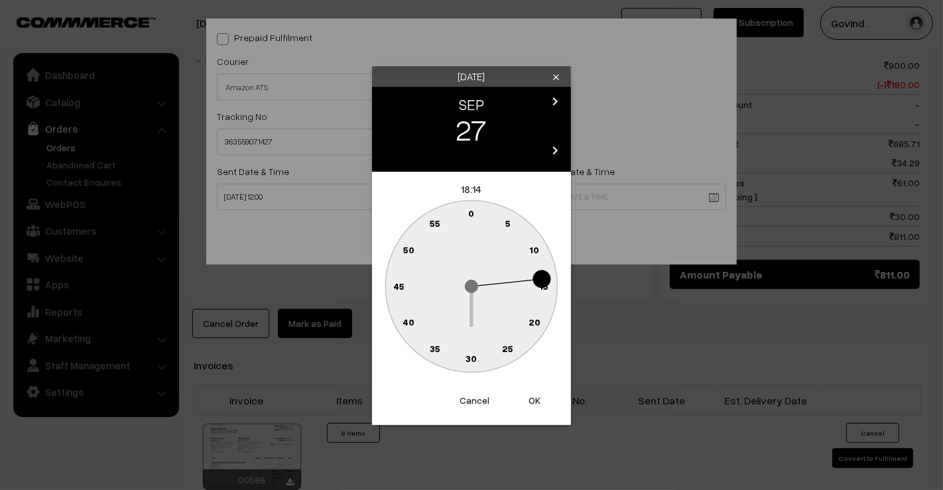
click at [472, 220] on circle at bounding box center [479, 216] width 18 height 18
type input "27-09-2025 18:01"
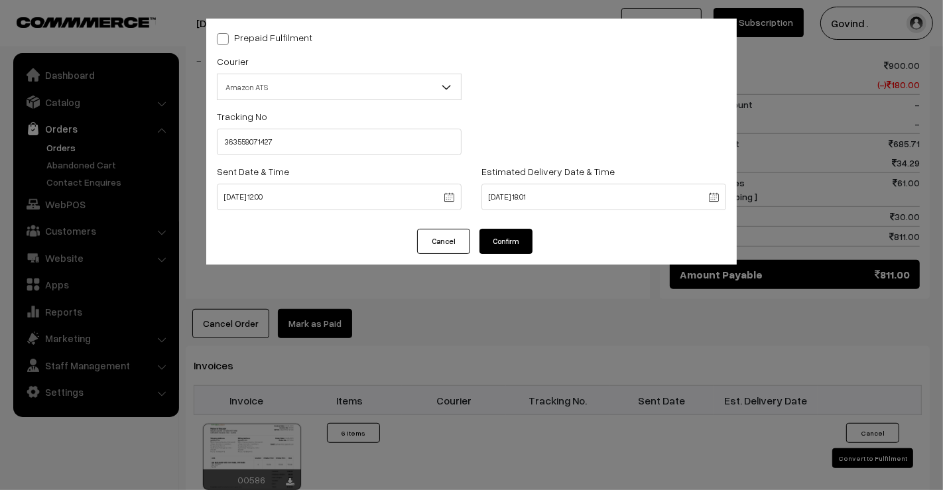
click at [504, 255] on div "Cancel Confirm" at bounding box center [471, 247] width 531 height 36
click at [513, 242] on button "Confirm" at bounding box center [506, 241] width 53 height 25
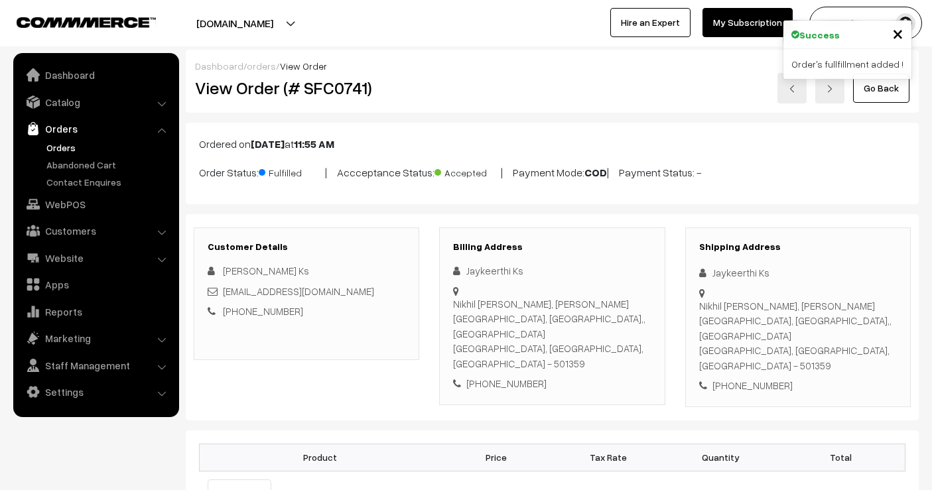
scroll to position [591, 0]
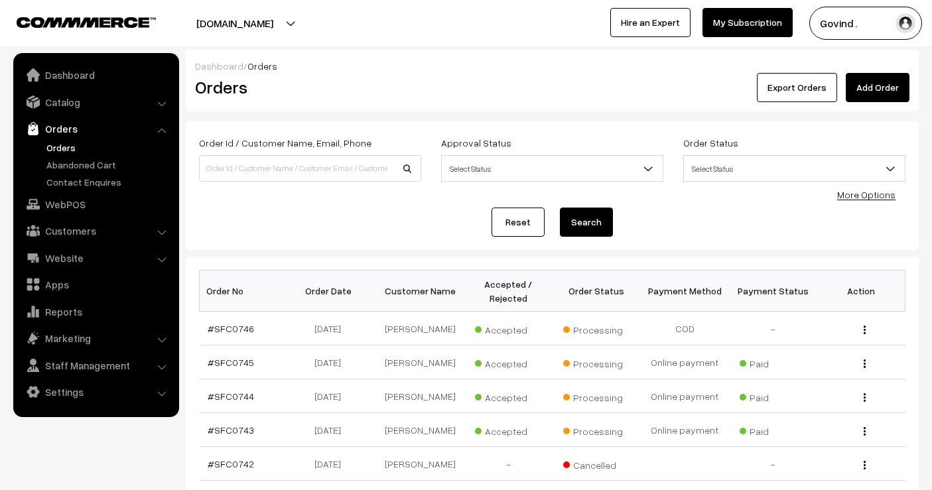
select select "100"
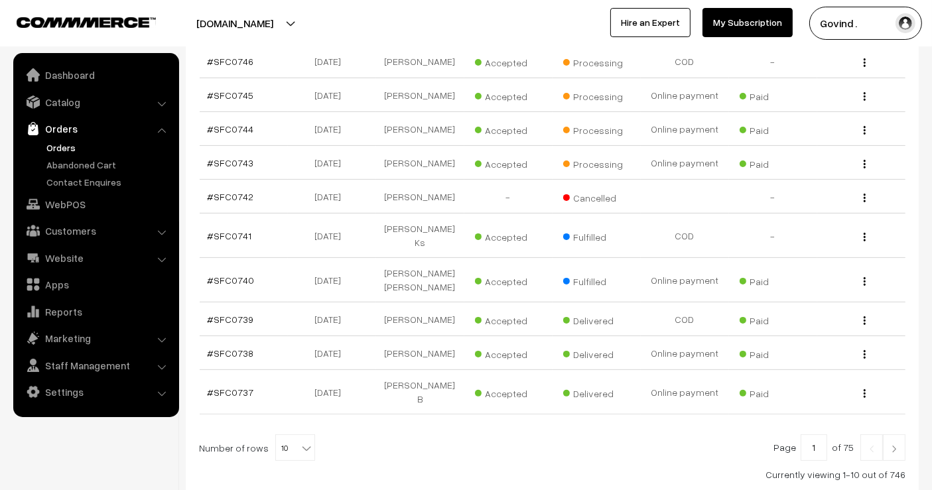
scroll to position [255, 0]
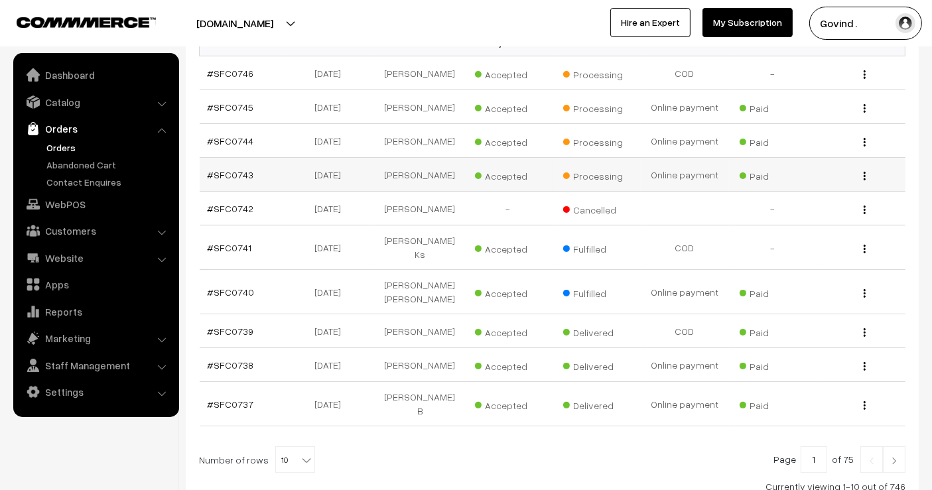
click at [862, 182] on div "View" at bounding box center [861, 175] width 72 height 14
click at [864, 180] on img "button" at bounding box center [865, 176] width 2 height 9
click at [799, 210] on link "View" at bounding box center [805, 194] width 113 height 29
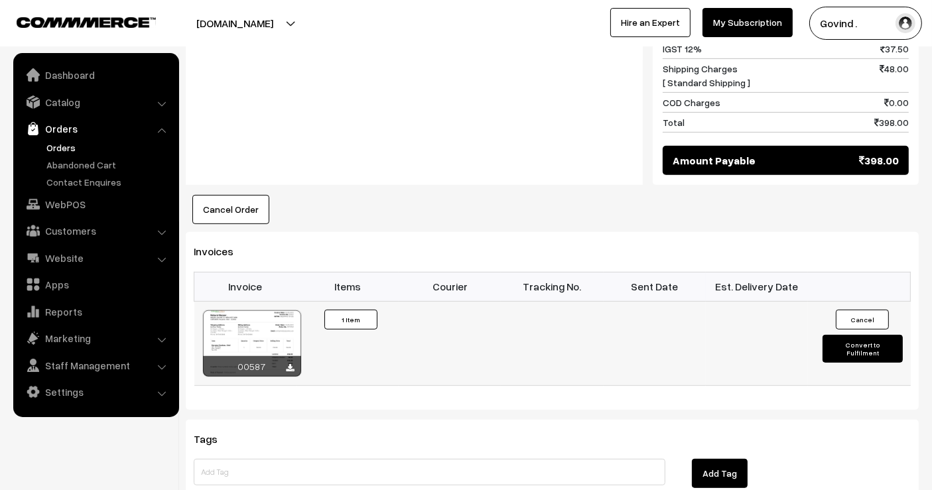
click at [843, 335] on button "Convert to Fulfilment" at bounding box center [862, 349] width 80 height 28
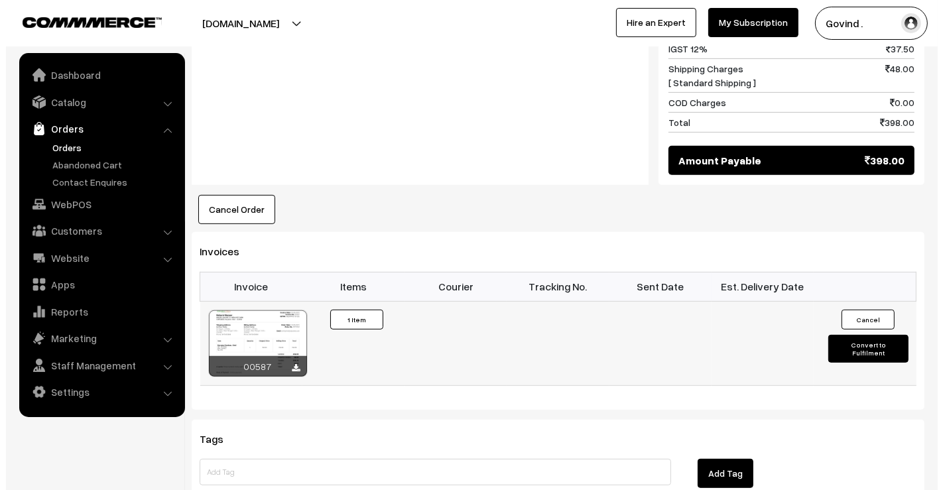
scroll to position [655, 0]
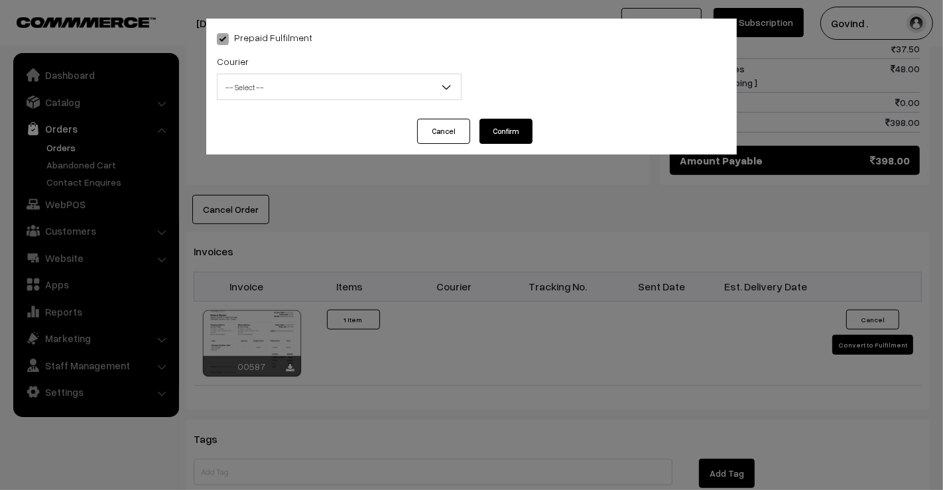
click at [255, 94] on span "-- Select --" at bounding box center [339, 87] width 243 height 23
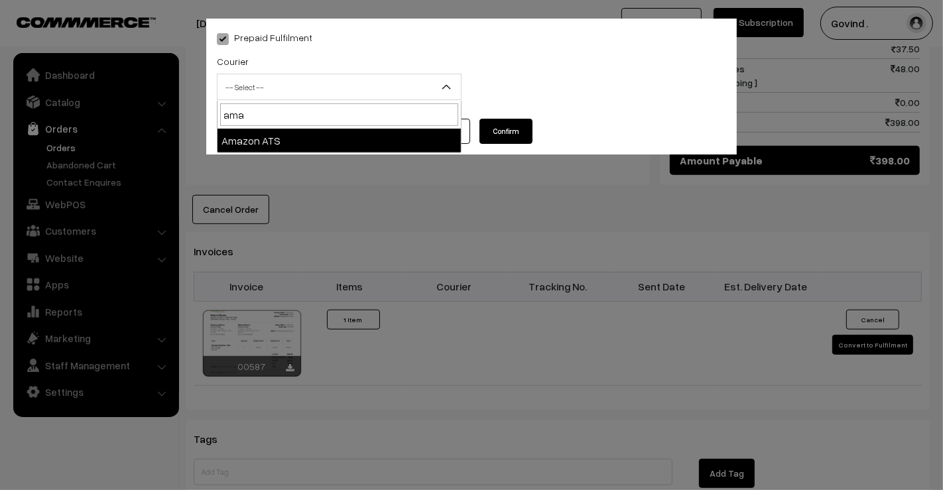
type input "ama"
select select "8"
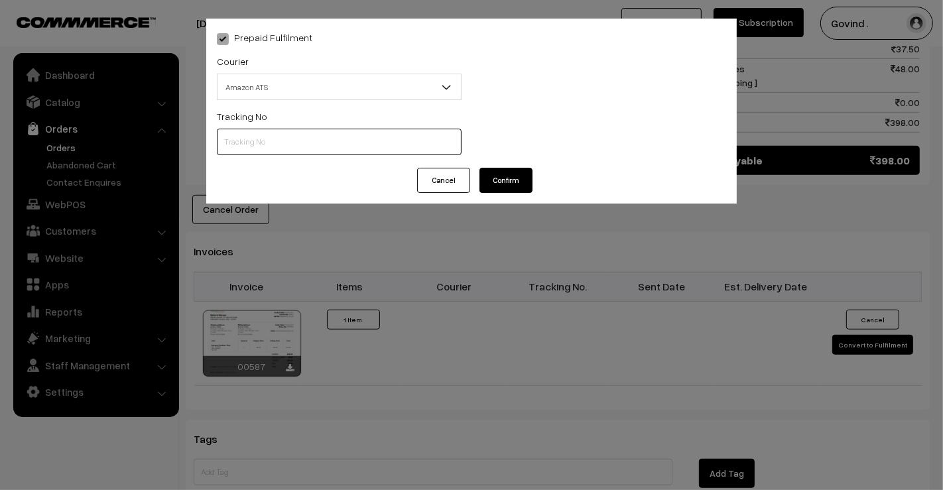
click at [285, 135] on input "text" at bounding box center [339, 142] width 245 height 27
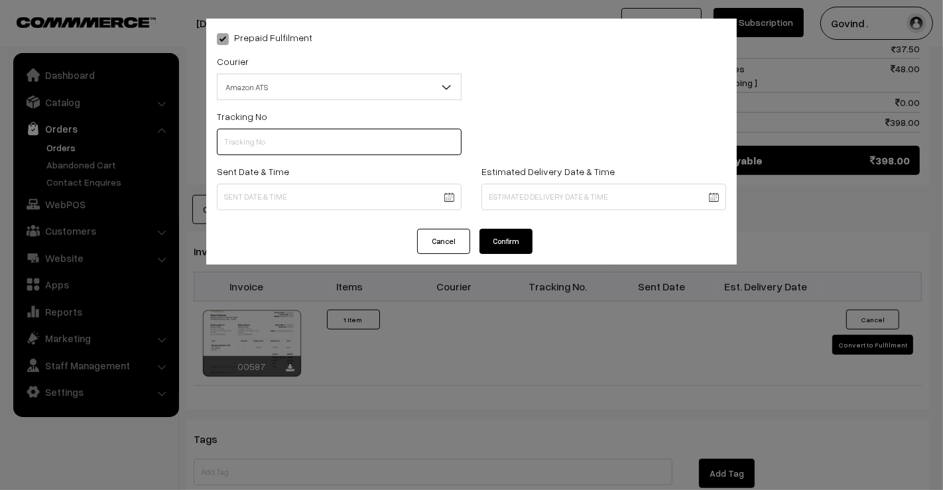
paste input "363559065341"
type input "363559065341"
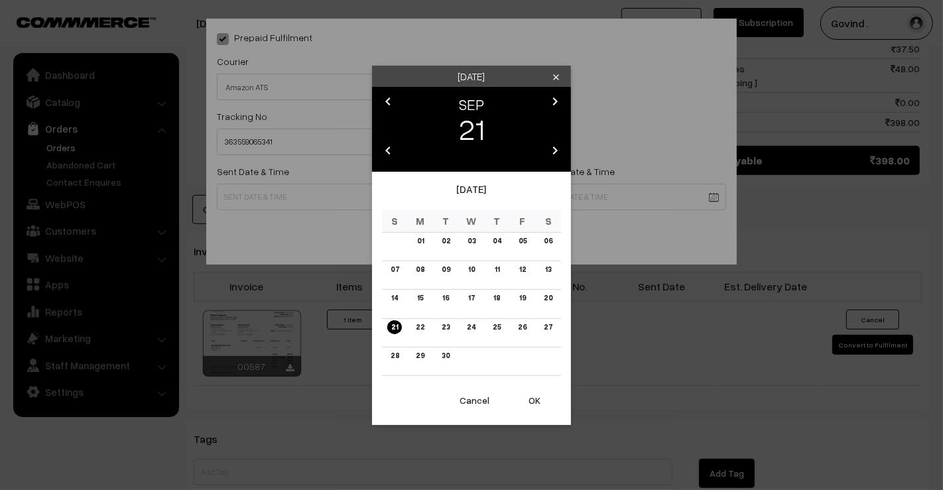
click at [278, 192] on body "Thank you for showing interest. Our team will call you shortly. Close shopforco…" at bounding box center [471, 45] width 943 height 1401
click at [550, 298] on link "20" at bounding box center [548, 298] width 17 height 14
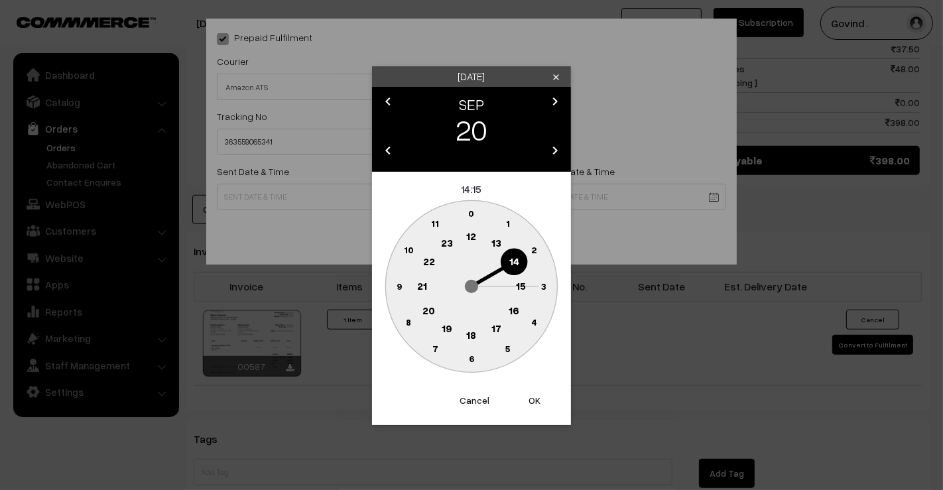
click at [472, 228] on circle at bounding box center [471, 237] width 27 height 27
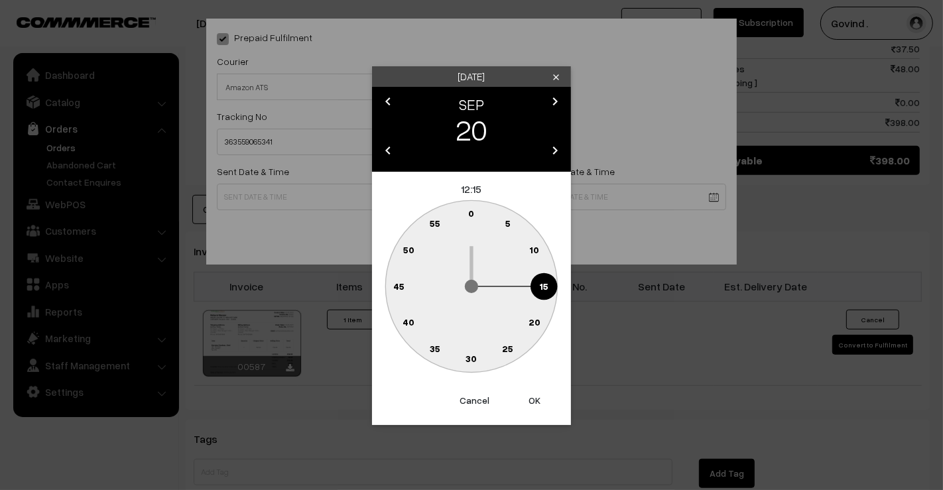
click at [473, 208] on text "0" at bounding box center [472, 213] width 6 height 11
type input "[DATE] 12:00"
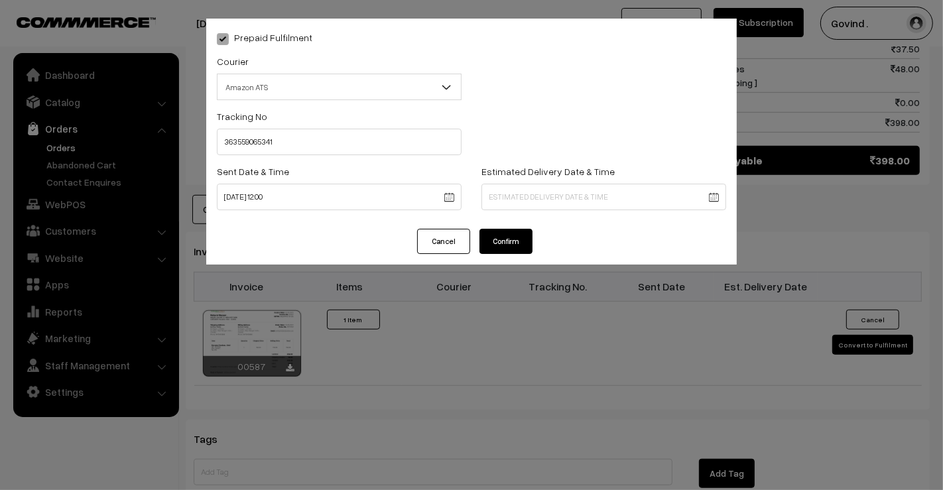
click at [511, 202] on body "Thank you for showing interest. Our team will call you shortly. Close shopforco…" at bounding box center [471, 45] width 943 height 1401
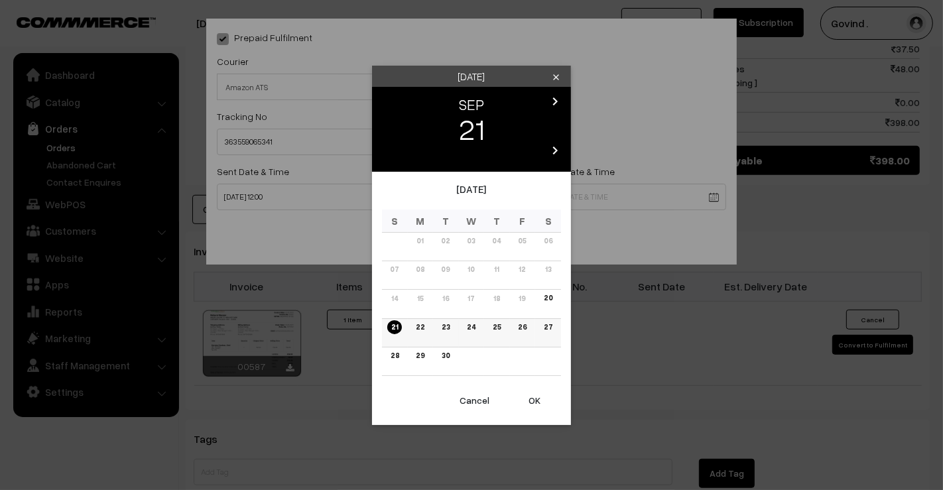
click at [546, 326] on link "27" at bounding box center [548, 327] width 17 height 14
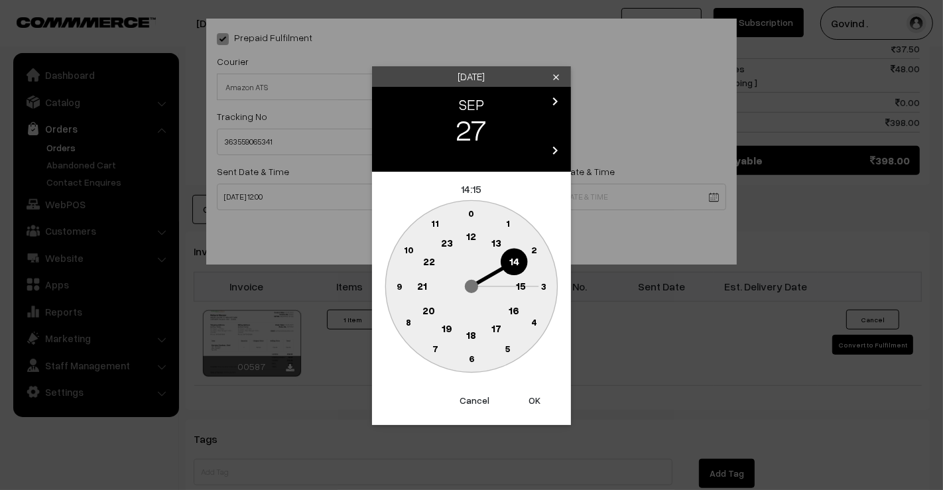
click at [476, 334] on text "18" at bounding box center [472, 334] width 10 height 12
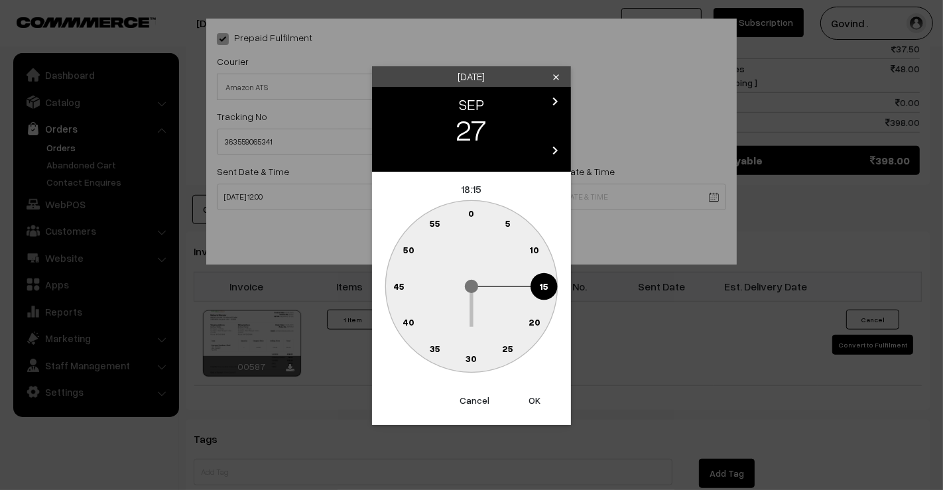
click at [470, 208] on text "0" at bounding box center [472, 213] width 6 height 11
type input "27-09-2025 18:00"
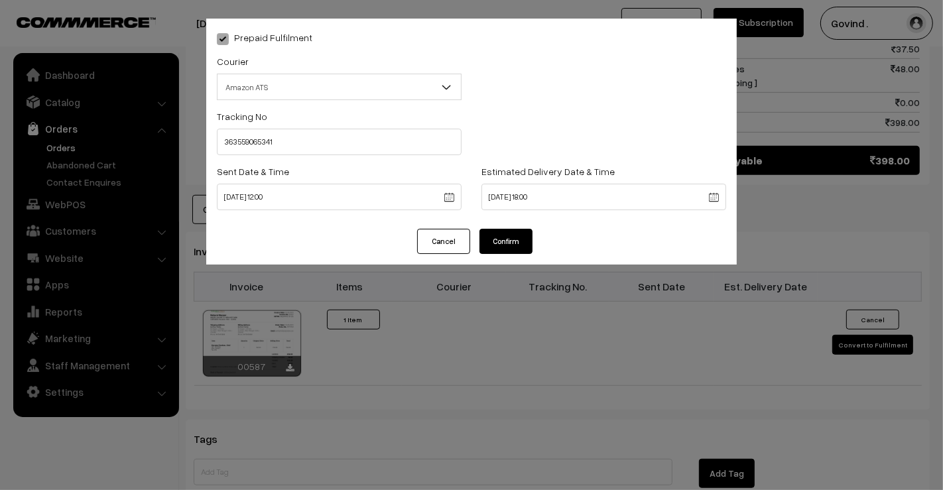
click at [494, 241] on button "Confirm" at bounding box center [506, 241] width 53 height 25
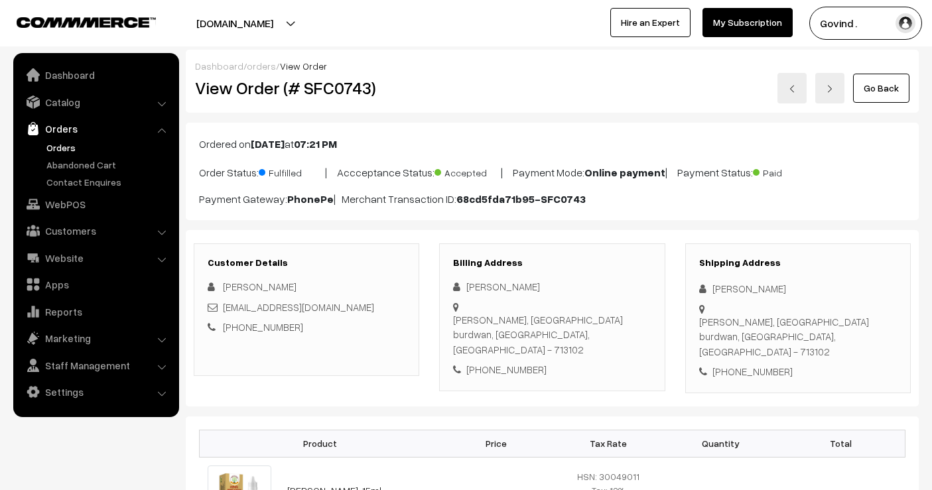
scroll to position [654, 0]
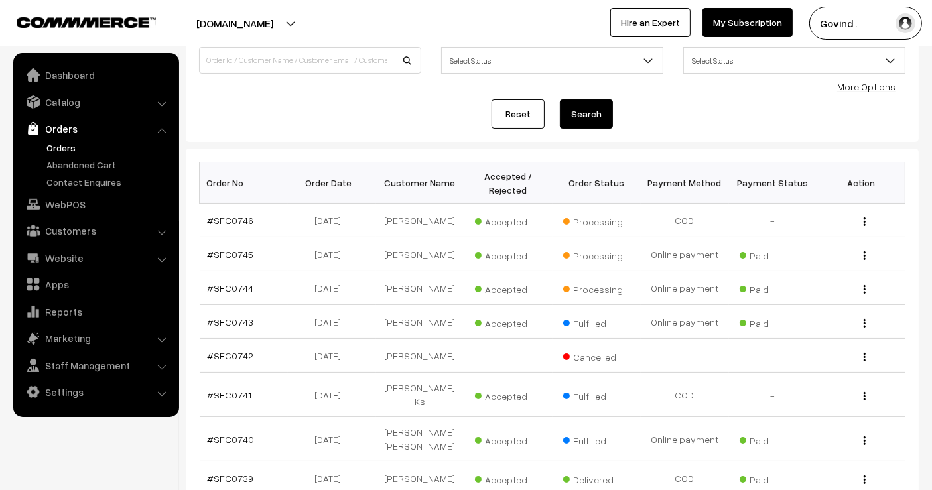
scroll to position [109, 0]
click at [864, 292] on img "button" at bounding box center [865, 288] width 2 height 9
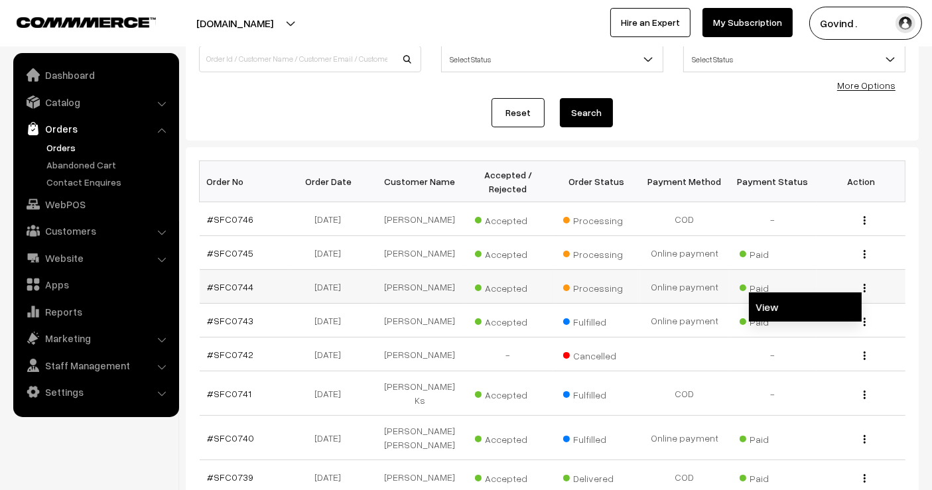
click at [811, 312] on link "View" at bounding box center [805, 306] width 113 height 29
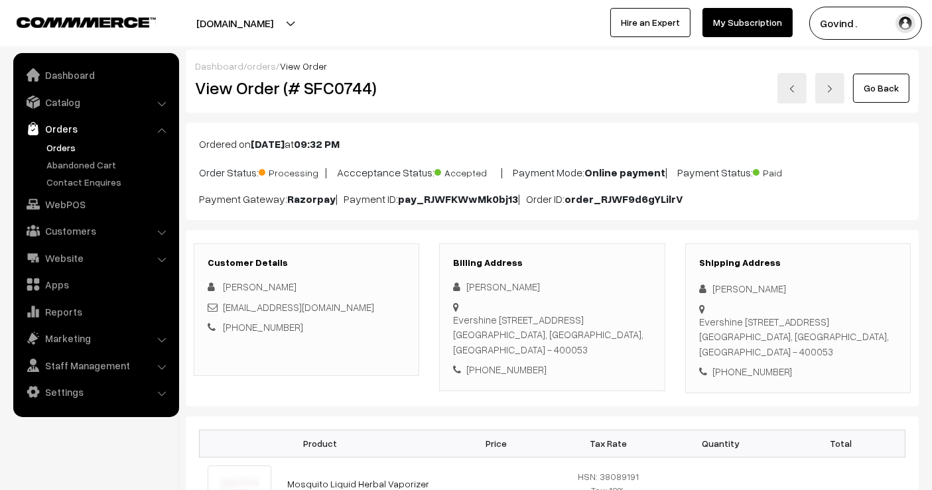
scroll to position [783, 0]
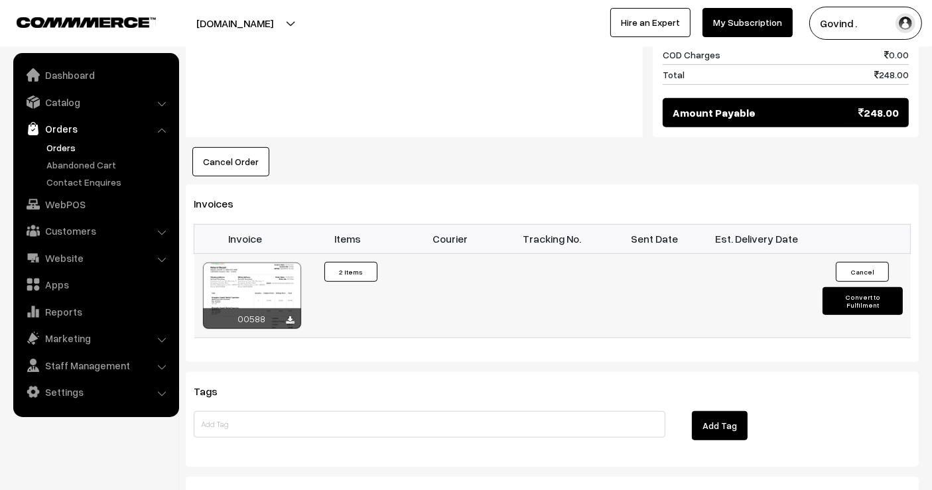
click at [856, 299] on button "Convert to Fulfilment" at bounding box center [862, 301] width 80 height 28
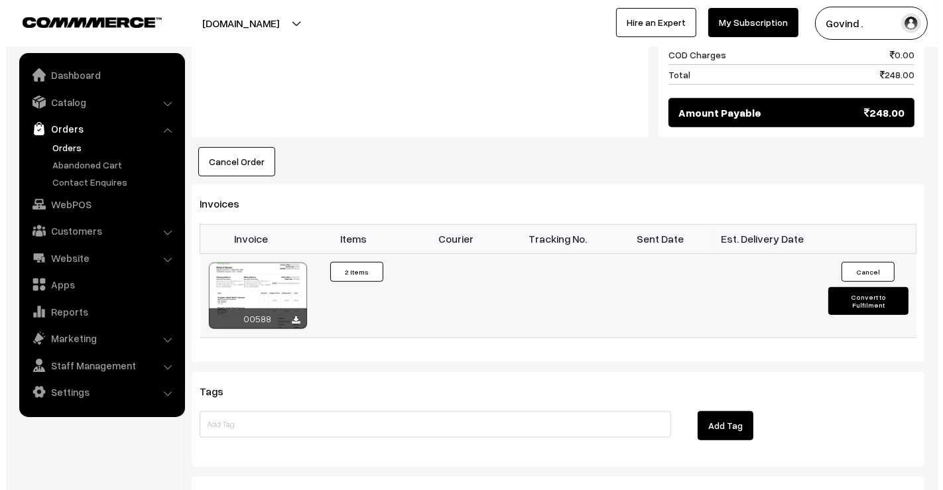
scroll to position [785, 0]
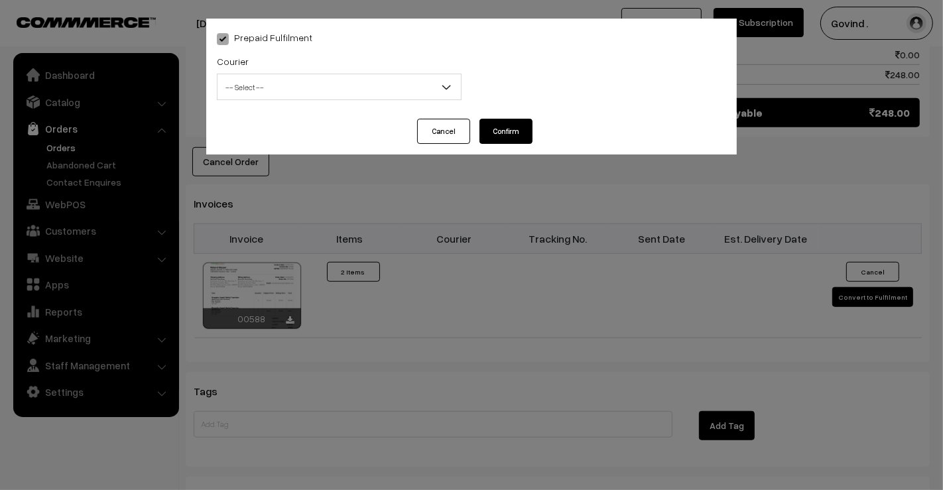
click at [328, 91] on span "-- Select --" at bounding box center [339, 87] width 243 height 23
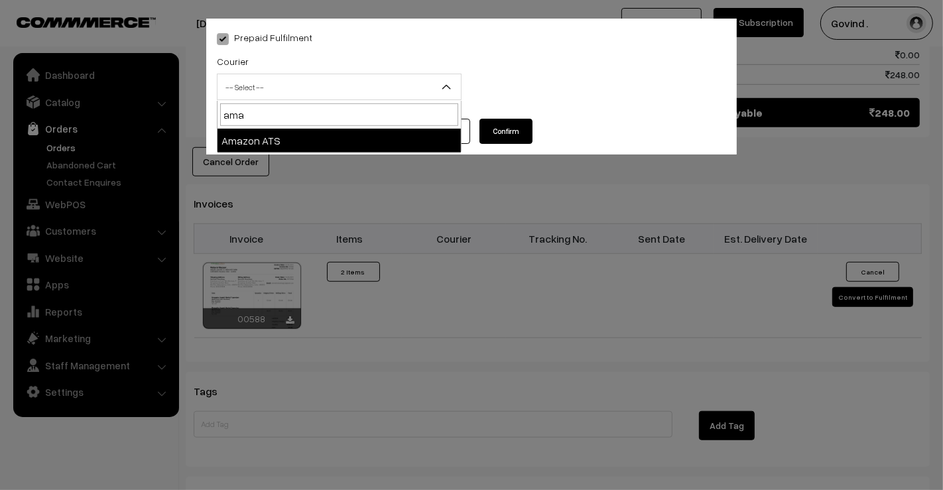
type input "ama"
select select "8"
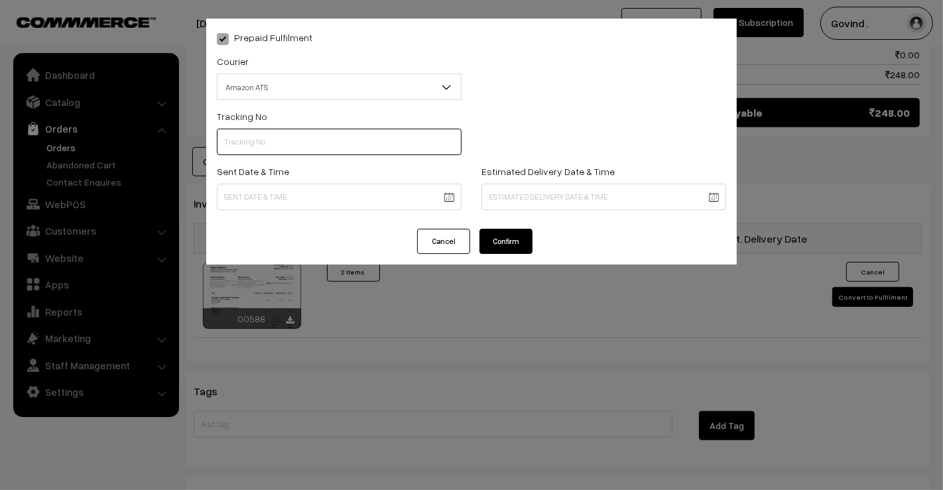
click at [289, 139] on input "text" at bounding box center [339, 142] width 245 height 27
paste input "363559052624"
type input "363559052624"
click at [255, 215] on div "Sent Date & Time" at bounding box center [339, 190] width 265 height 55
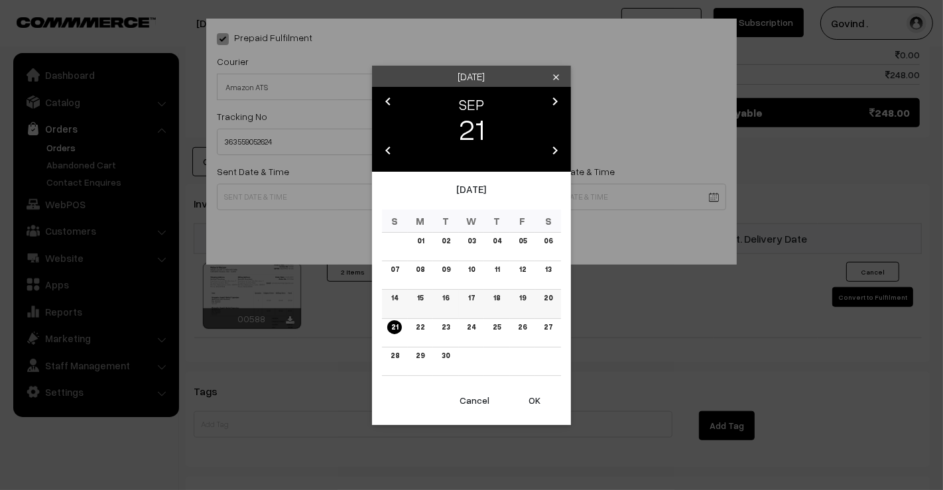
click at [547, 297] on link "20" at bounding box center [548, 298] width 17 height 14
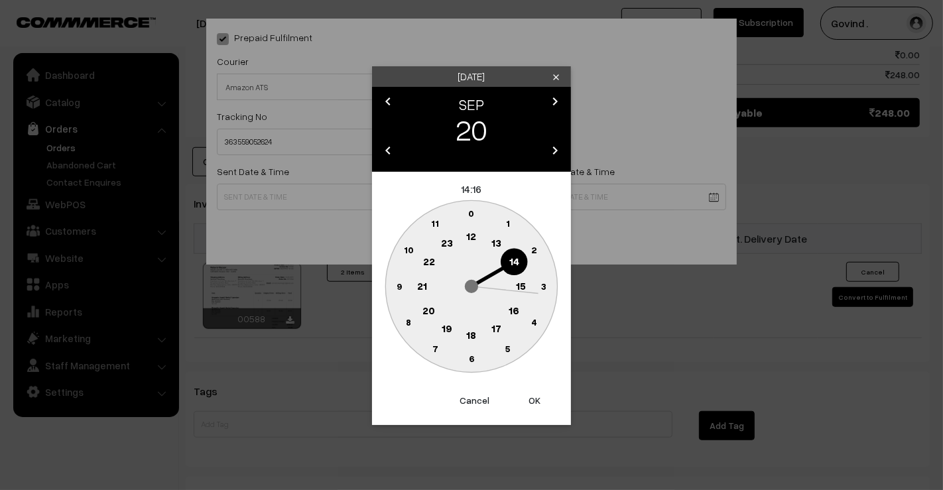
click at [473, 233] on text "12" at bounding box center [472, 236] width 10 height 12
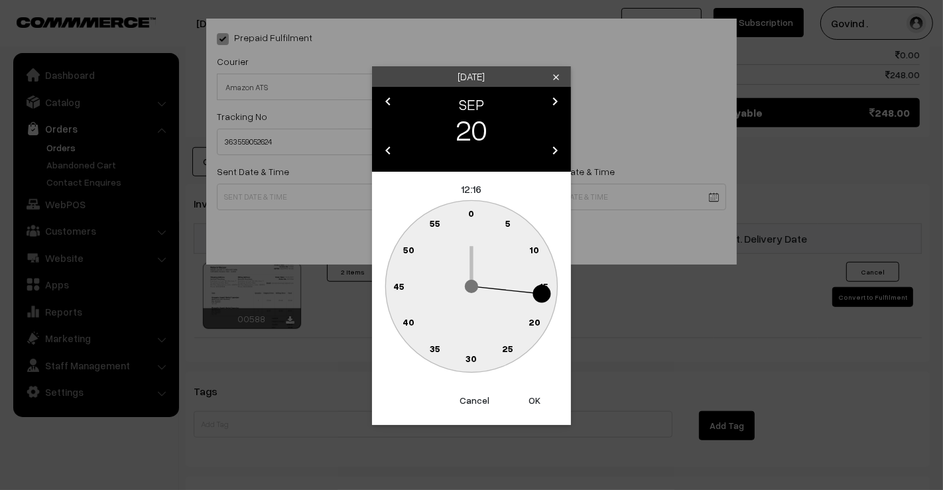
click at [471, 213] on text "0" at bounding box center [472, 213] width 6 height 11
type input "20-09-2025 12:00"
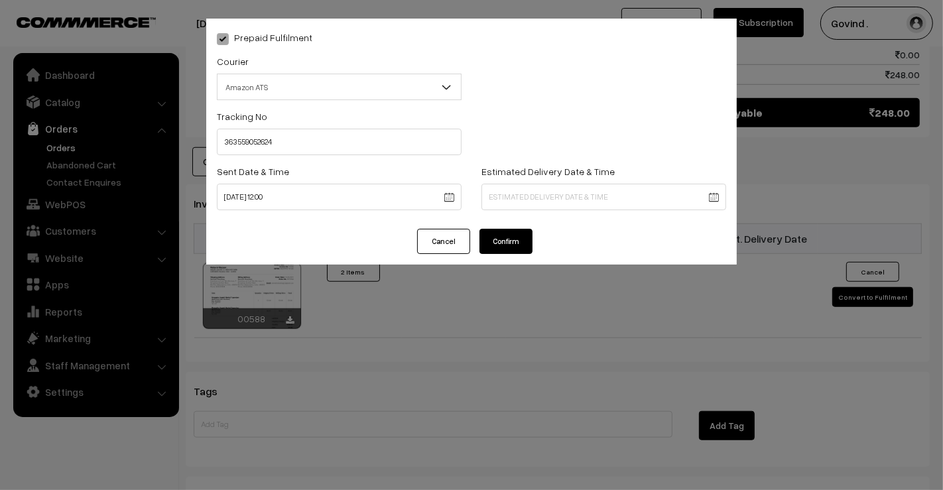
click at [536, 216] on div "Estimated Delivery Date & Time" at bounding box center [604, 190] width 265 height 55
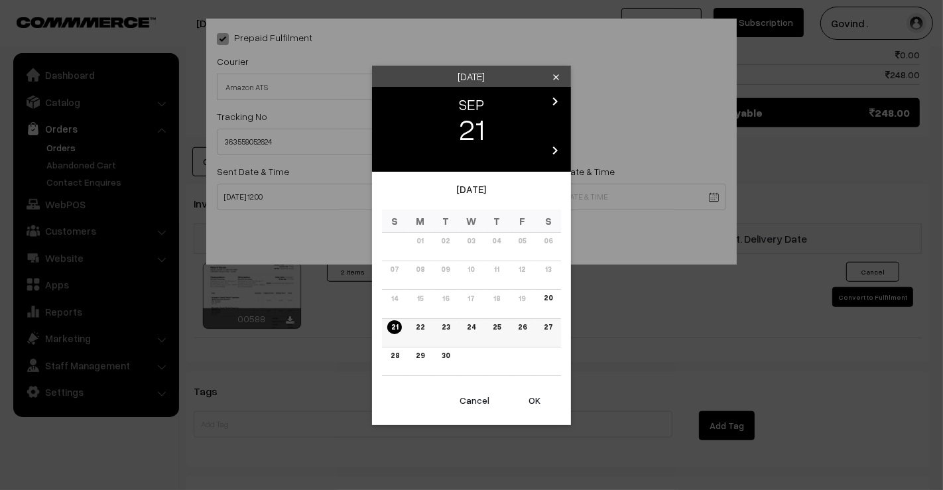
click at [547, 327] on link "27" at bounding box center [548, 327] width 17 height 14
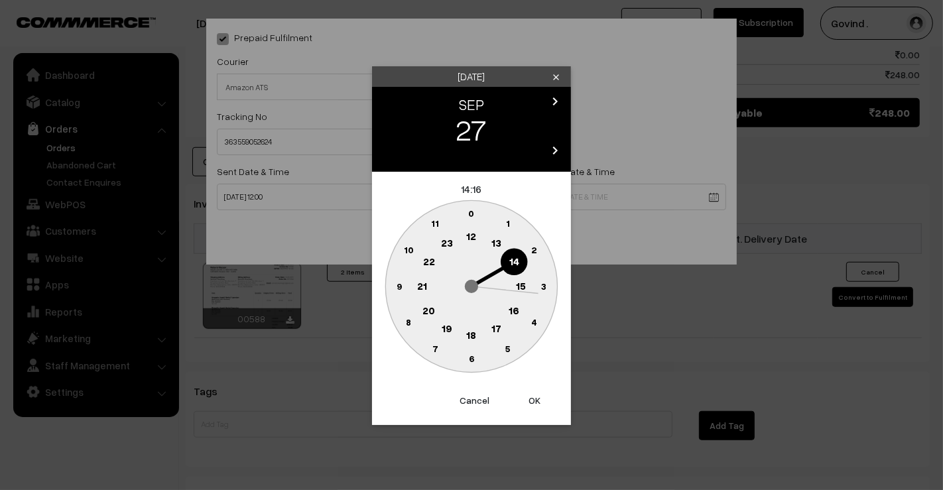
click at [472, 329] on text "18" at bounding box center [472, 334] width 10 height 12
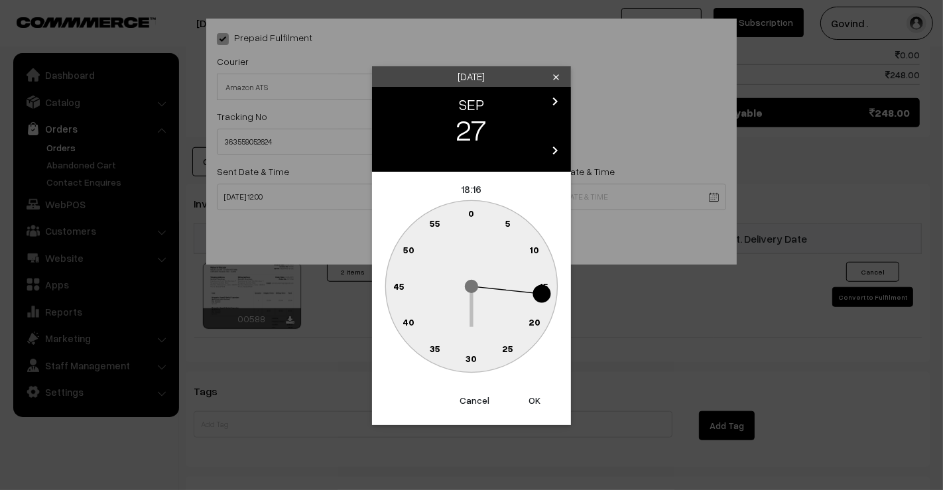
click at [469, 215] on text "0" at bounding box center [472, 213] width 6 height 11
type input "27-09-2025 18:00"
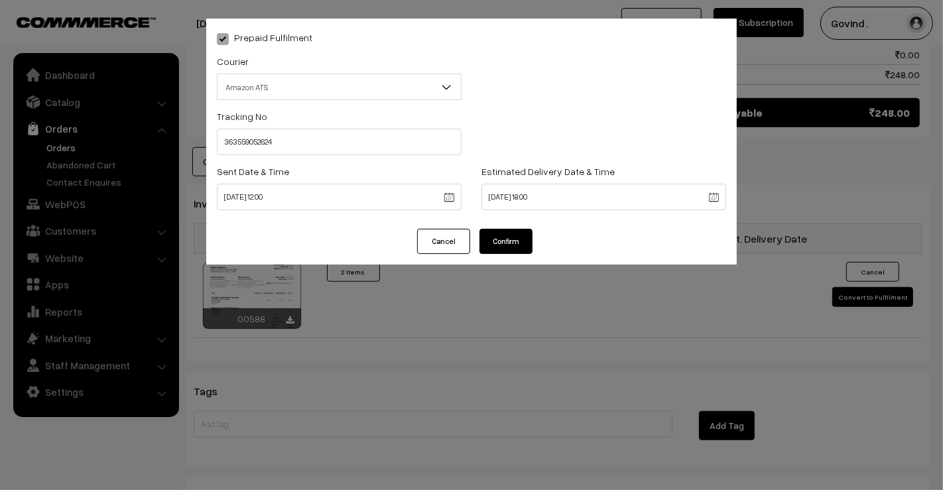
click at [501, 247] on button "Confirm" at bounding box center [506, 241] width 53 height 25
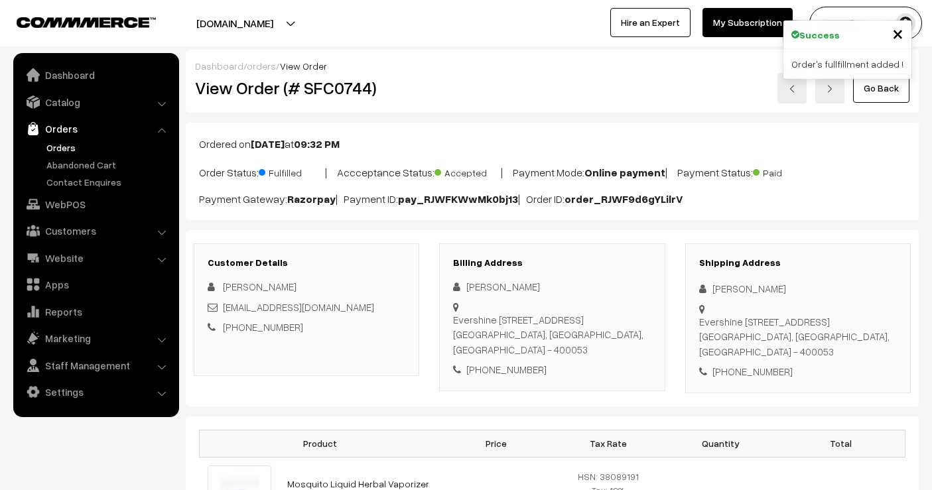
scroll to position [781, 0]
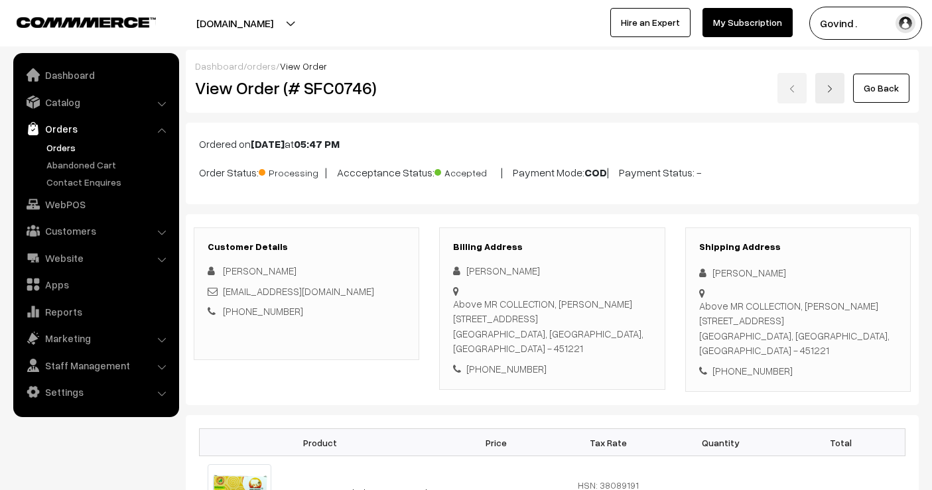
scroll to position [1353, 0]
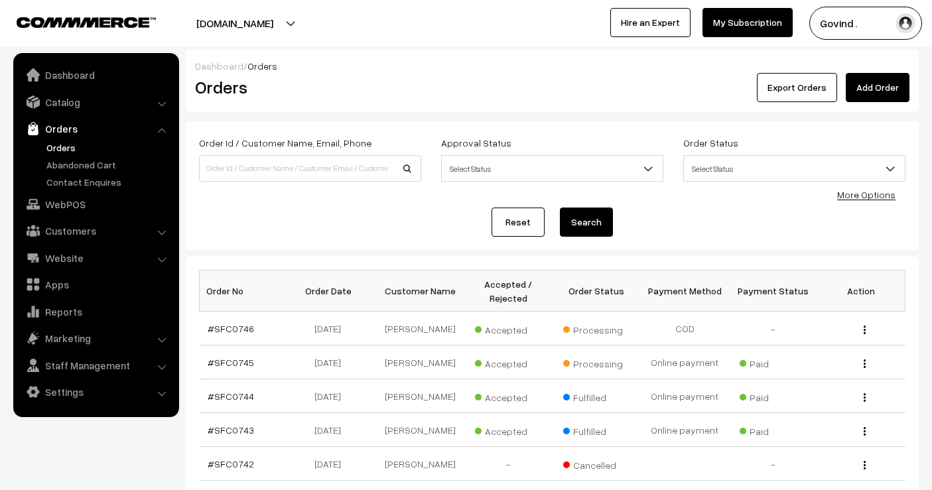
scroll to position [68, 0]
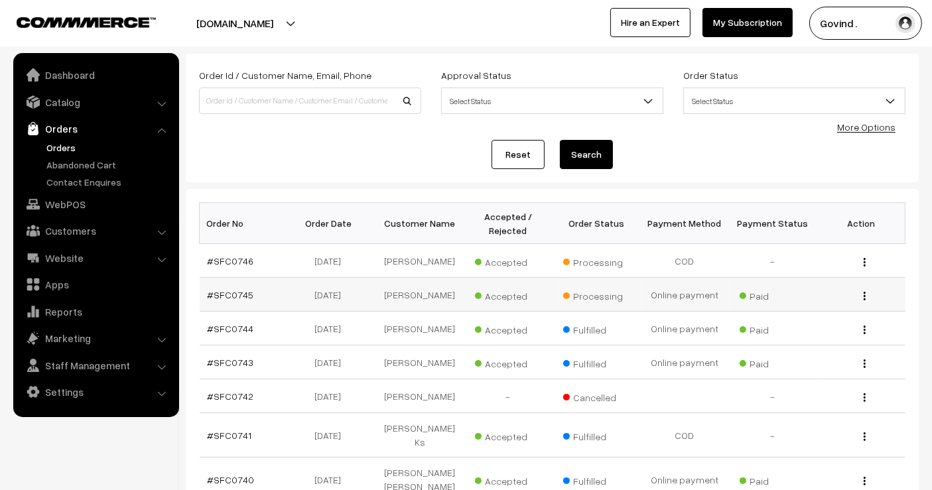
click at [863, 301] on button "button" at bounding box center [864, 295] width 3 height 11
click at [815, 316] on link "View" at bounding box center [805, 314] width 113 height 29
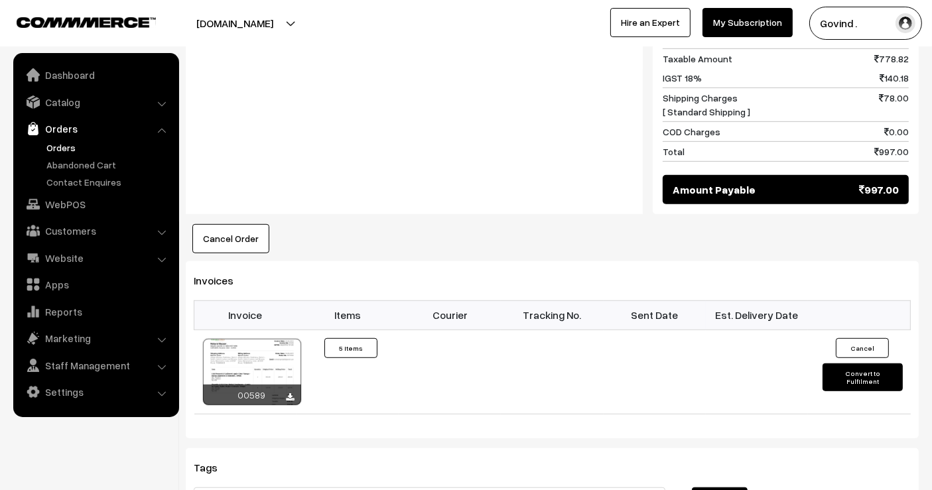
scroll to position [779, 0]
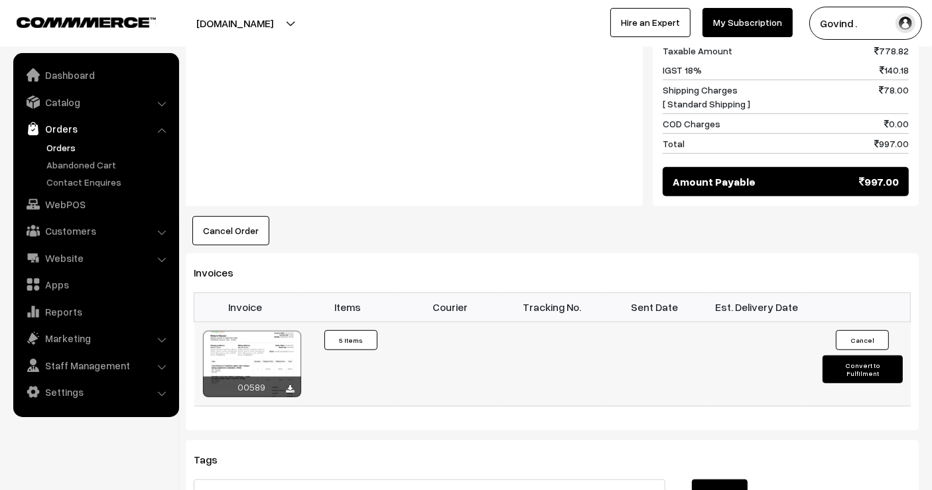
click at [851, 355] on button "Convert to Fulfilment" at bounding box center [862, 369] width 80 height 28
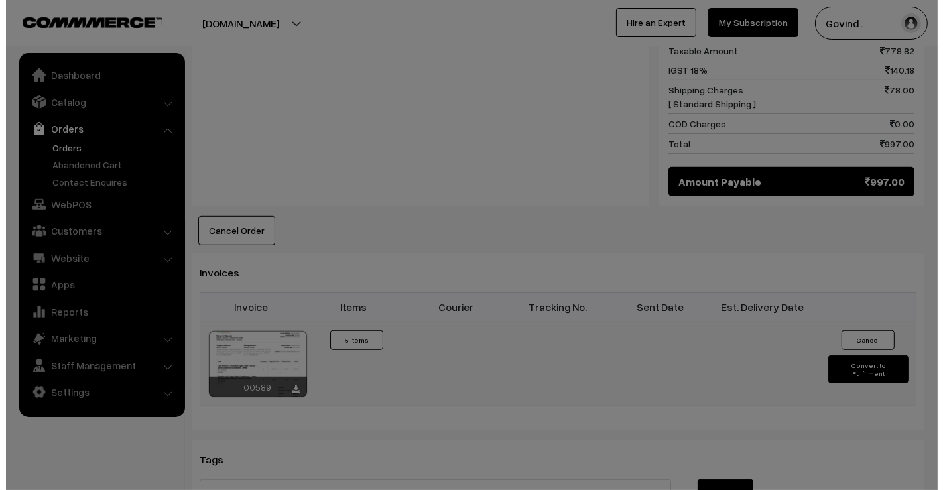
scroll to position [781, 0]
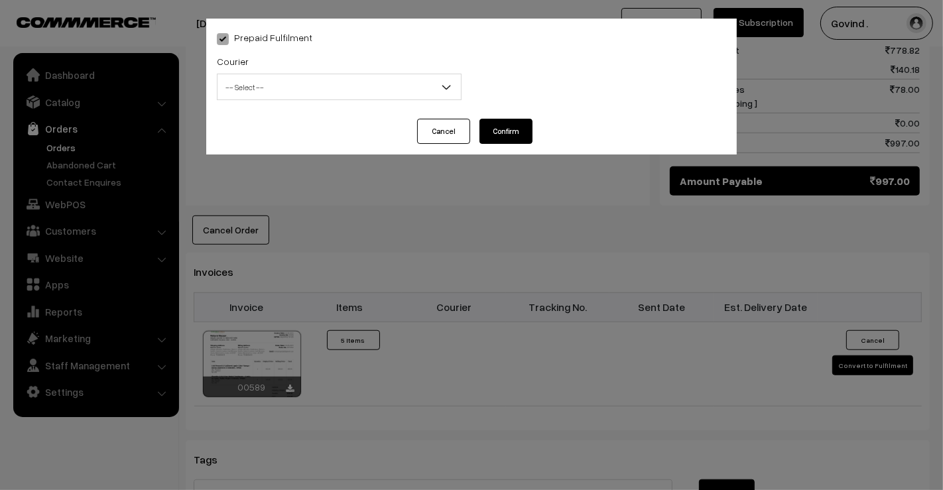
click at [330, 96] on span "-- Select --" at bounding box center [339, 87] width 243 height 23
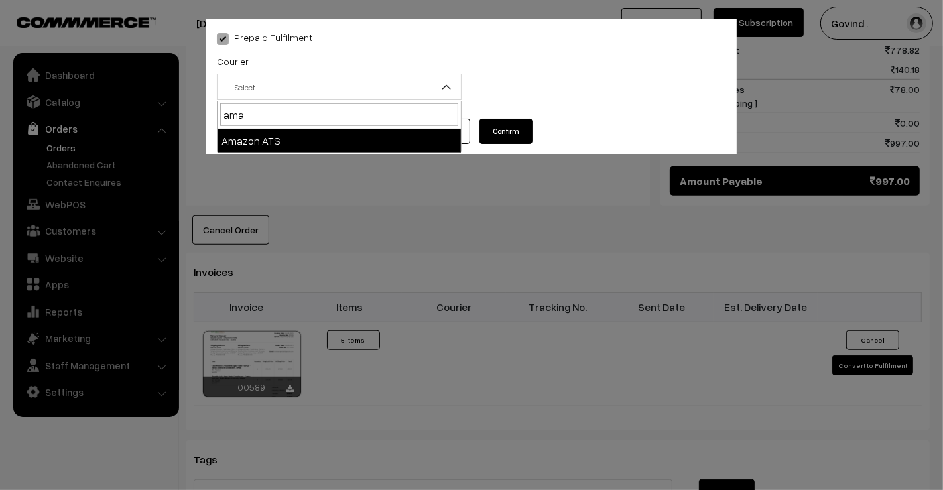
type input "ama"
select select "8"
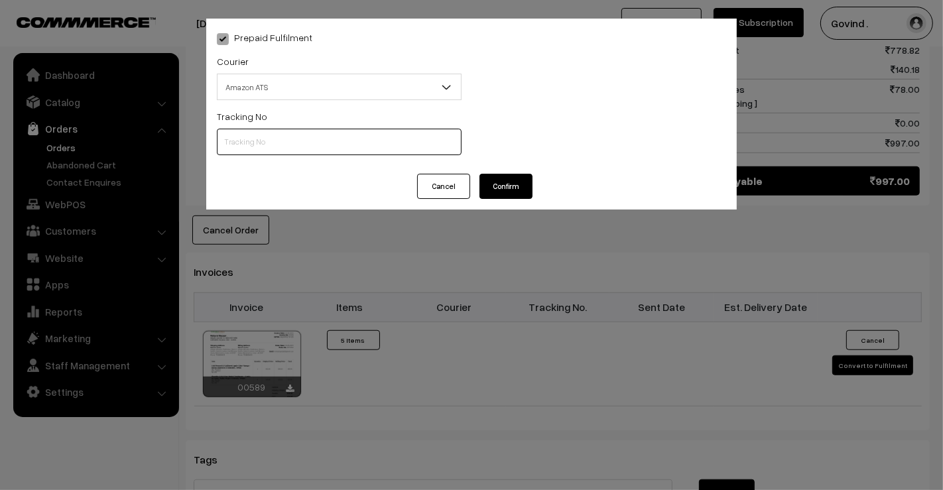
click at [279, 136] on input "text" at bounding box center [339, 142] width 245 height 27
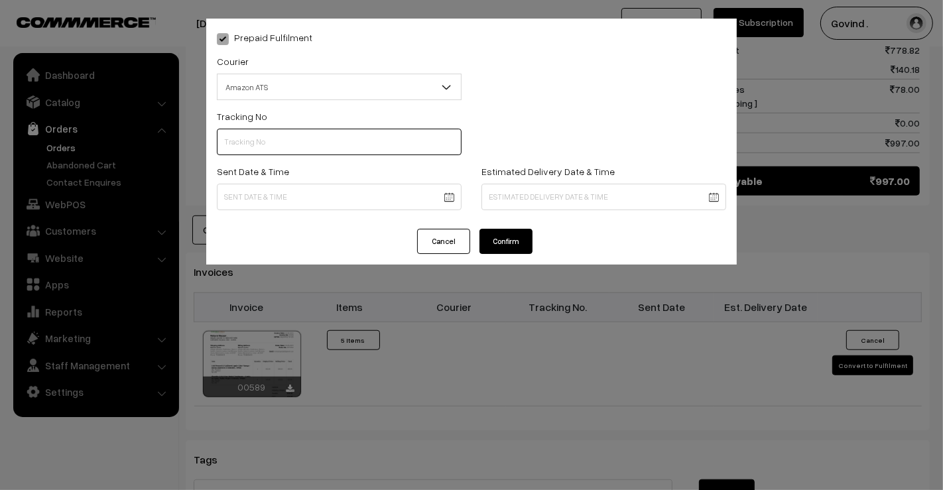
paste input "363559005071"
type input "363559005071"
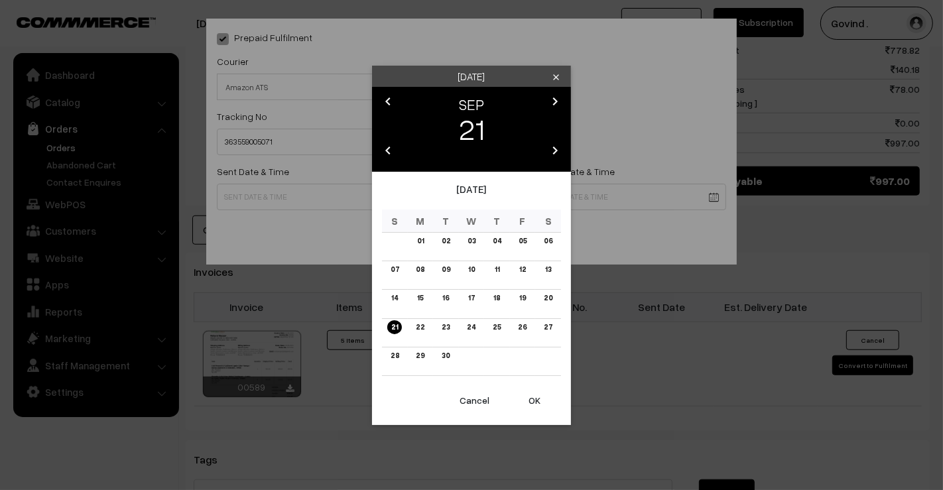
click at [542, 297] on link "20" at bounding box center [548, 298] width 17 height 14
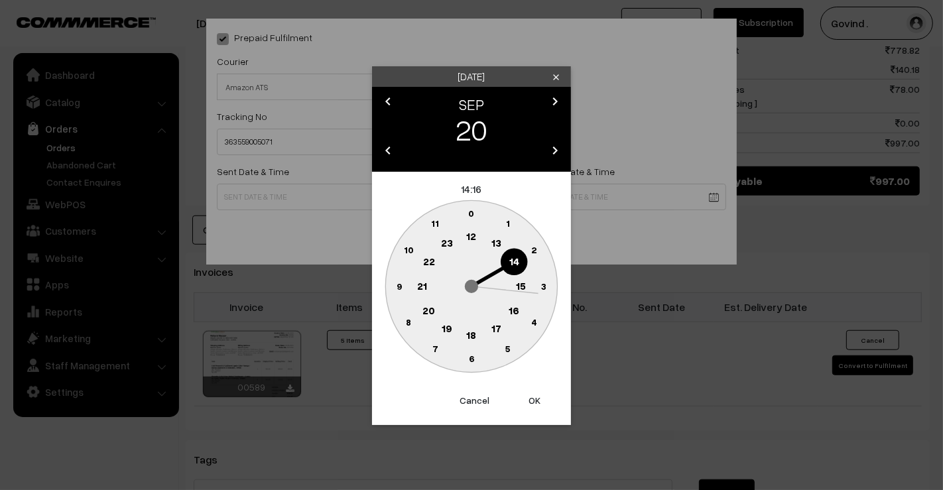
click at [470, 235] on text "12" at bounding box center [472, 236] width 10 height 12
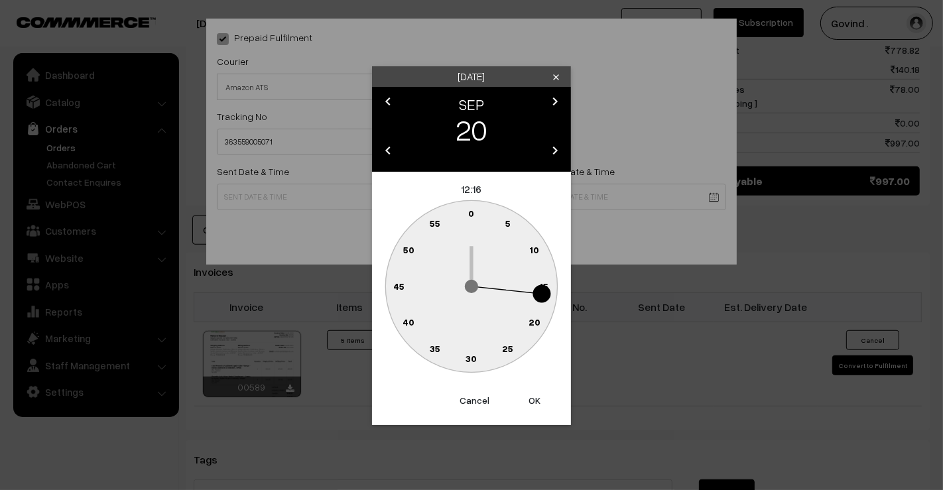
click at [470, 216] on text "0" at bounding box center [472, 213] width 6 height 11
type input "20-09-2025 12:00"
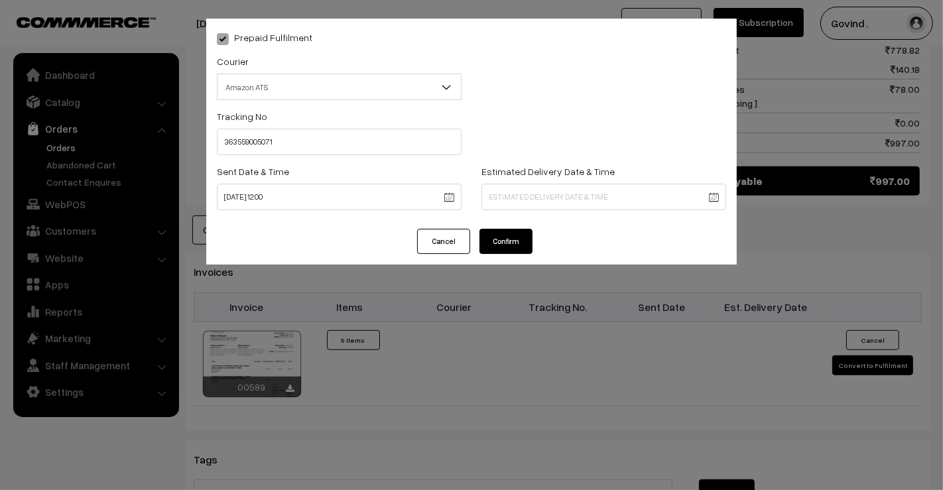
click at [509, 211] on div "Estimated Delivery Date & Time" at bounding box center [604, 190] width 265 height 55
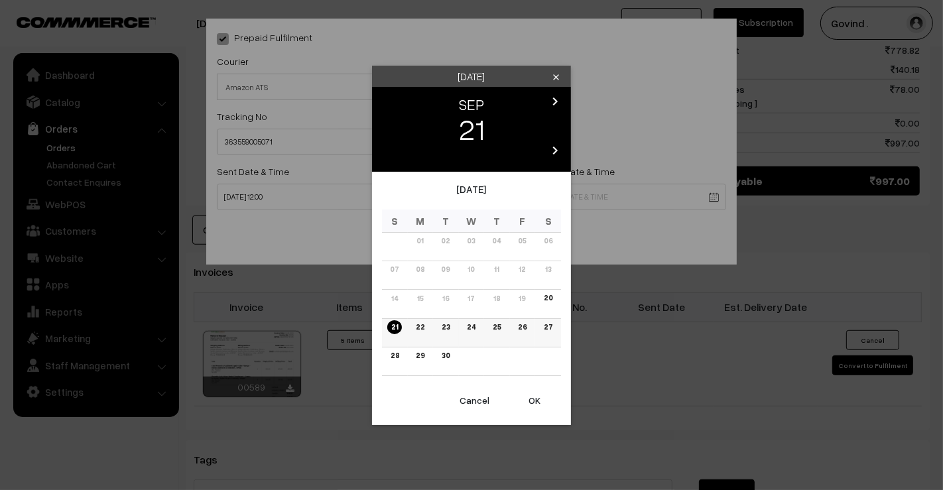
click at [545, 329] on link "27" at bounding box center [548, 327] width 17 height 14
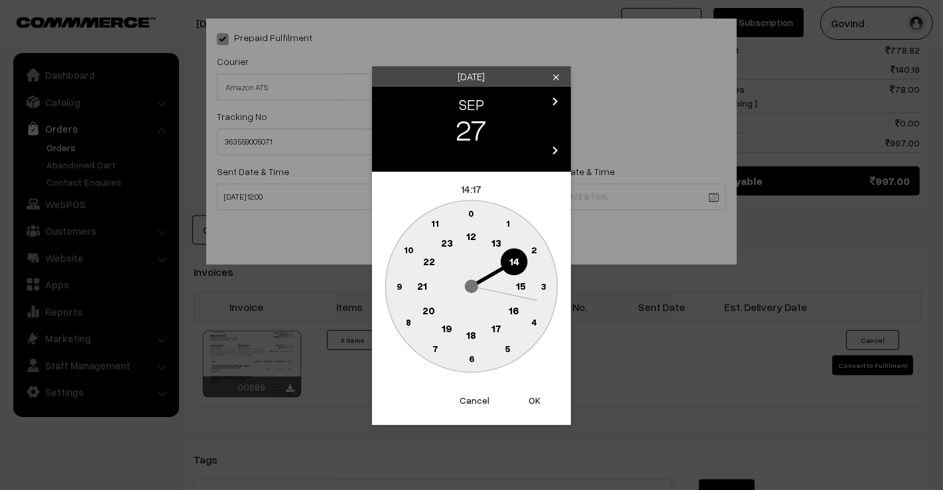
click at [472, 330] on text "18" at bounding box center [472, 334] width 10 height 12
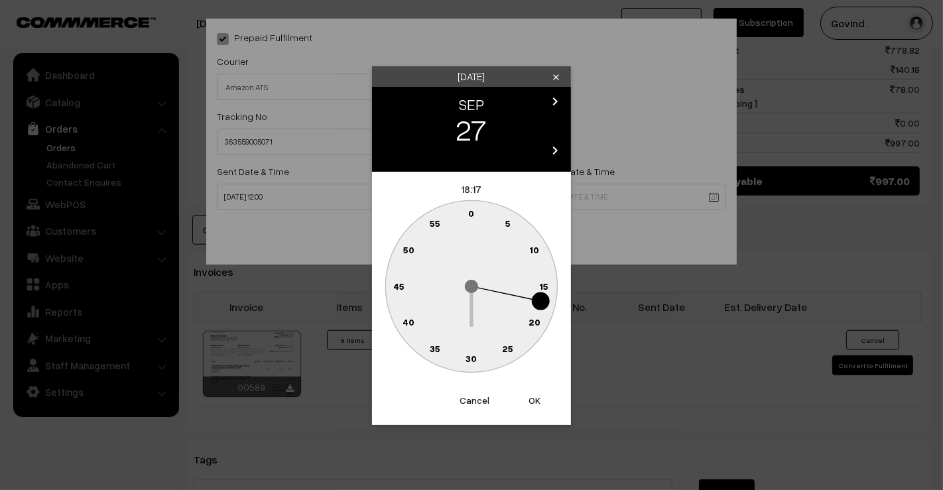
click at [466, 209] on circle at bounding box center [464, 216] width 18 height 18
type input "27-09-2025 18:59"
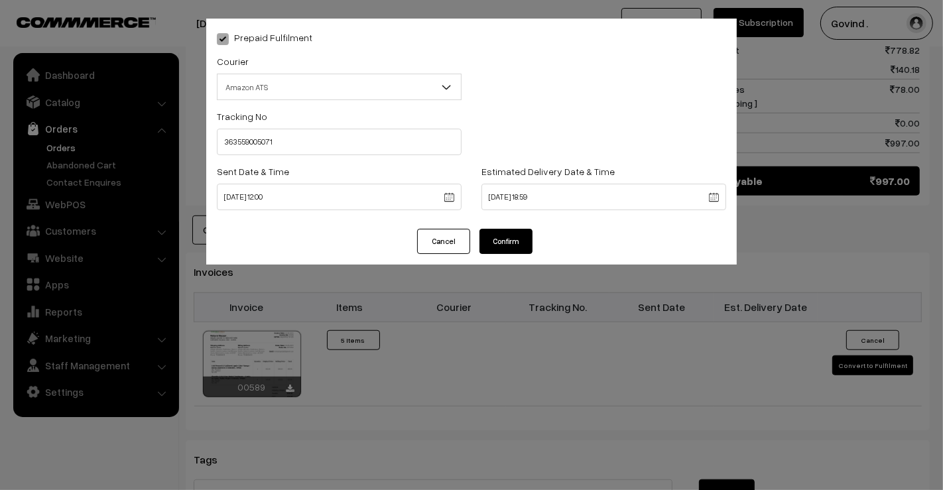
click at [494, 234] on button "Confirm" at bounding box center [506, 241] width 53 height 25
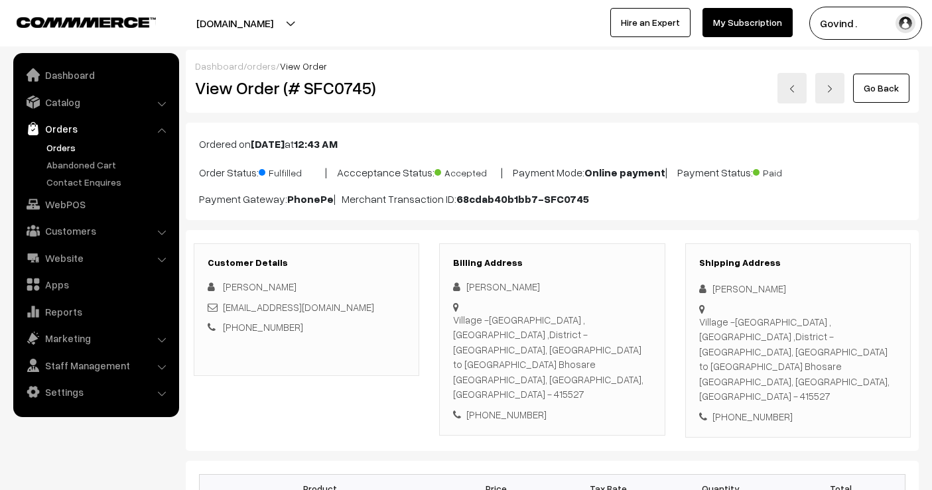
scroll to position [779, 0]
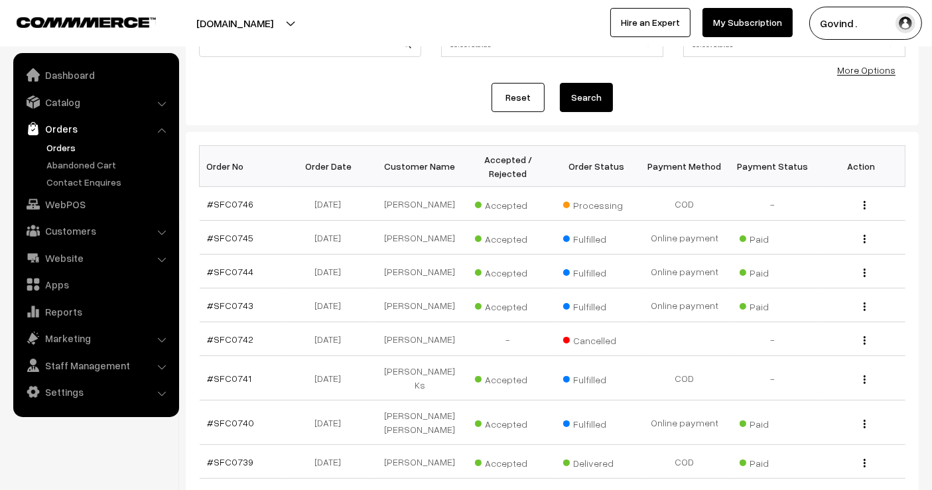
scroll to position [127, 0]
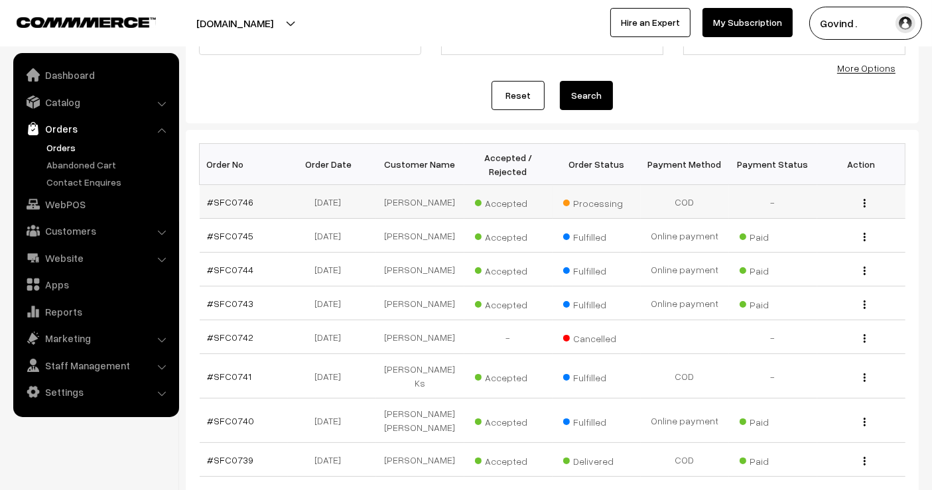
click at [862, 209] on div "View" at bounding box center [861, 202] width 72 height 14
click at [866, 208] on button "button" at bounding box center [864, 203] width 3 height 11
click at [810, 223] on link "View" at bounding box center [805, 222] width 113 height 29
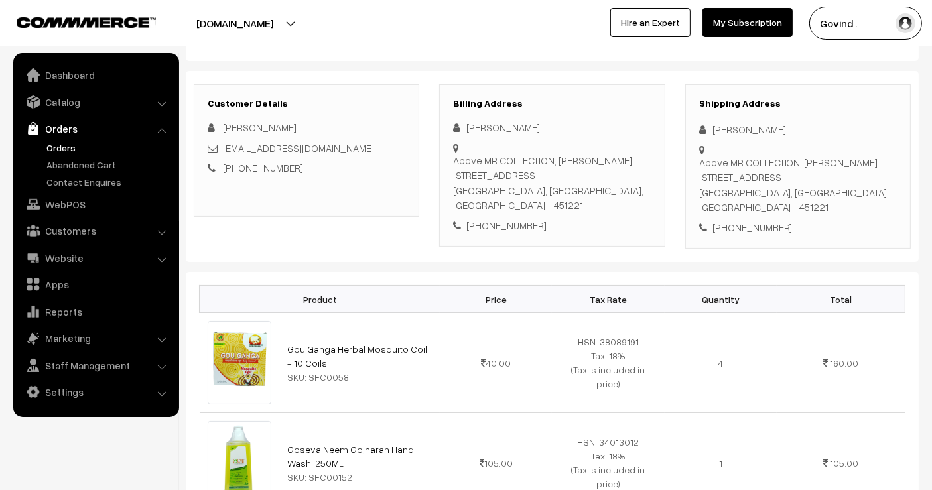
scroll to position [100, 0]
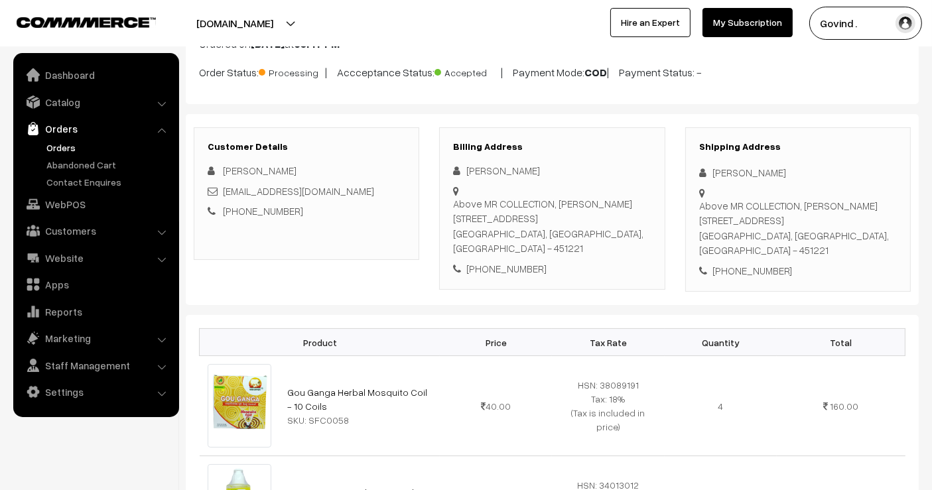
click at [745, 263] on div "[PHONE_NUMBER]" at bounding box center [798, 270] width 198 height 15
copy div "9448215032"
click at [743, 177] on div "[PERSON_NAME]" at bounding box center [798, 172] width 198 height 15
click at [746, 172] on div "[PERSON_NAME]" at bounding box center [798, 172] width 198 height 15
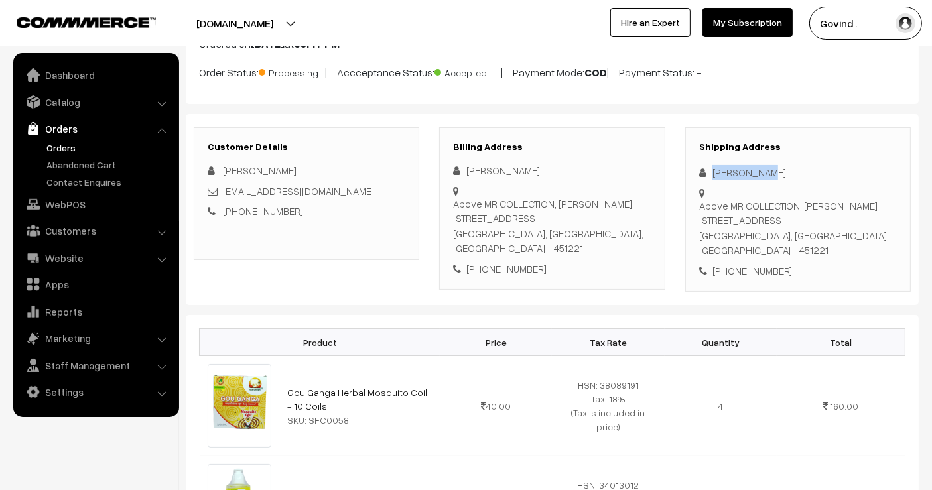
click at [746, 172] on div "[PERSON_NAME]" at bounding box center [798, 172] width 198 height 15
copy div "[PERSON_NAME]"
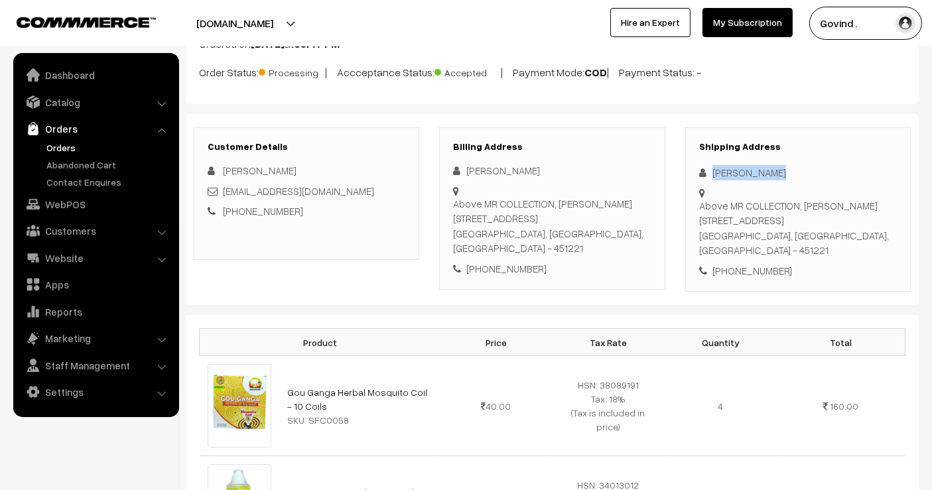
drag, startPoint x: 753, startPoint y: 237, endPoint x: 699, endPoint y: 209, distance: 60.5
click at [699, 209] on div "Above MR COLLECTION, [PERSON_NAME][STREET_ADDRESS]" at bounding box center [798, 228] width 198 height 60
copy div "Above MR COLLECTION, [PERSON_NAME][STREET_ADDRESS]"
click at [875, 232] on div "Above MR COLLECTION, [PERSON_NAME][STREET_ADDRESS]" at bounding box center [798, 228] width 198 height 60
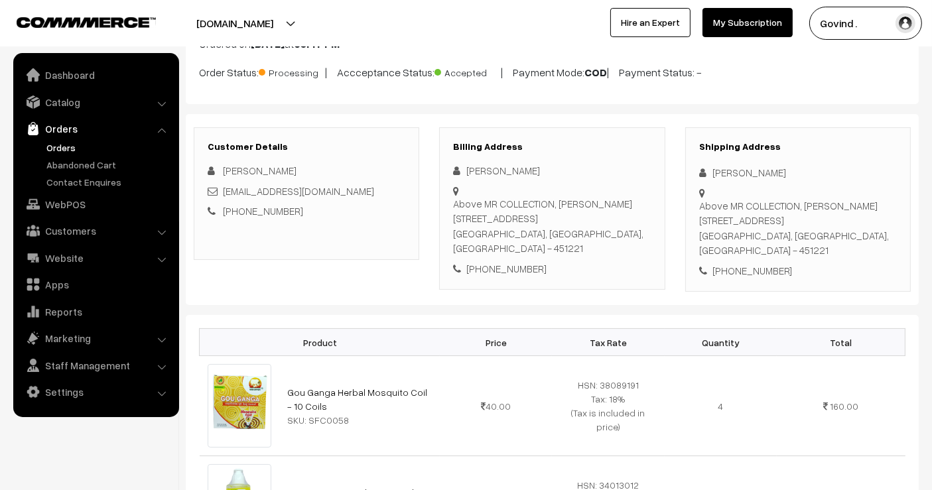
copy div "451221"
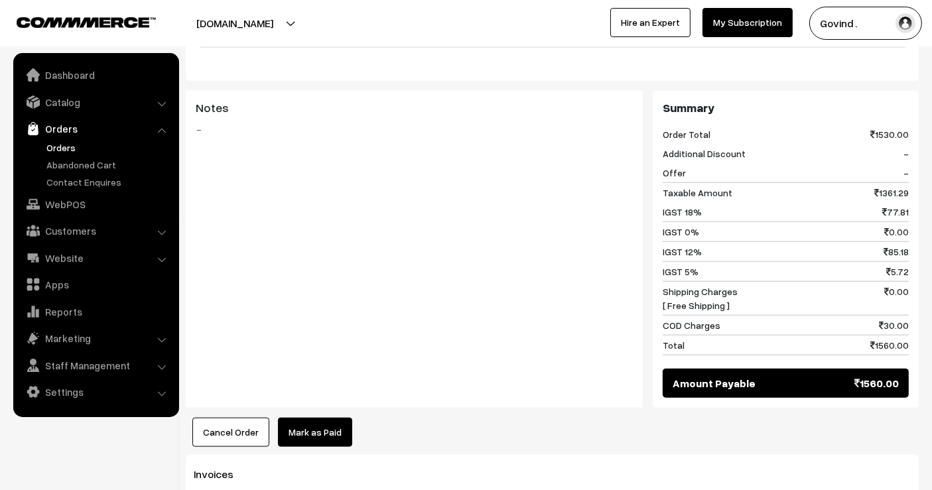
scroll to position [1466, 0]
